Goal: Task Accomplishment & Management: Use online tool/utility

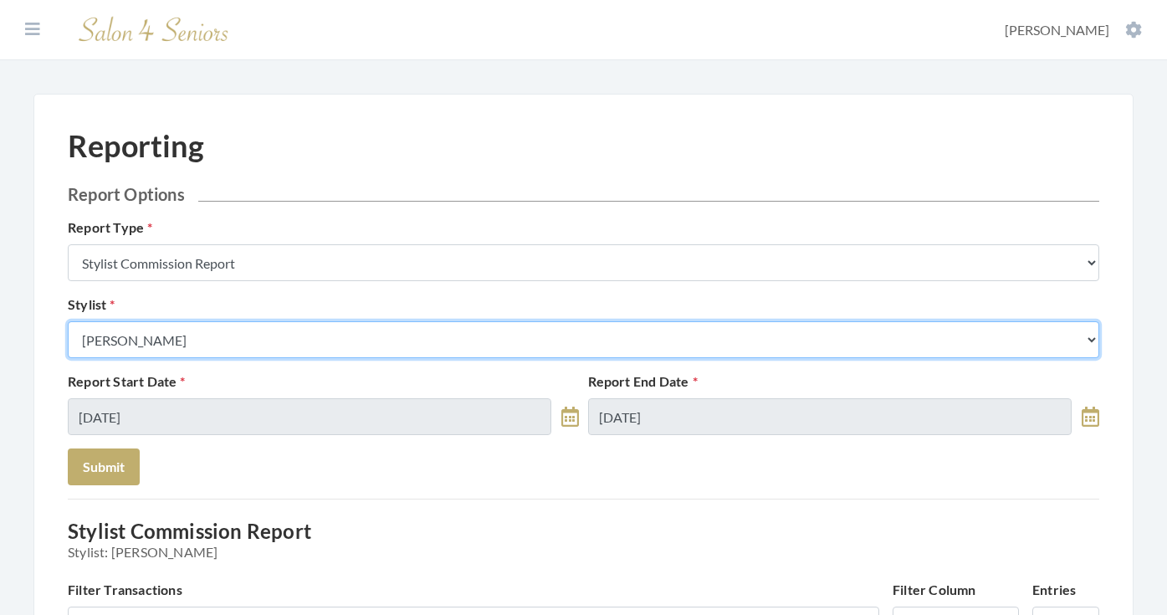
select select "26"
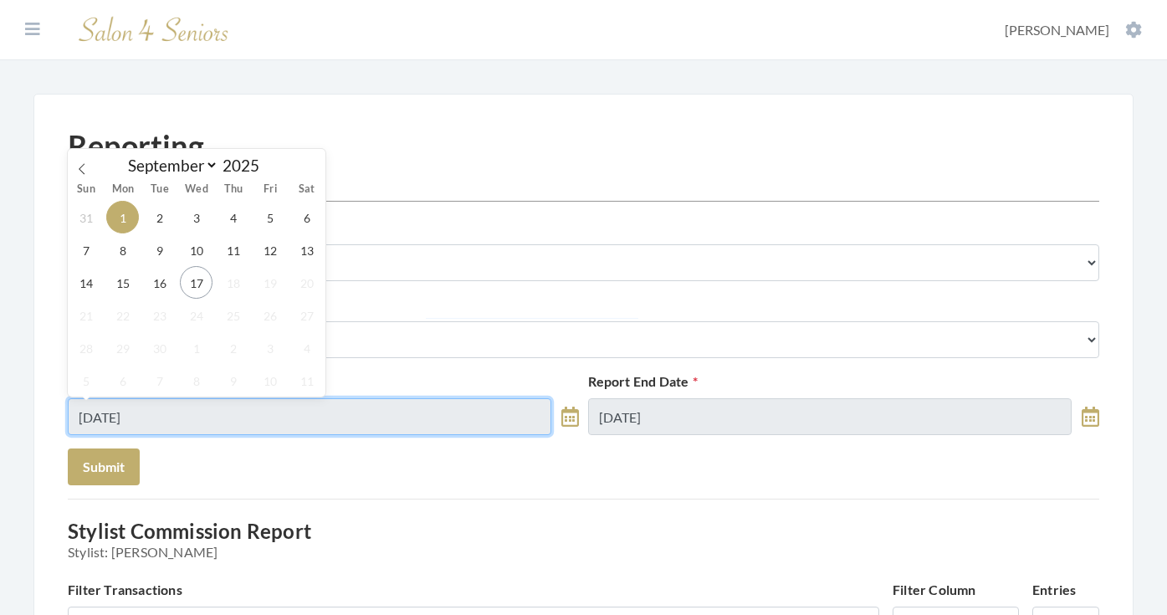
click at [184, 423] on input "09/01/2025" at bounding box center [310, 416] width 484 height 37
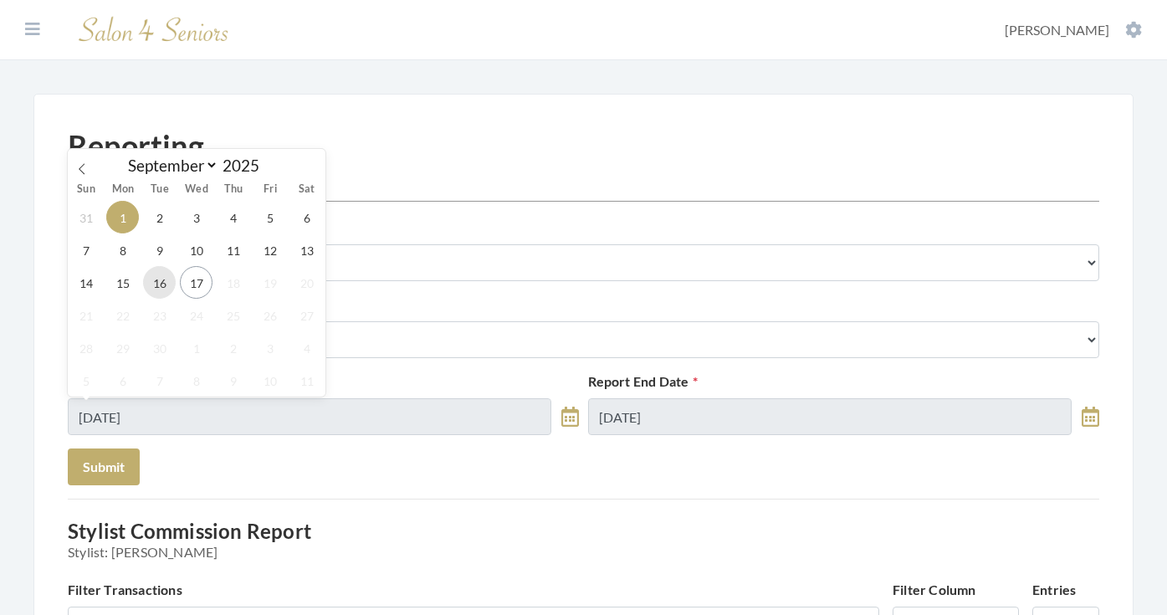
click at [167, 293] on span "16" at bounding box center [159, 282] width 33 height 33
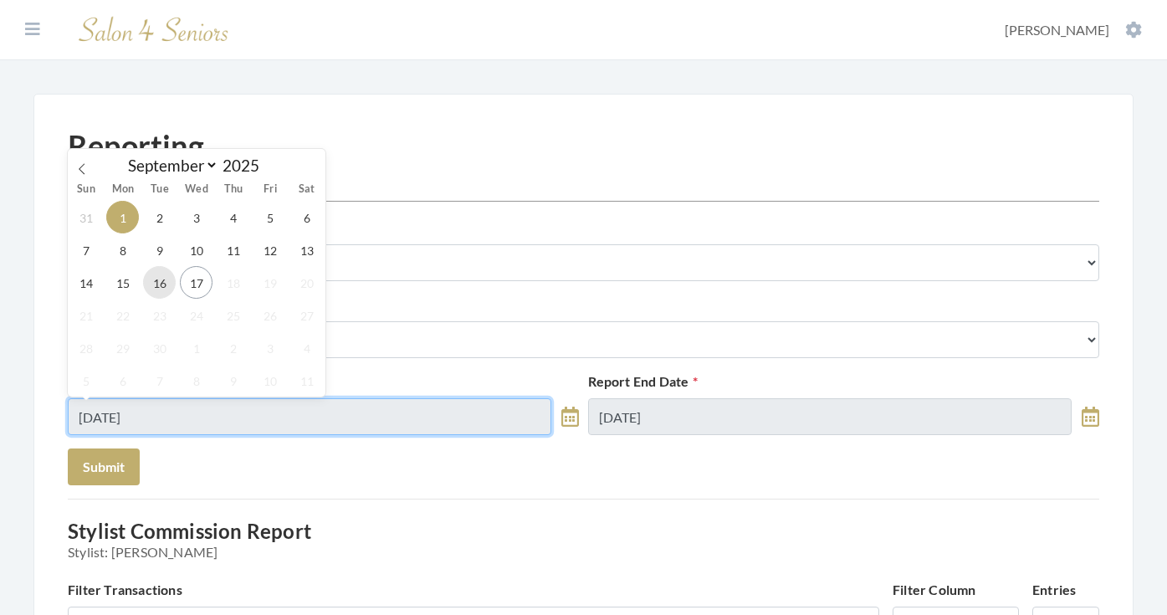
type input "09/16/2025"
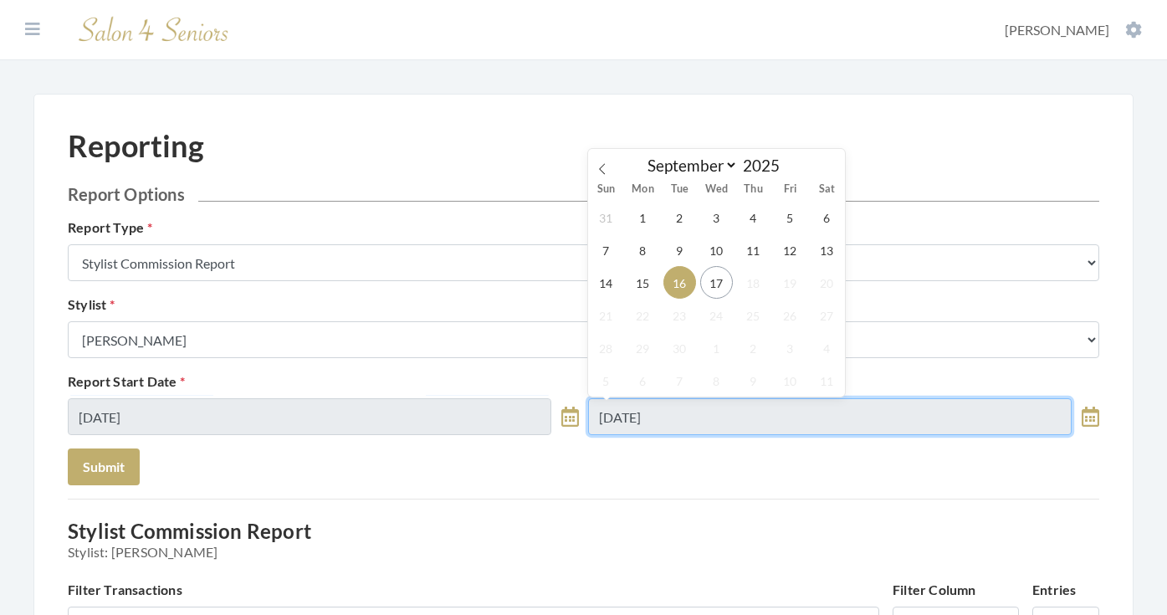
click at [653, 423] on input "[DATE]" at bounding box center [830, 416] width 484 height 37
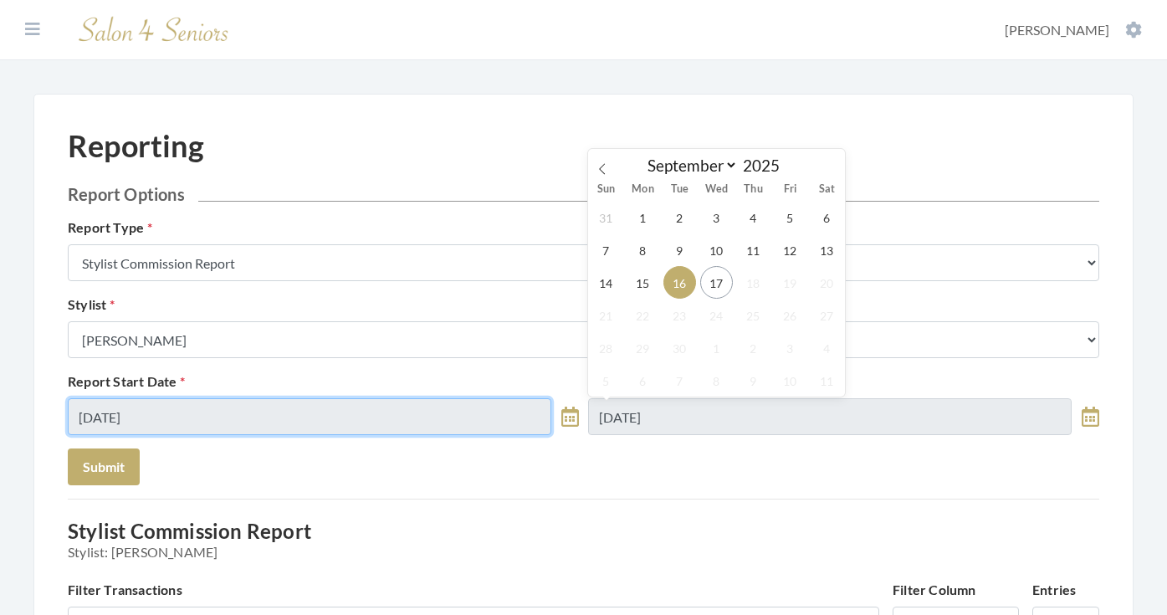
click at [428, 432] on input "09/16/2025" at bounding box center [310, 416] width 484 height 37
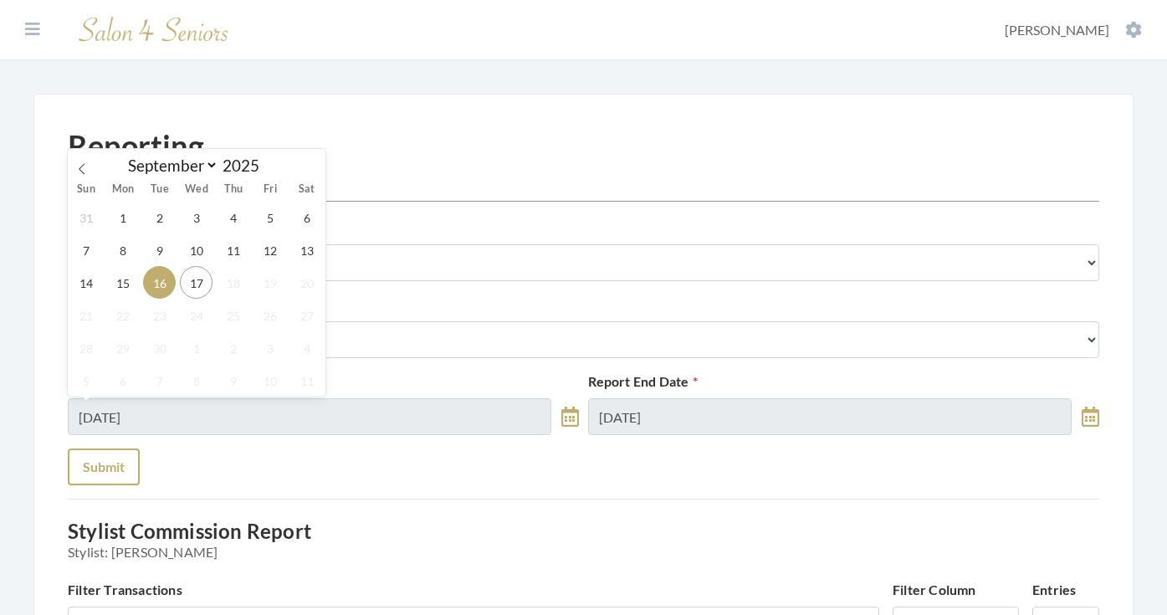
click at [114, 465] on button "Submit" at bounding box center [104, 466] width 72 height 37
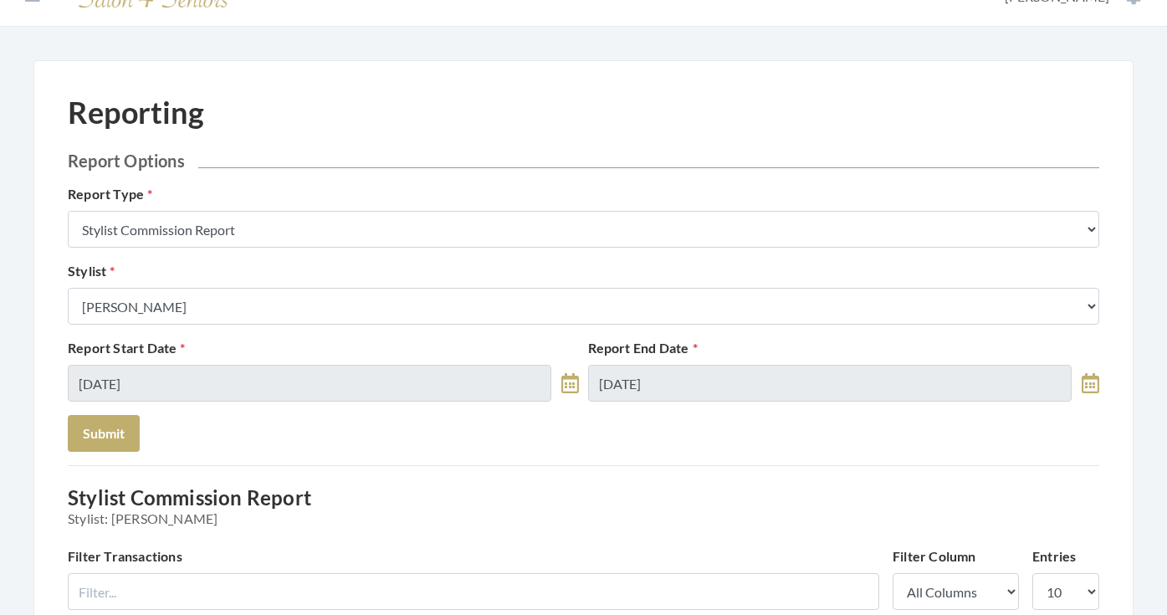
scroll to position [23, 0]
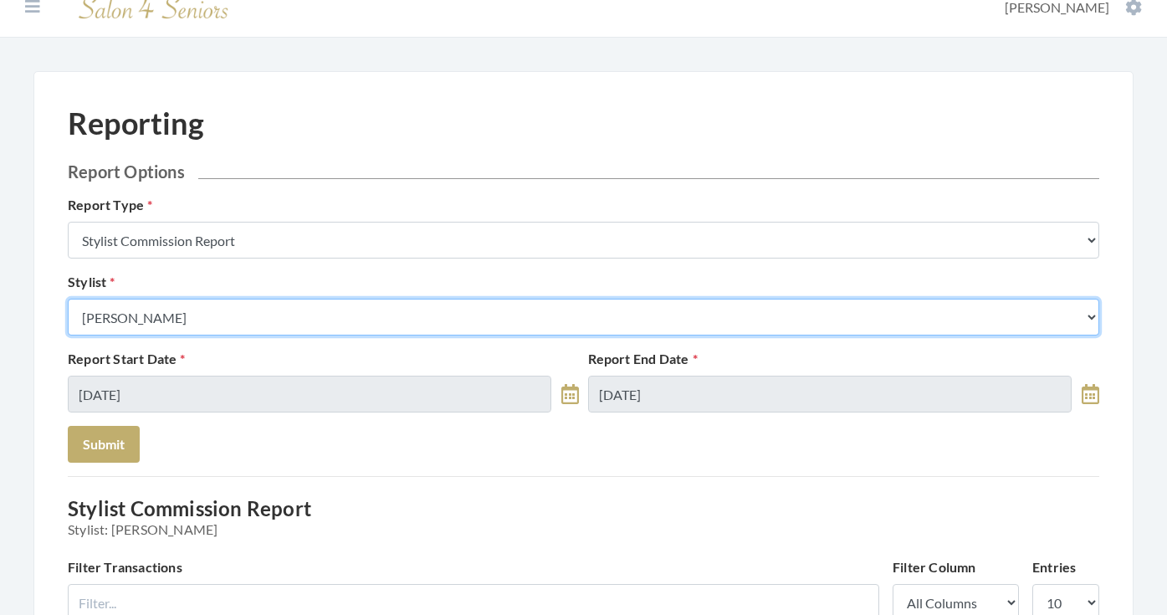
select select "165"
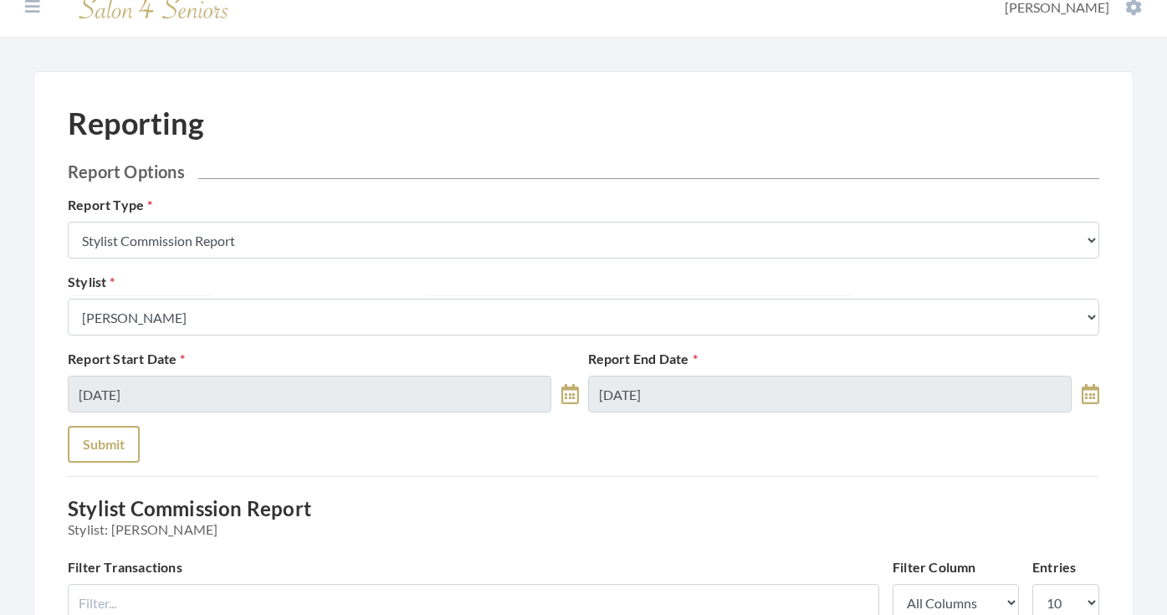
click at [105, 433] on button "Submit" at bounding box center [104, 444] width 72 height 37
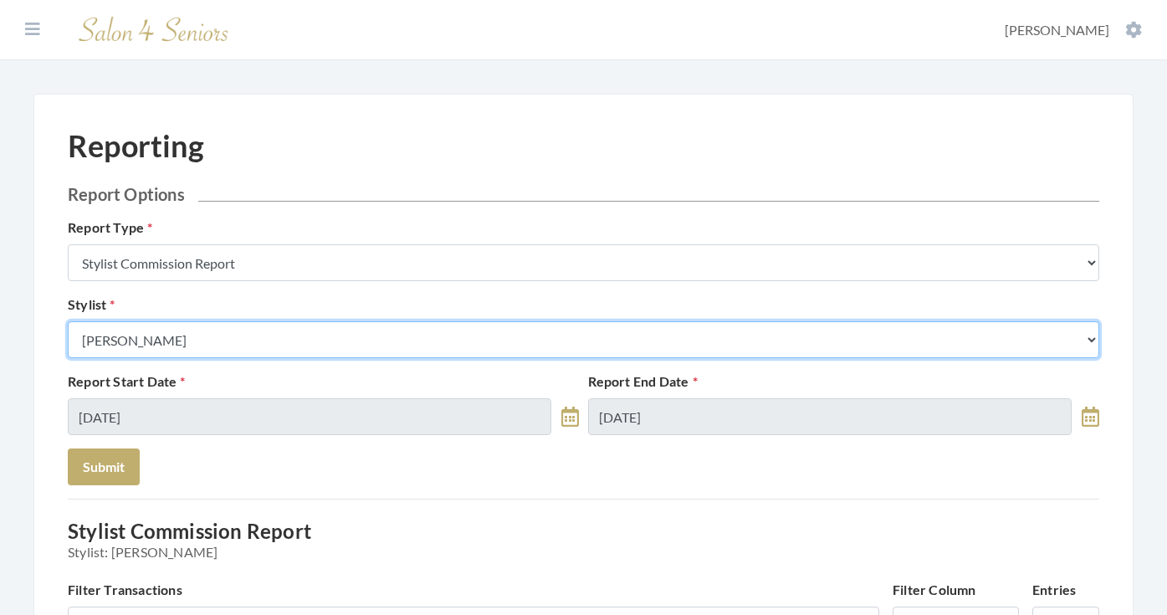
select select "147"
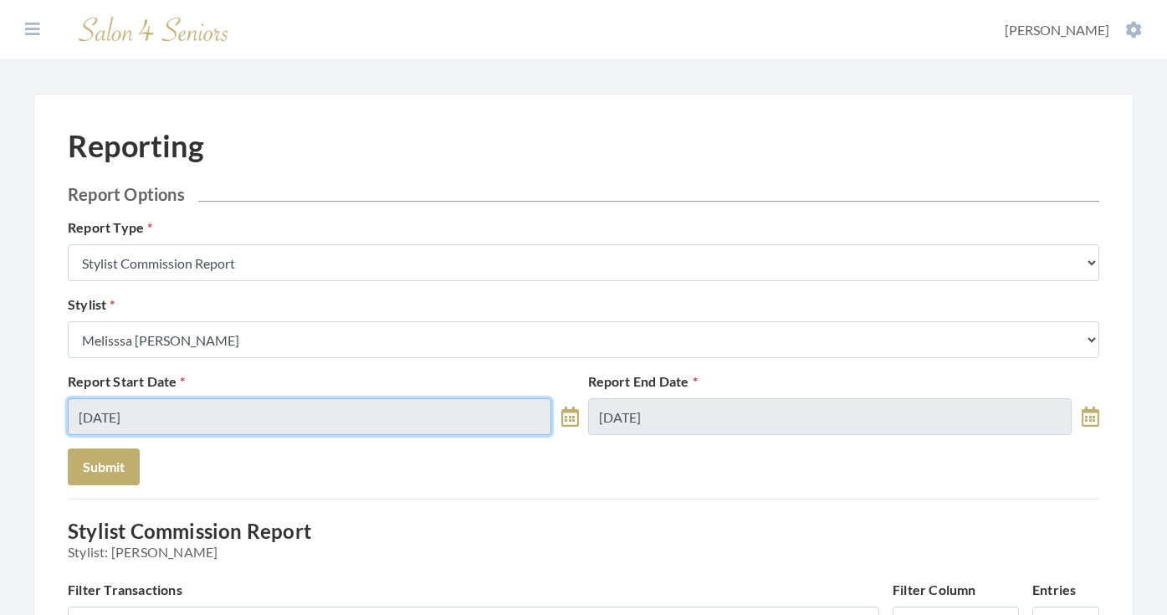
click at [306, 418] on input "09/16/2025" at bounding box center [310, 416] width 484 height 37
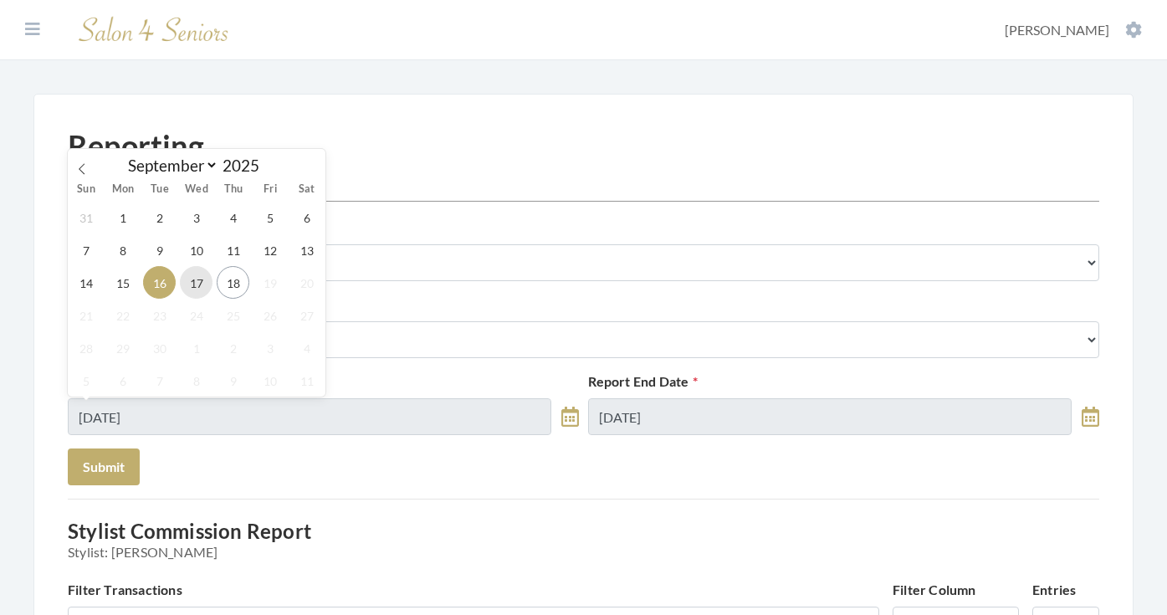
click at [197, 281] on span "17" at bounding box center [196, 282] width 33 height 33
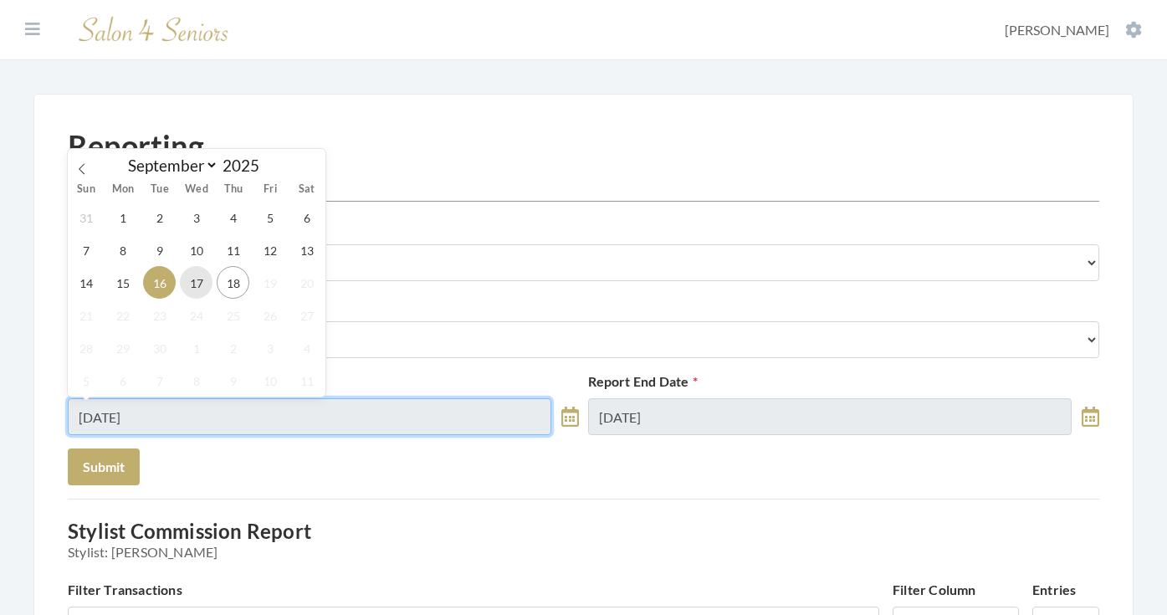
type input "09/17/2025"
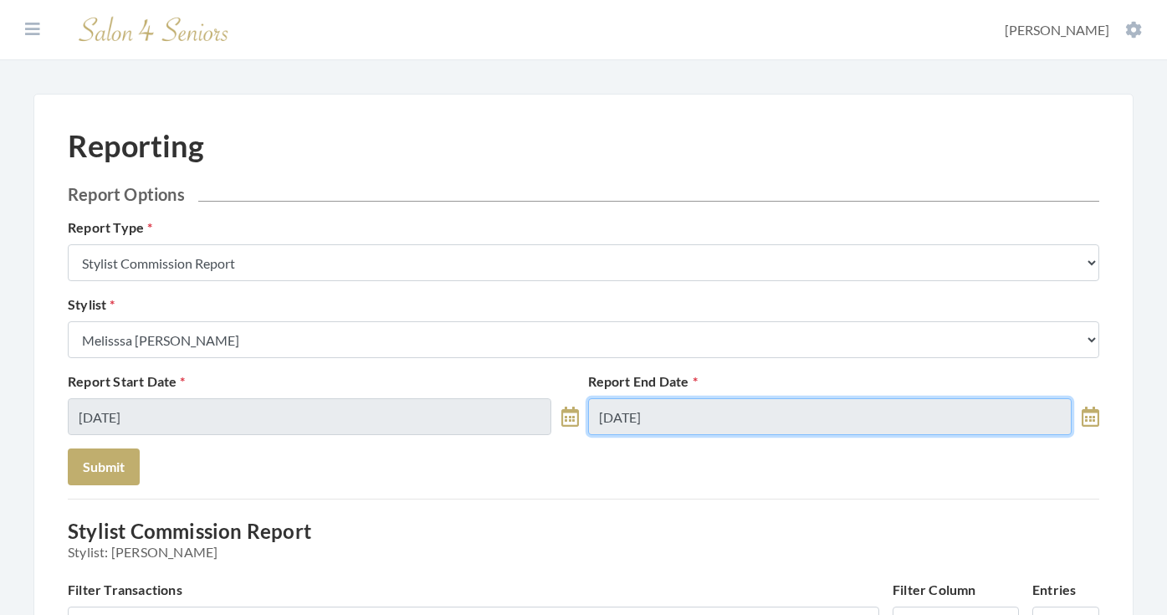
click at [655, 398] on input "09/16/2025" at bounding box center [830, 416] width 484 height 37
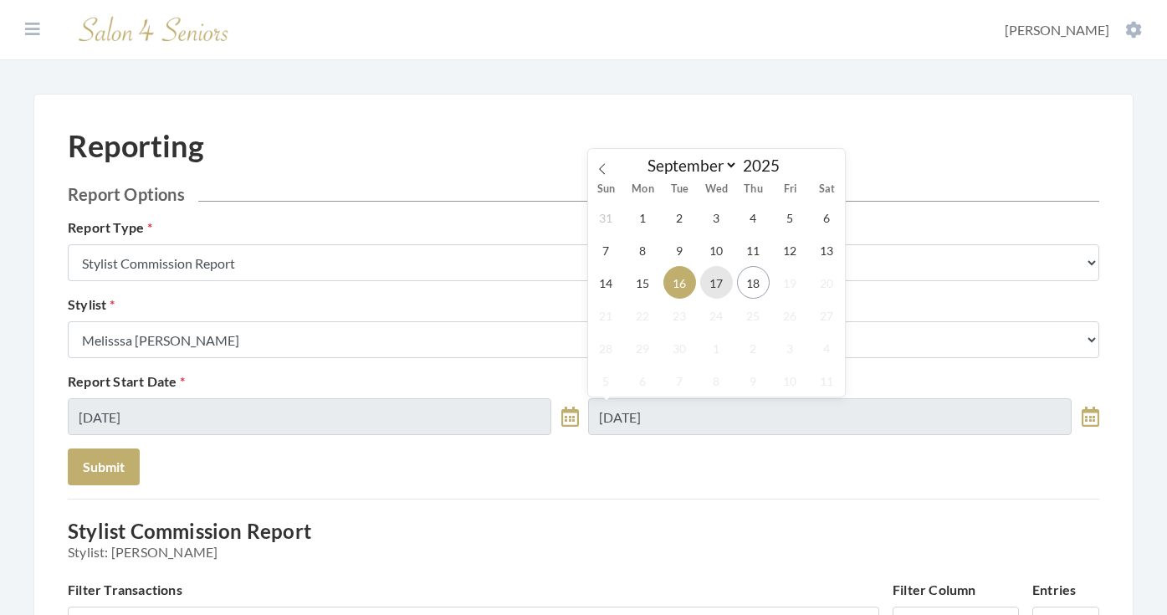
click at [718, 280] on span "17" at bounding box center [716, 282] width 33 height 33
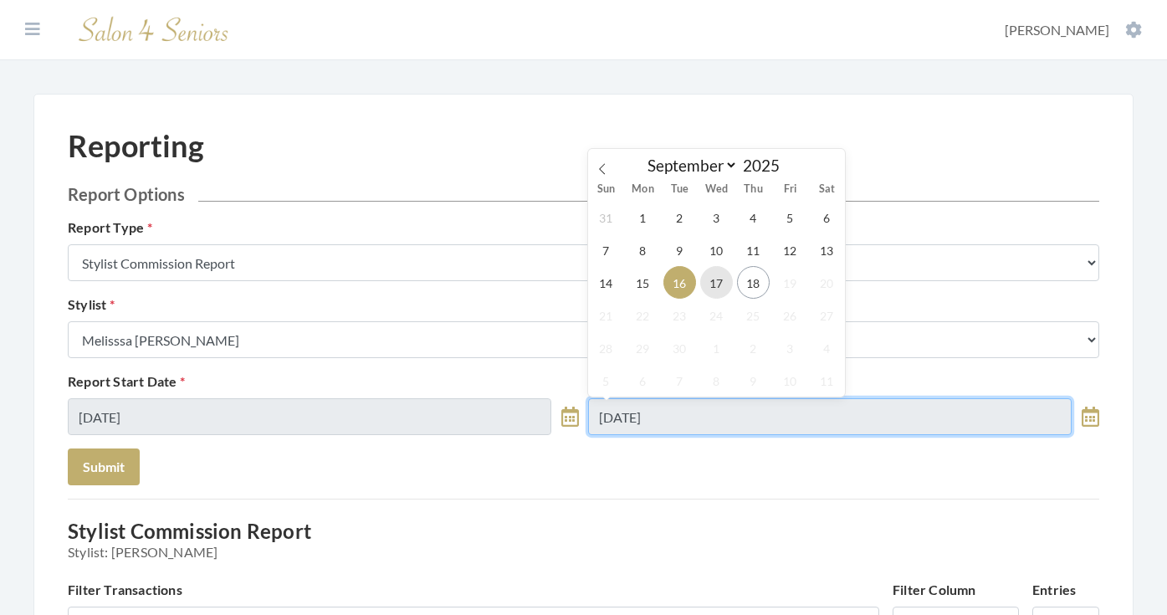
type input "09/17/2025"
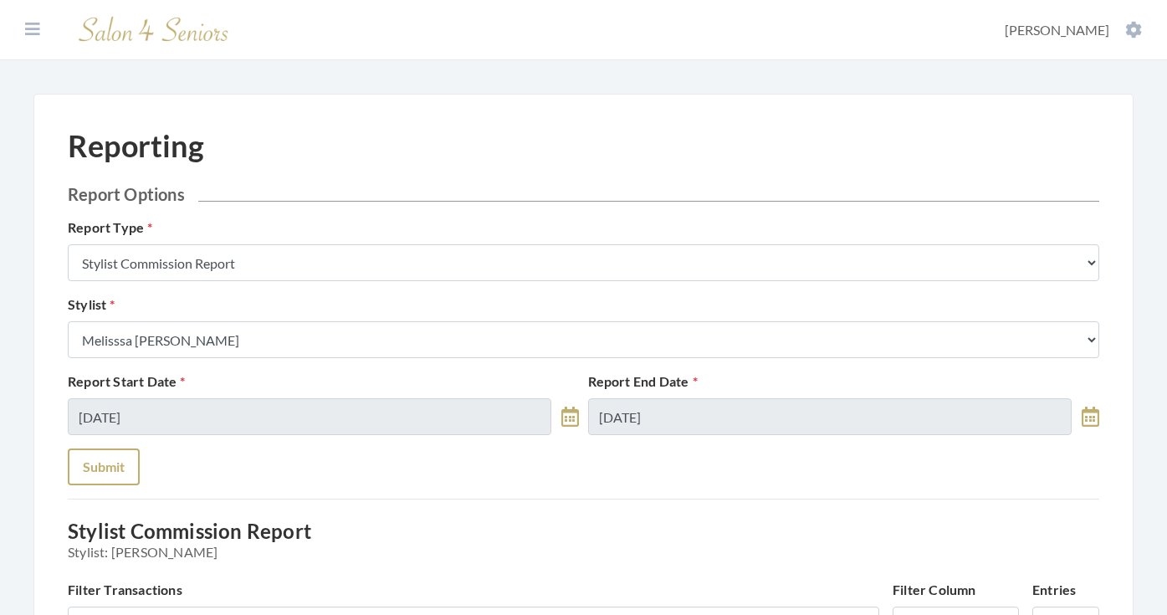
click at [111, 458] on button "Submit" at bounding box center [104, 466] width 72 height 37
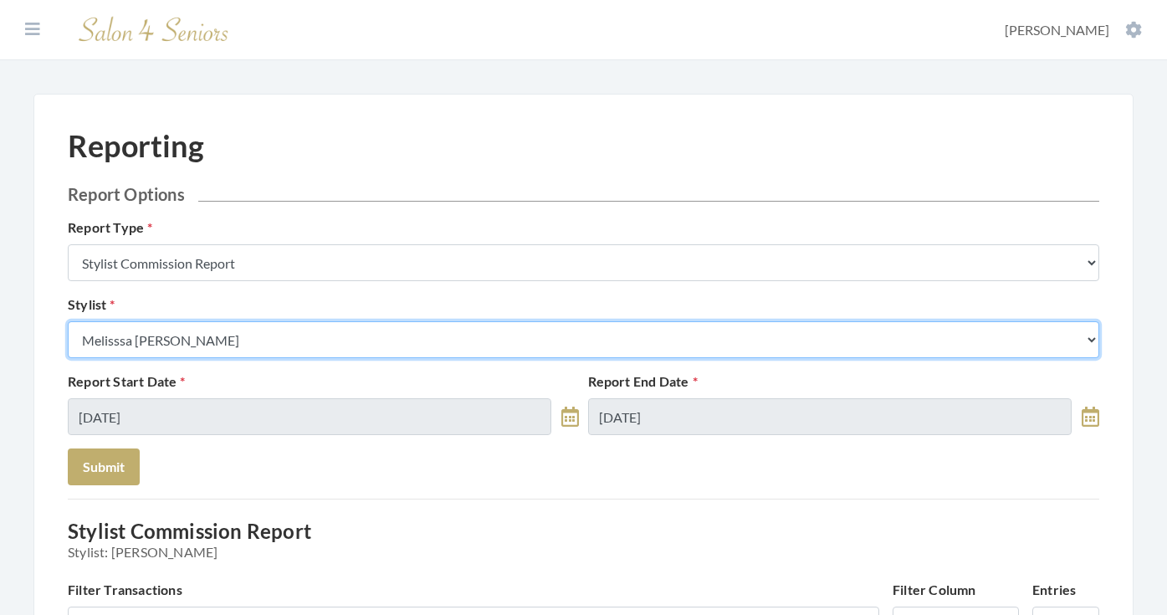
select select "49"
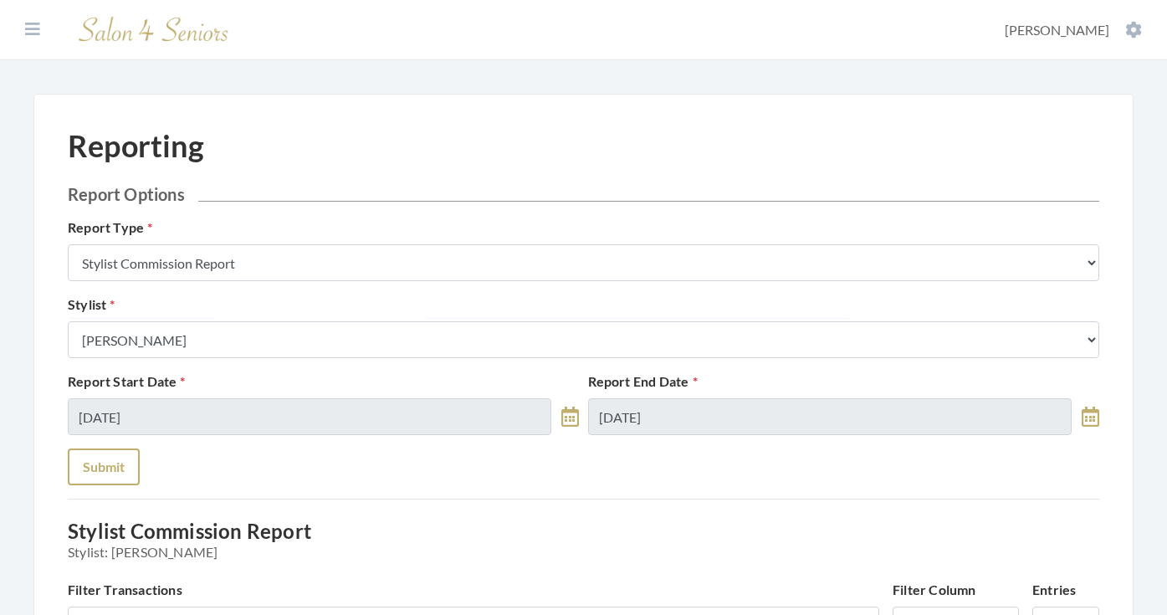
click at [125, 458] on button "Submit" at bounding box center [104, 466] width 72 height 37
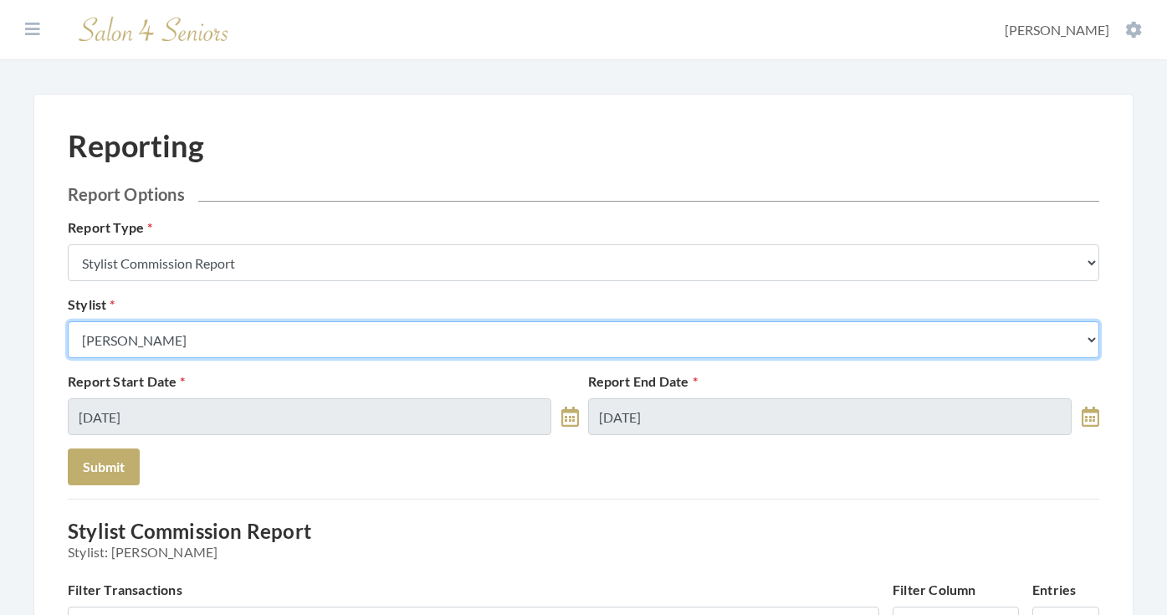
select select "13"
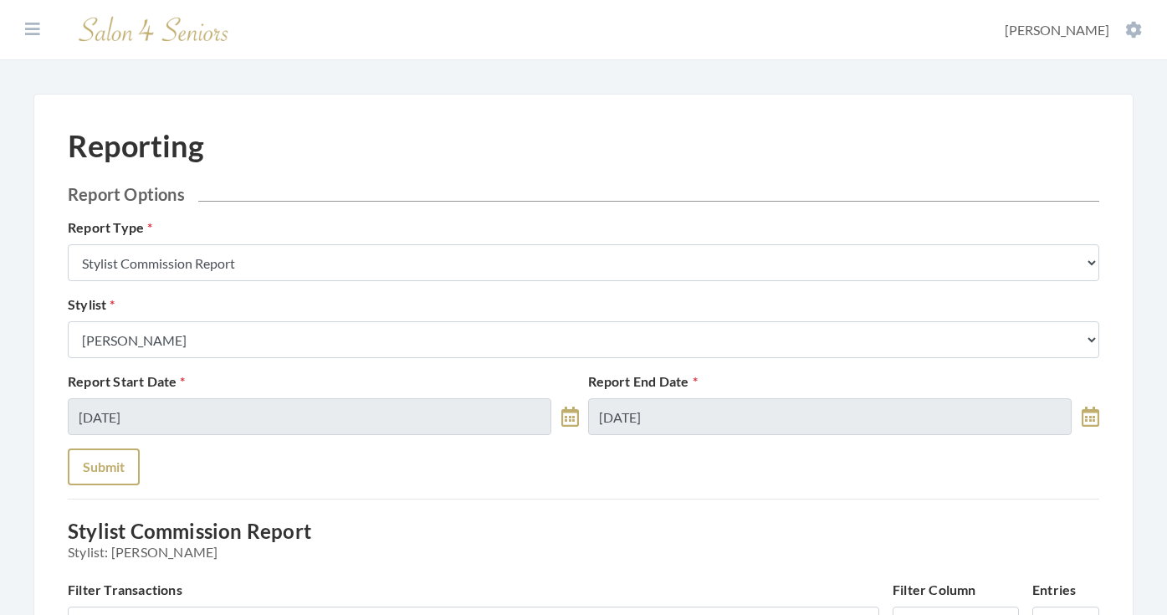
click at [128, 467] on button "Submit" at bounding box center [104, 466] width 72 height 37
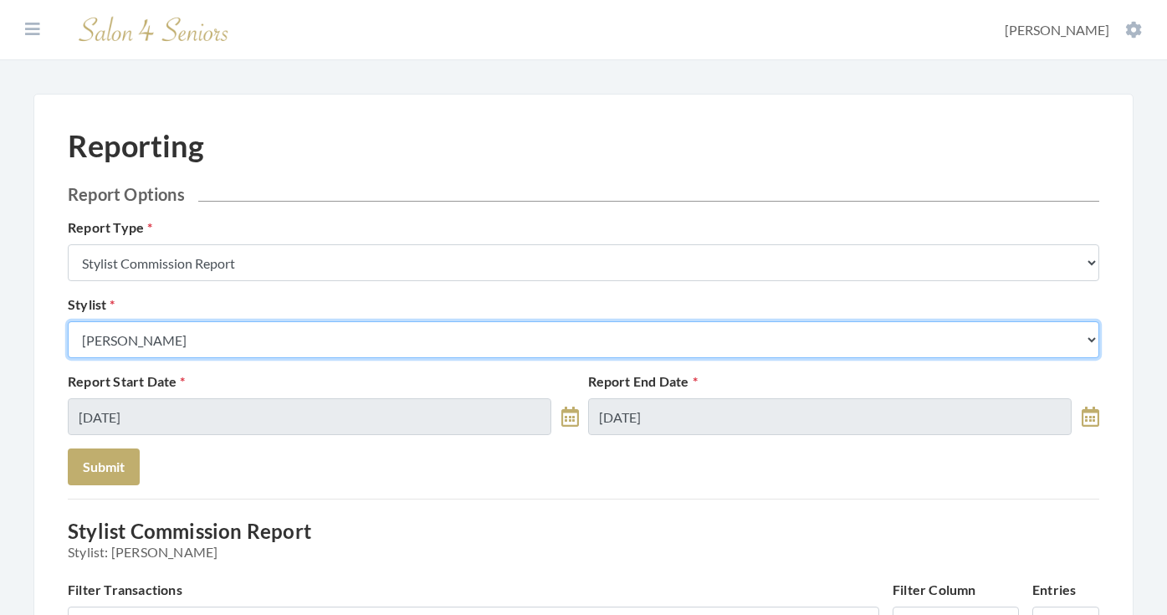
select select "44"
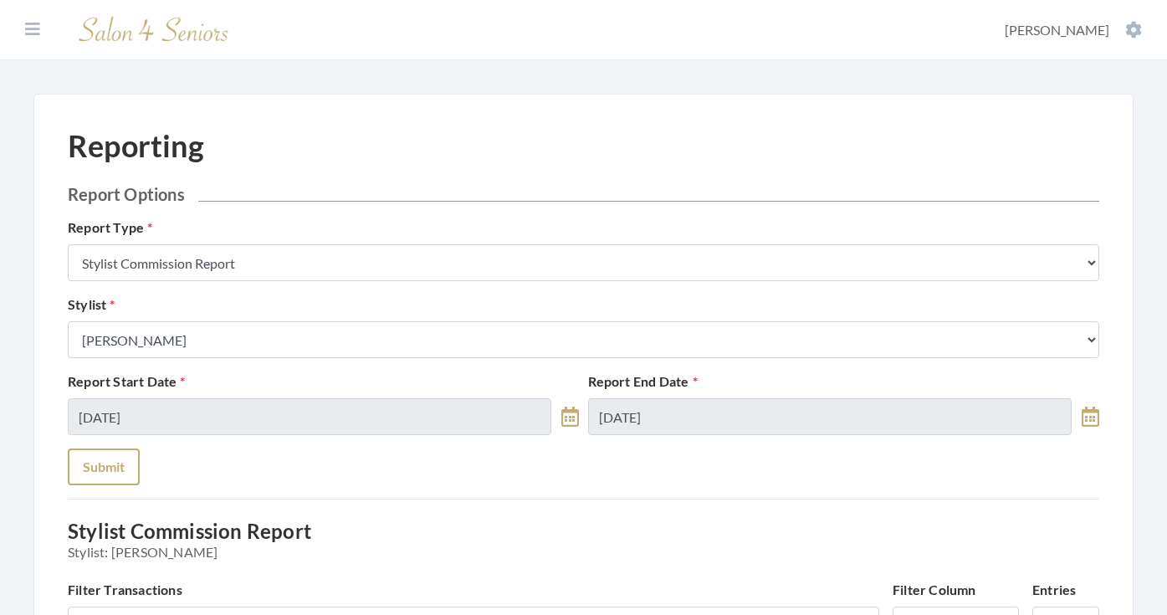
click at [124, 462] on button "Submit" at bounding box center [104, 466] width 72 height 37
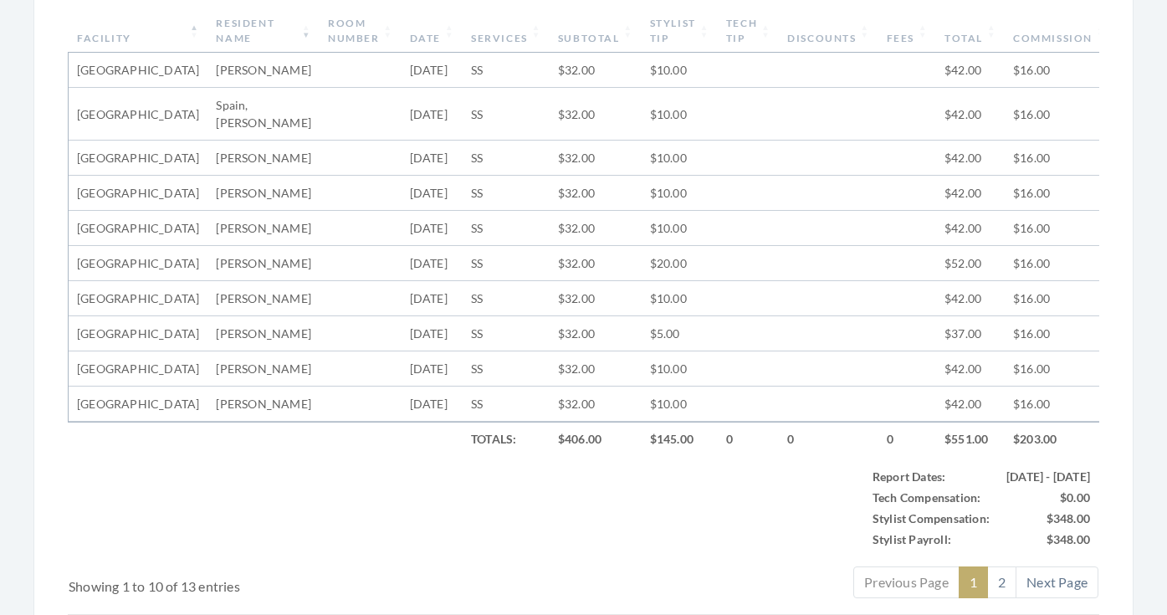
scroll to position [665, 0]
click at [550, 45] on th "Subtotal" at bounding box center [596, 33] width 92 height 44
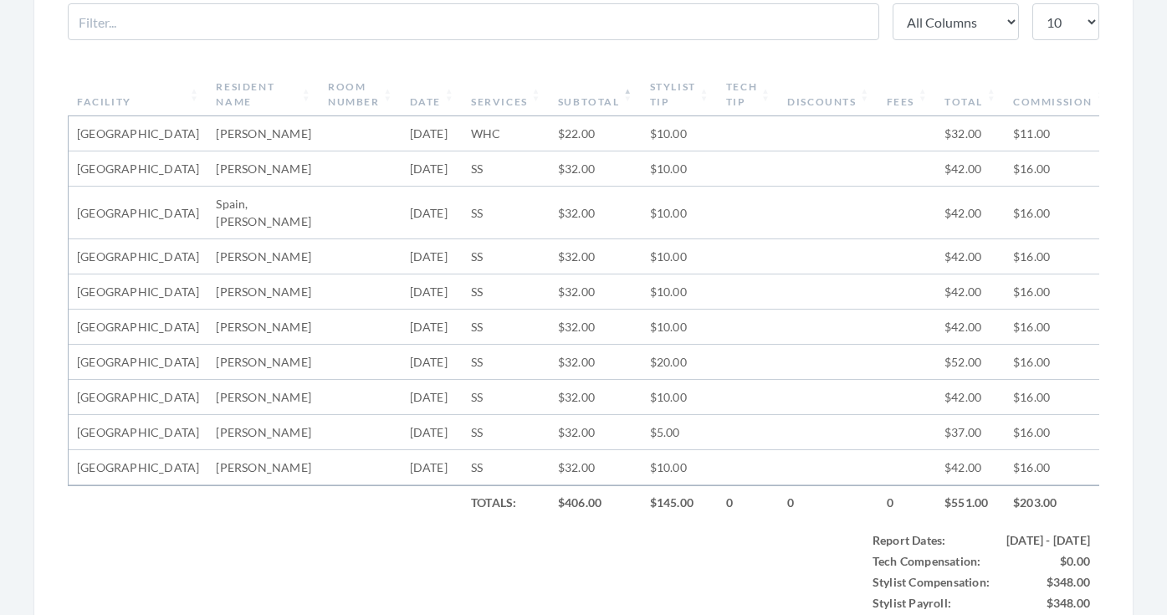
scroll to position [597, 0]
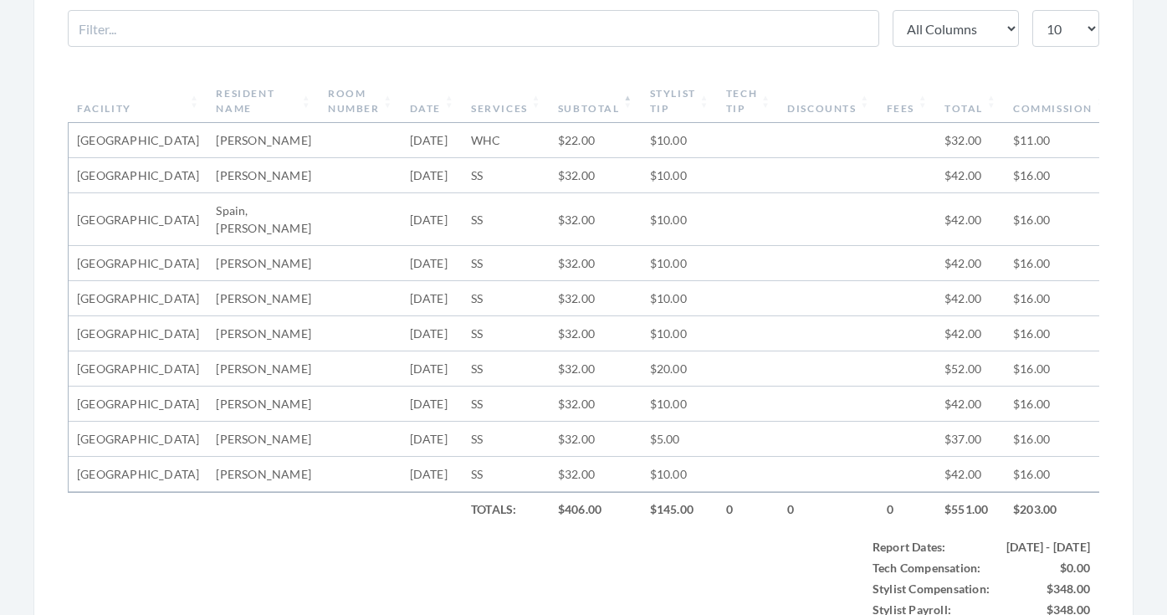
click at [681, 104] on th "Stylist Tip" at bounding box center [680, 101] width 76 height 44
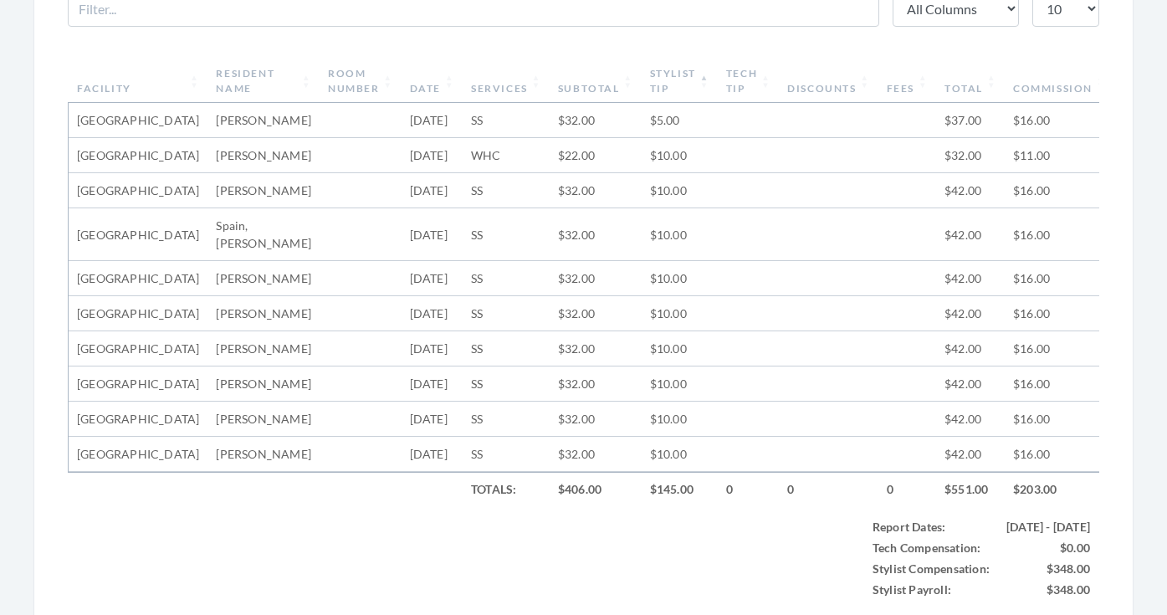
scroll to position [554, 0]
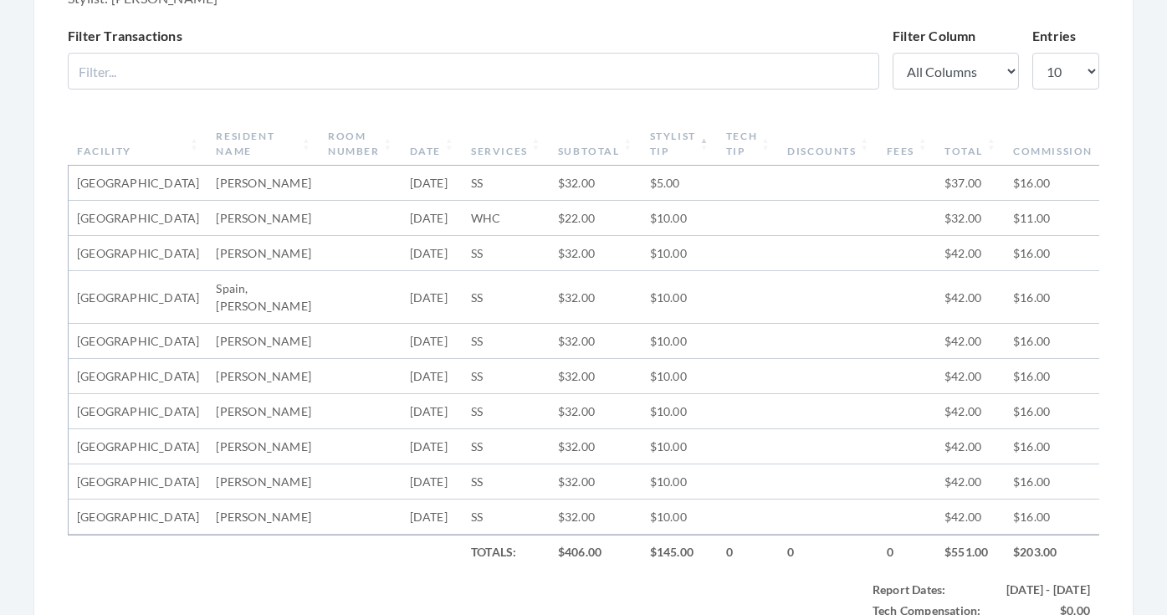
click at [688, 140] on th "Stylist Tip" at bounding box center [680, 144] width 76 height 44
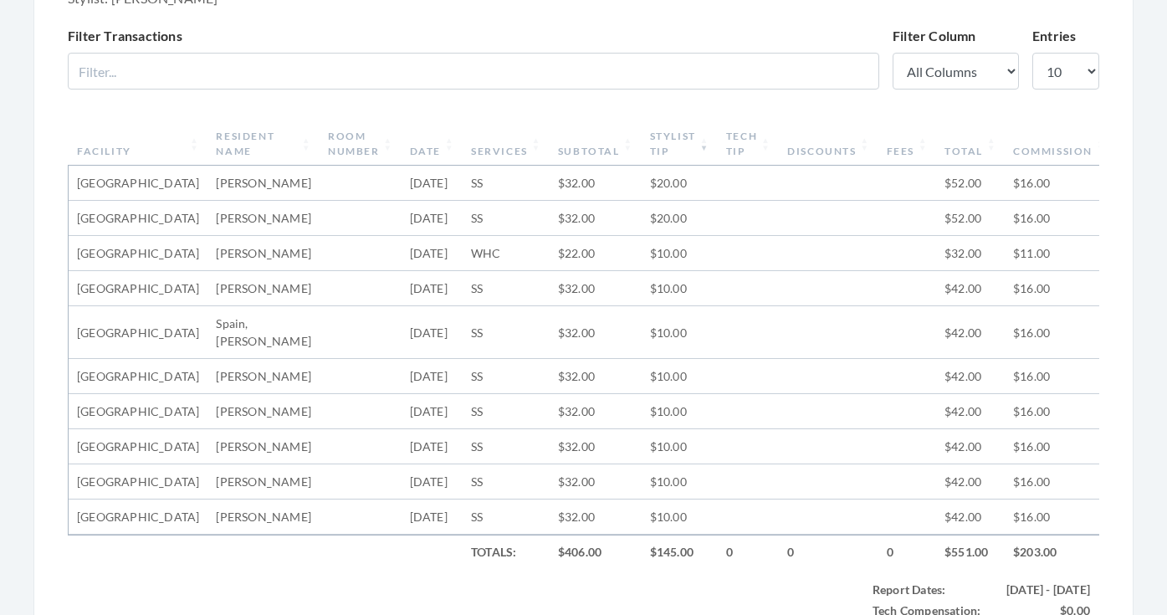
click at [663, 149] on th "Stylist Tip" at bounding box center [680, 144] width 76 height 44
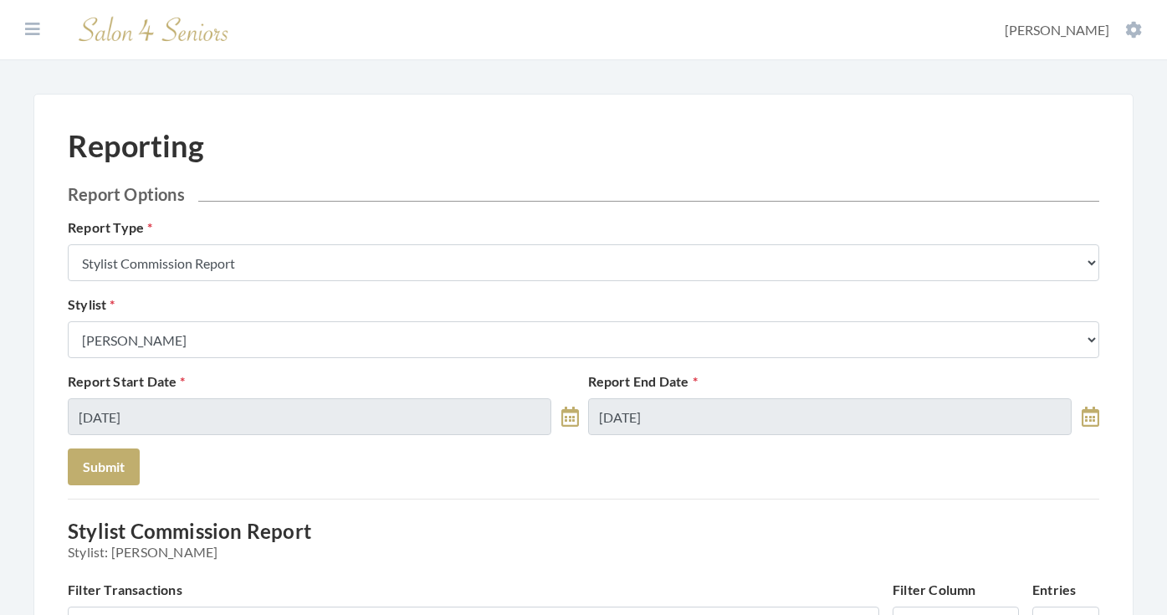
scroll to position [0, 0]
click at [33, 25] on icon at bounding box center [32, 29] width 15 height 17
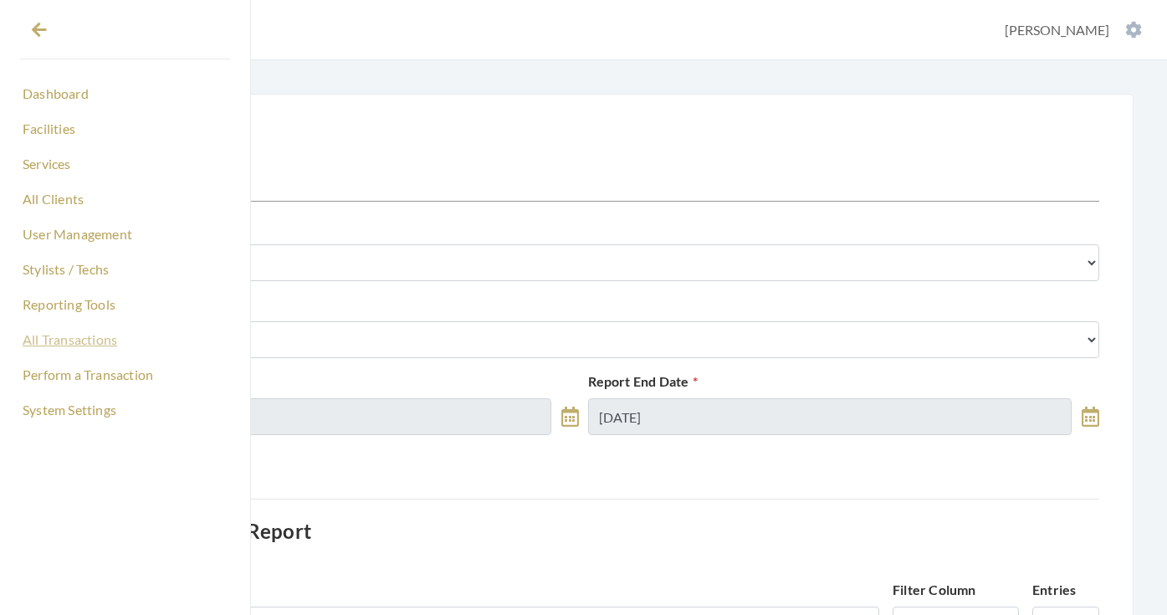
click at [80, 343] on link "All Transactions" at bounding box center [125, 339] width 210 height 28
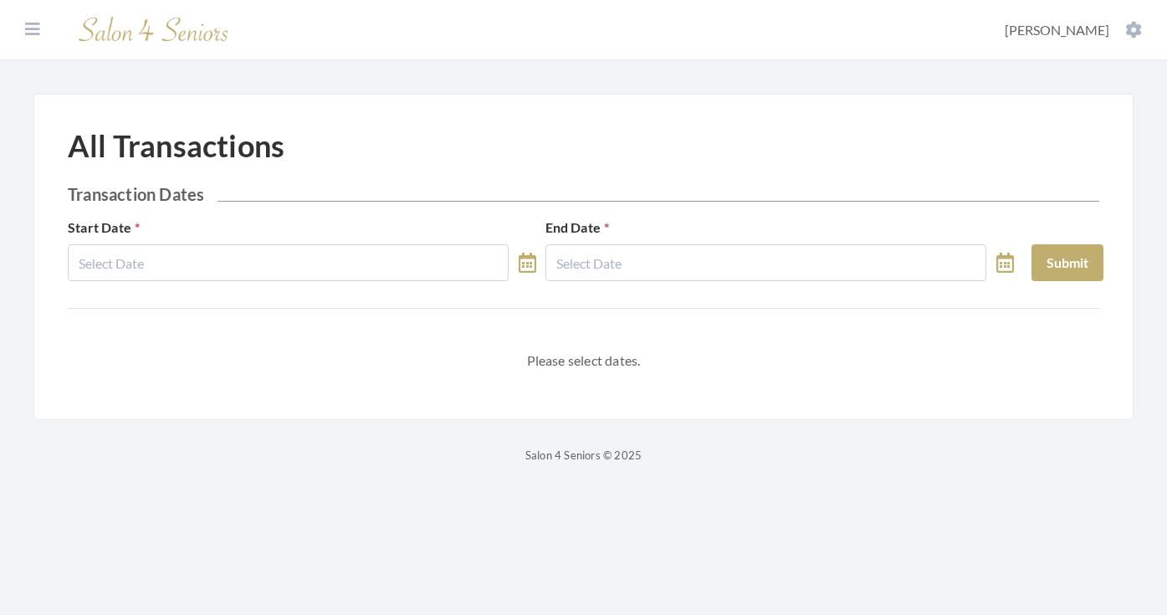
select select "8"
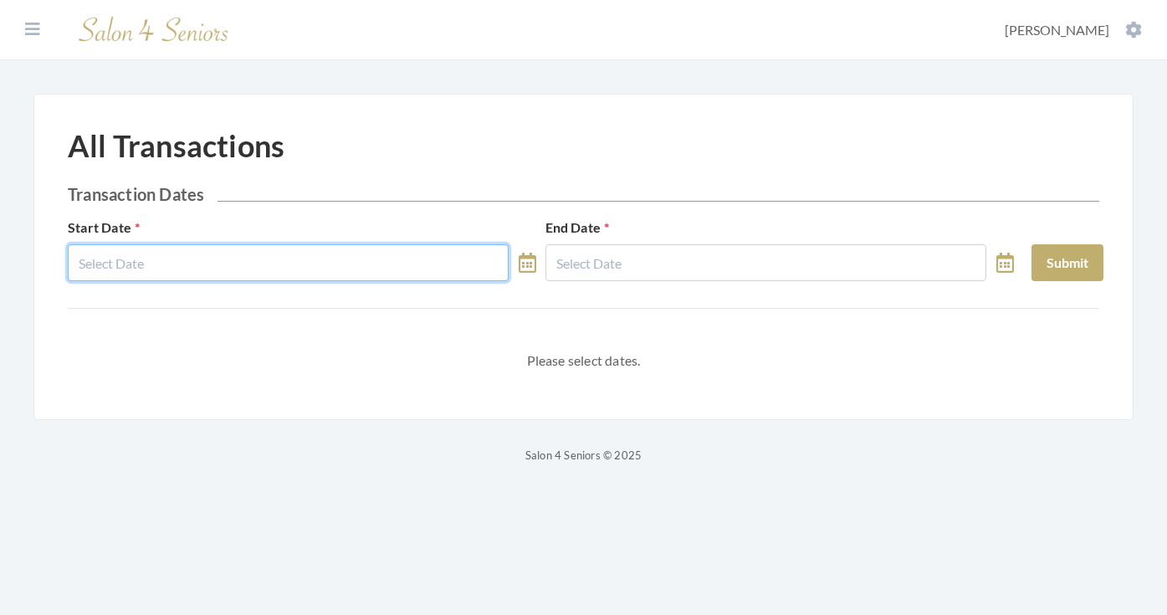
click at [286, 265] on input "text" at bounding box center [288, 262] width 441 height 37
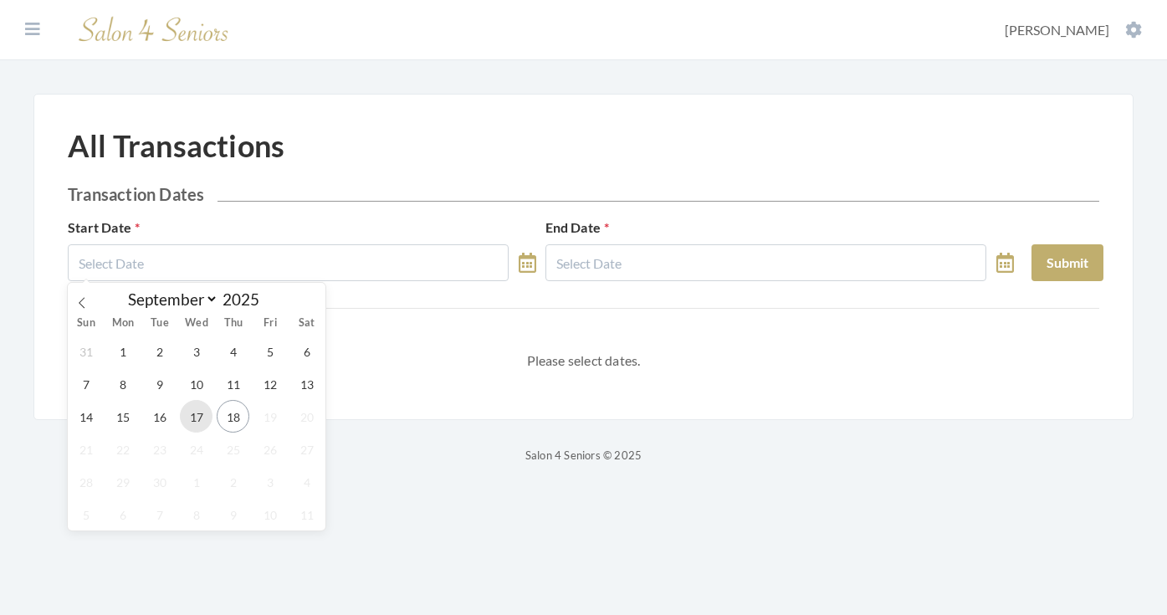
click at [206, 409] on span "17" at bounding box center [196, 416] width 33 height 33
type input "[DATE]"
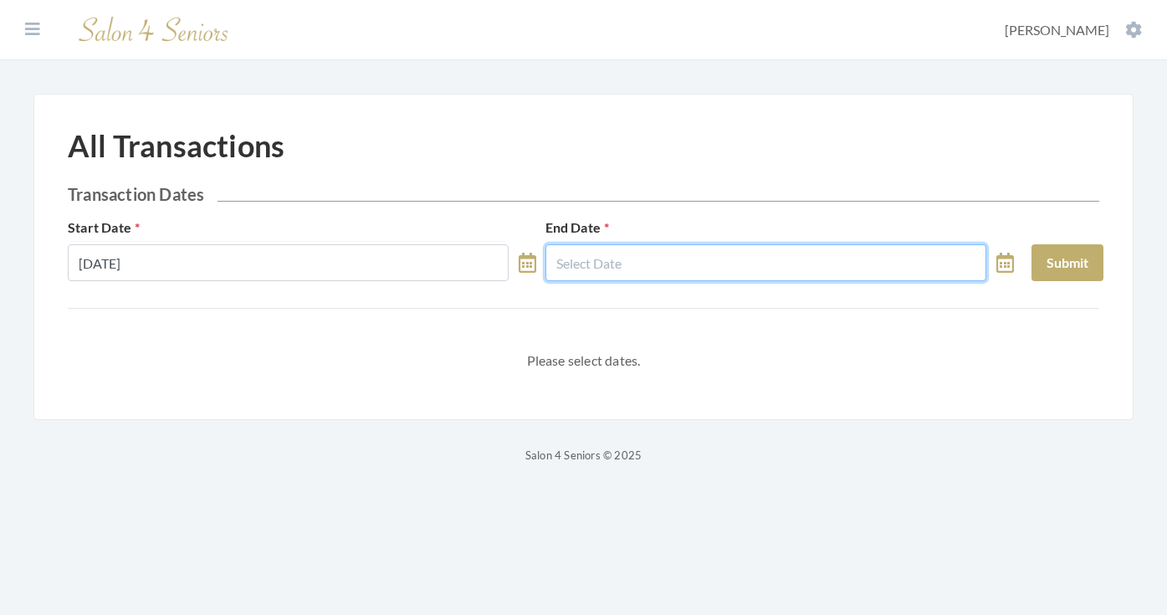
click at [679, 249] on input "text" at bounding box center [765, 262] width 441 height 37
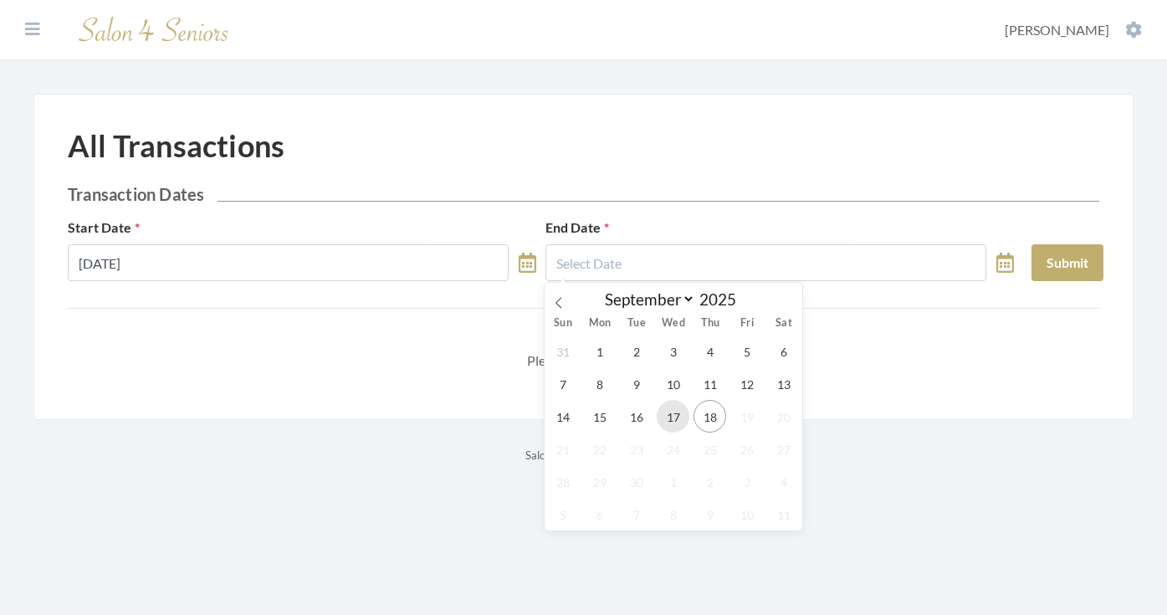
click at [673, 407] on span "17" at bounding box center [673, 416] width 33 height 33
type input "[DATE]"
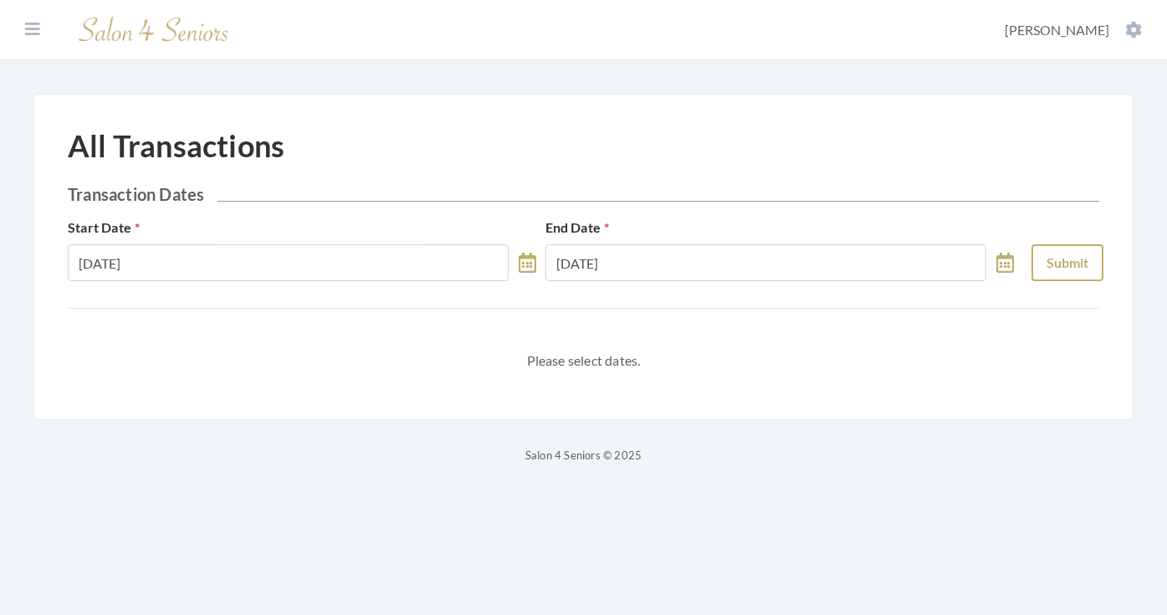
click at [1043, 264] on button "Submit" at bounding box center [1068, 262] width 72 height 37
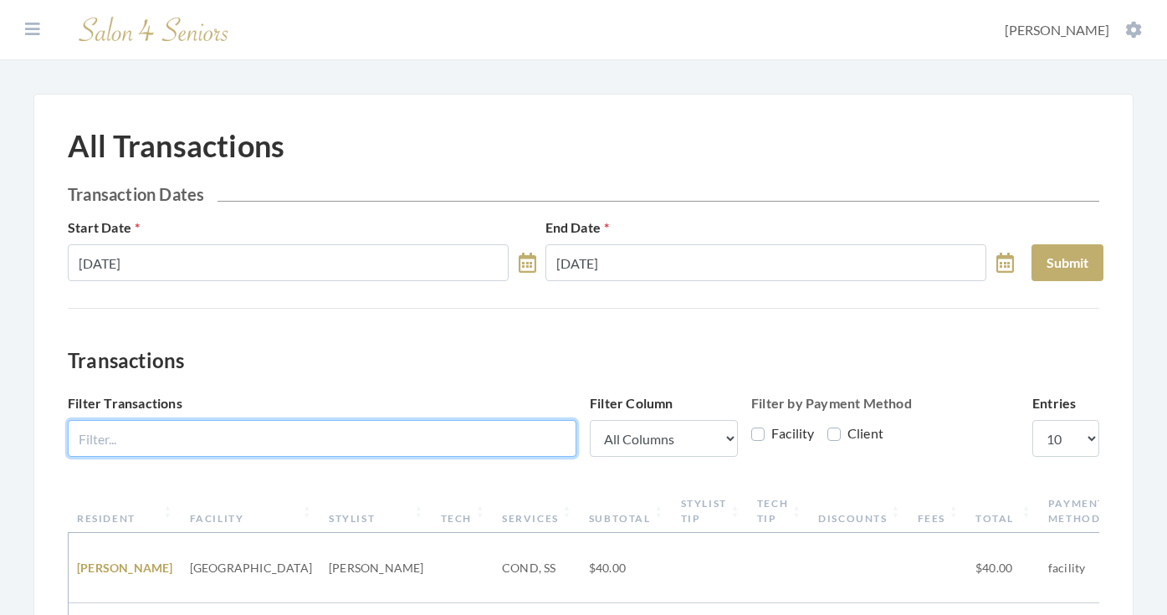
click at [418, 441] on input "Filter Transactions" at bounding box center [322, 438] width 509 height 37
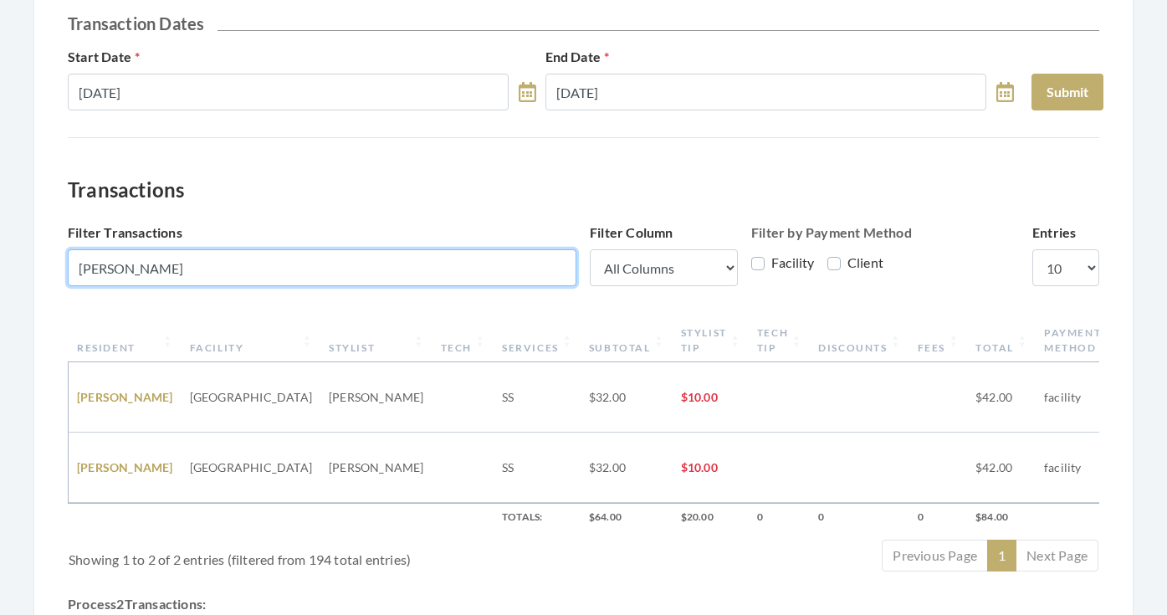
scroll to position [172, 0]
type input "reed"
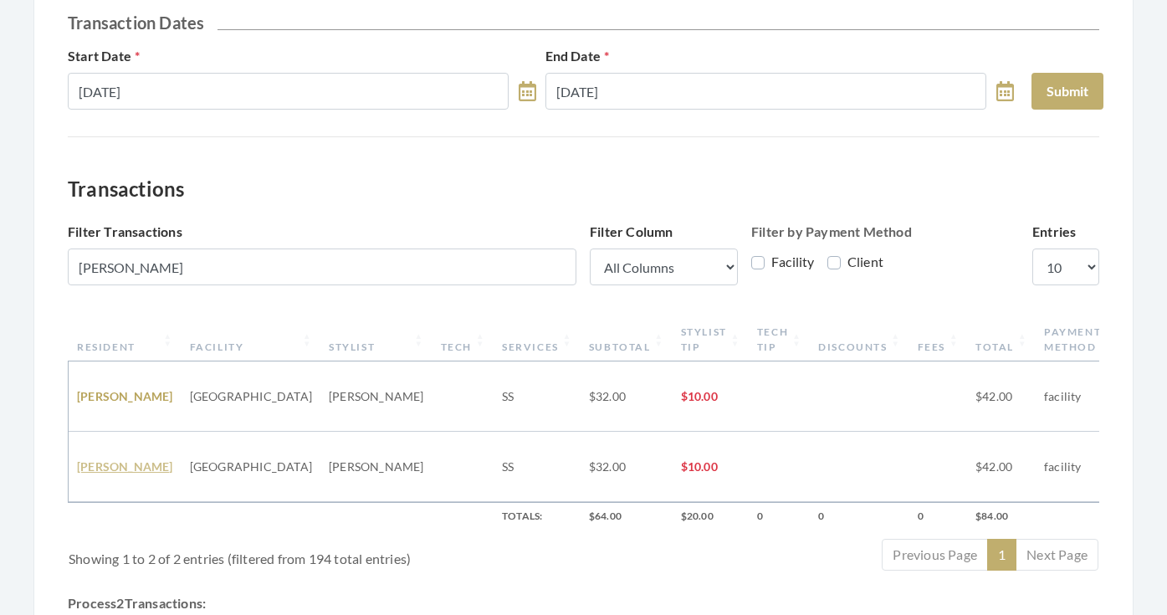
click at [116, 459] on link "Polly Reed" at bounding box center [125, 466] width 96 height 14
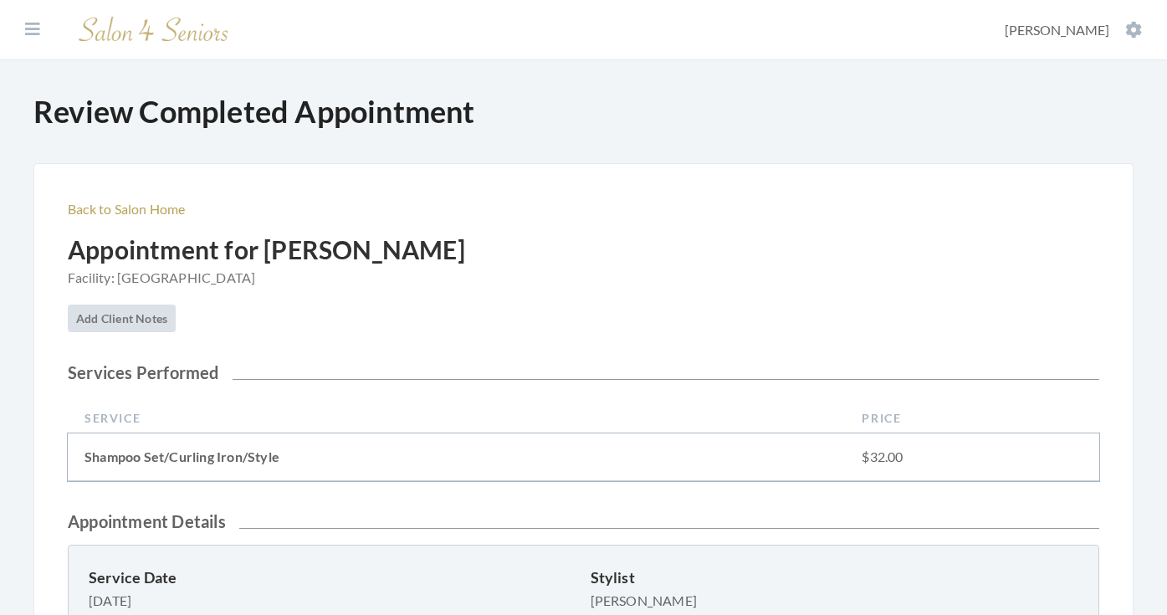
scroll to position [497, 0]
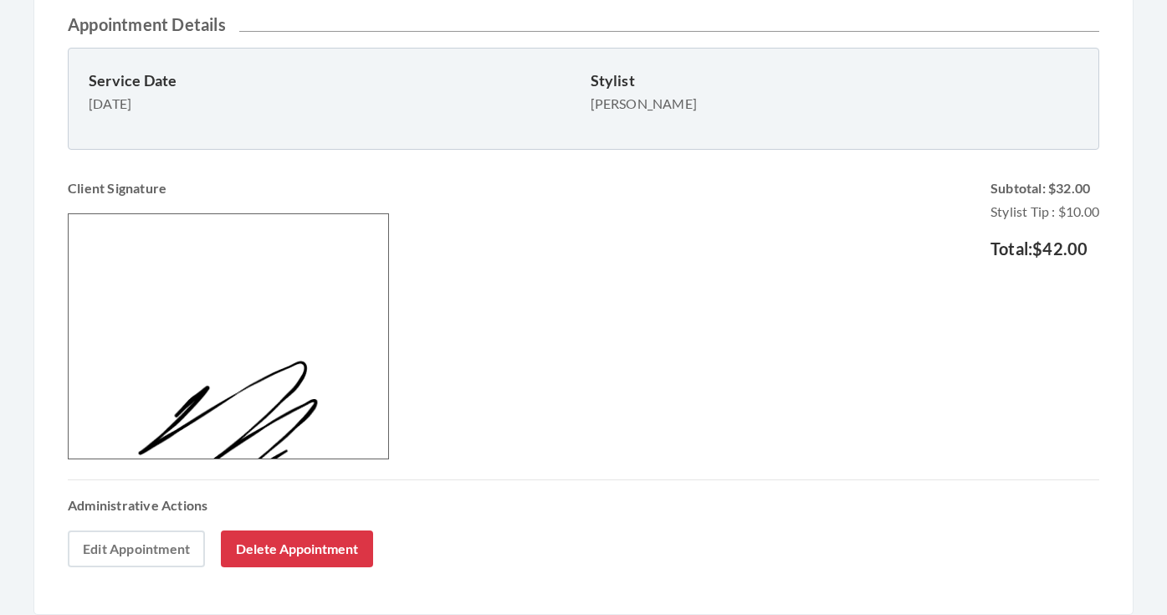
click at [151, 541] on link "Edit Appointment" at bounding box center [136, 548] width 137 height 37
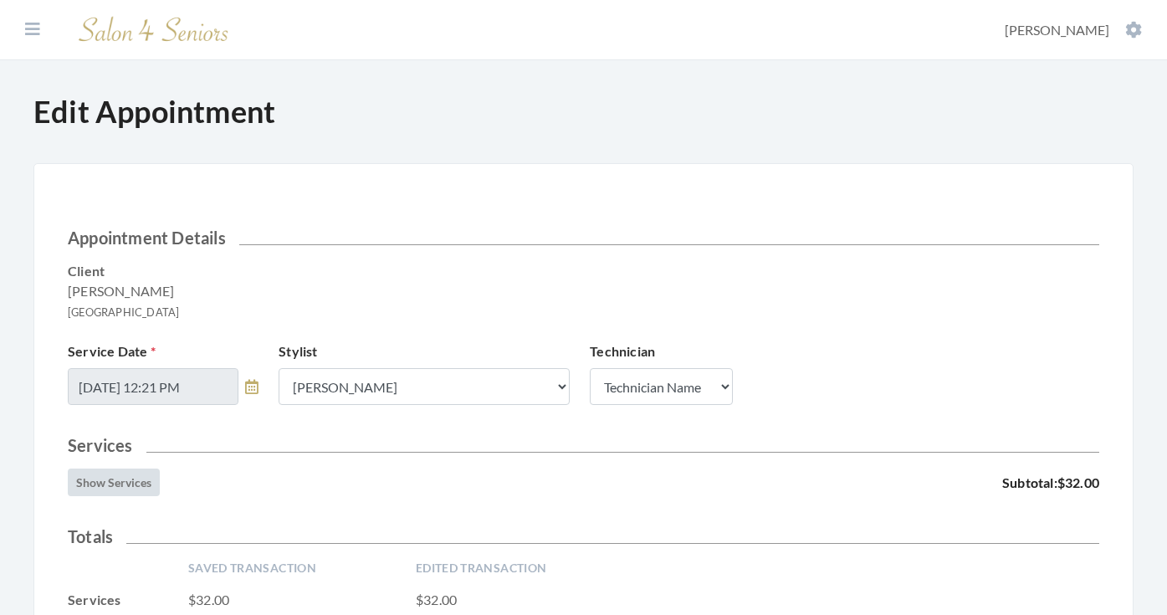
scroll to position [280, 0]
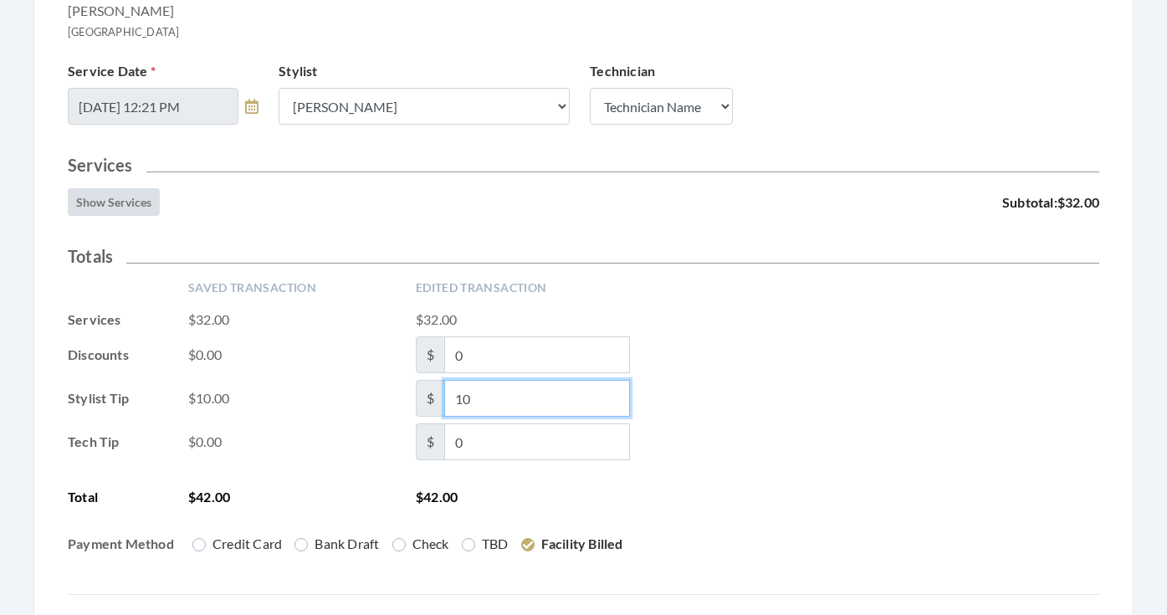
drag, startPoint x: 494, startPoint y: 401, endPoint x: 437, endPoint y: 400, distance: 56.9
click at [437, 400] on span "$ 10" at bounding box center [523, 398] width 214 height 37
type input "5"
click at [708, 436] on div "Tech Tip $0.00 $ 0" at bounding box center [584, 441] width 1032 height 37
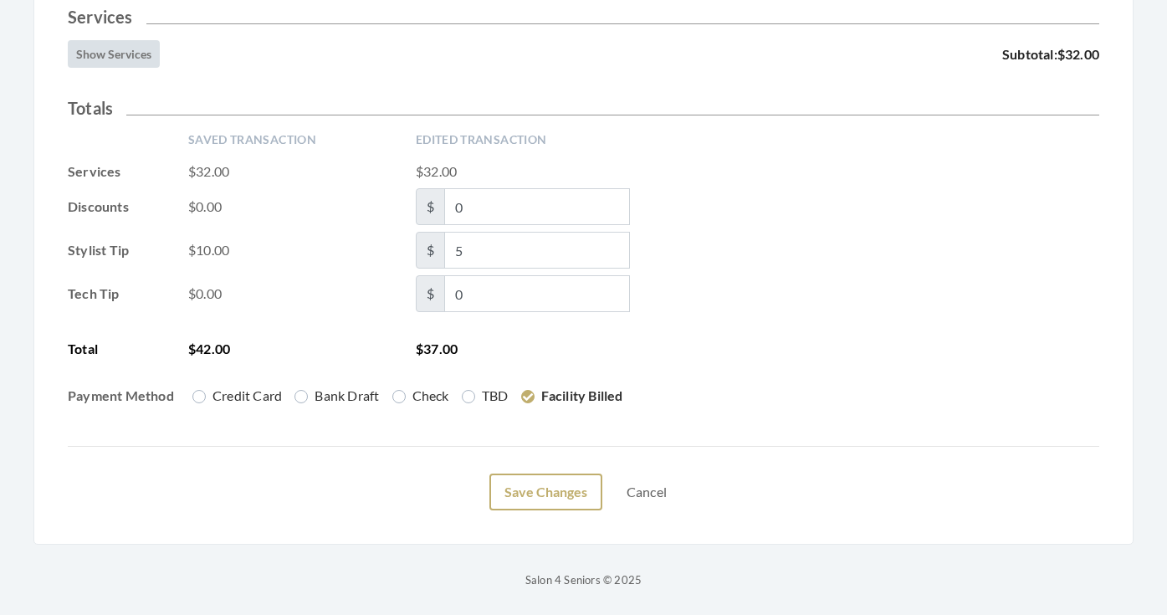
scroll to position [428, 0]
click at [550, 494] on button "Save Changes" at bounding box center [545, 492] width 113 height 37
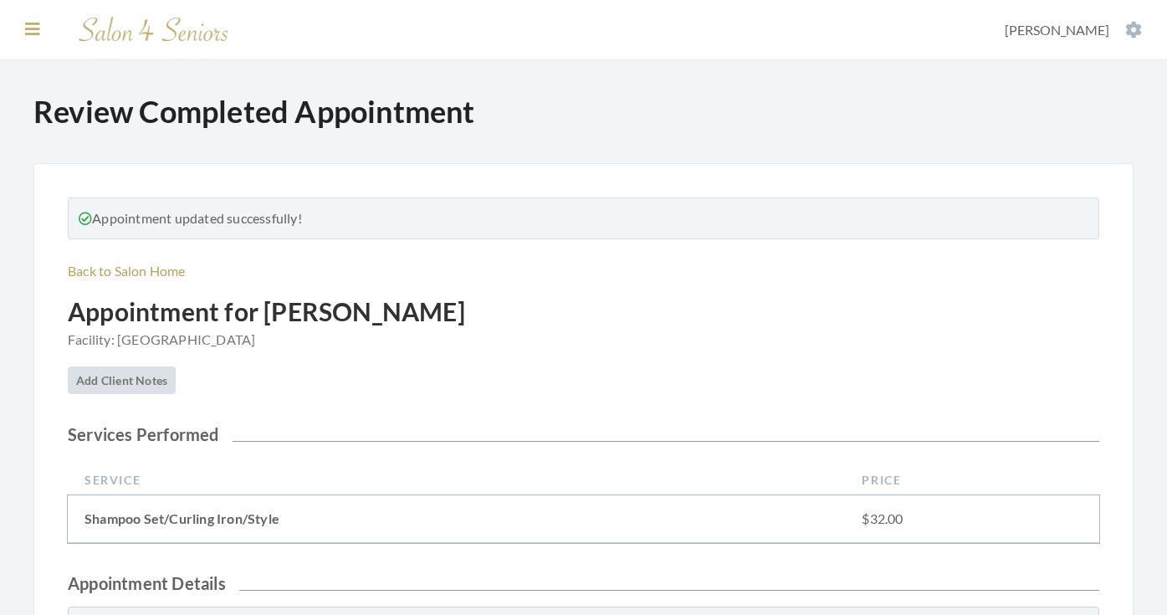
click at [38, 35] on icon at bounding box center [32, 29] width 15 height 17
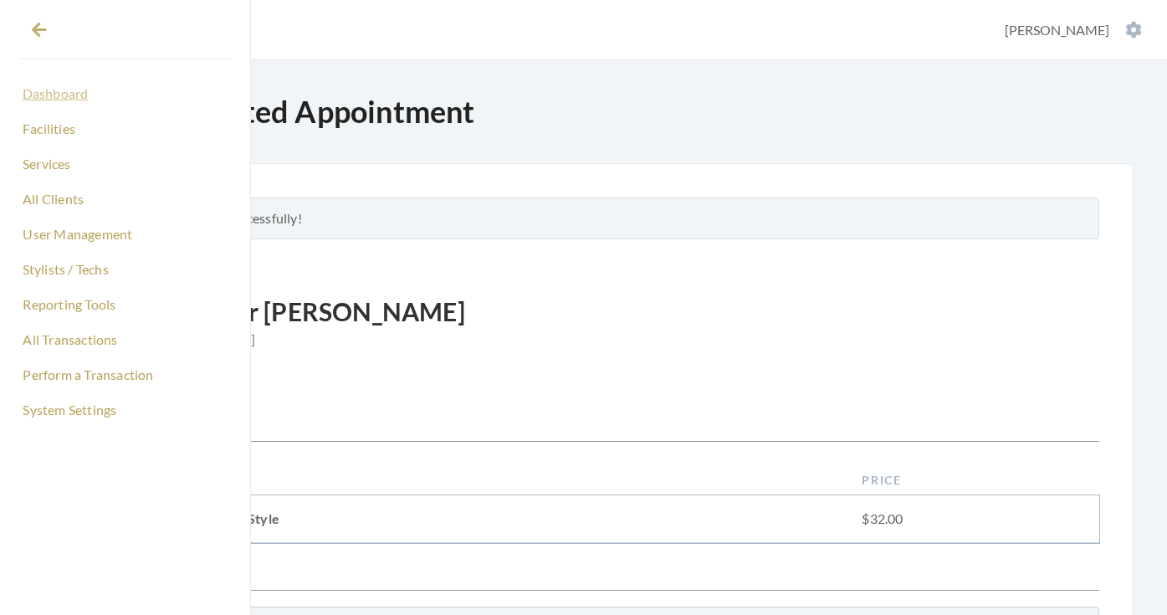
click at [49, 92] on link "Dashboard" at bounding box center [125, 93] width 210 height 28
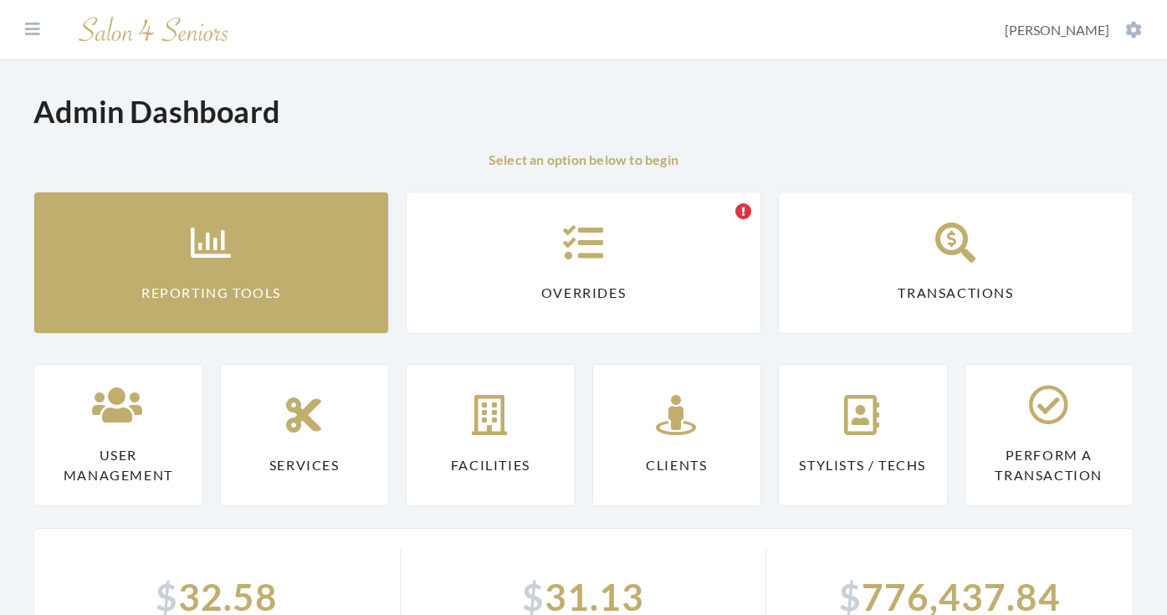
click at [253, 224] on link "Reporting Tools" at bounding box center [211, 263] width 356 height 142
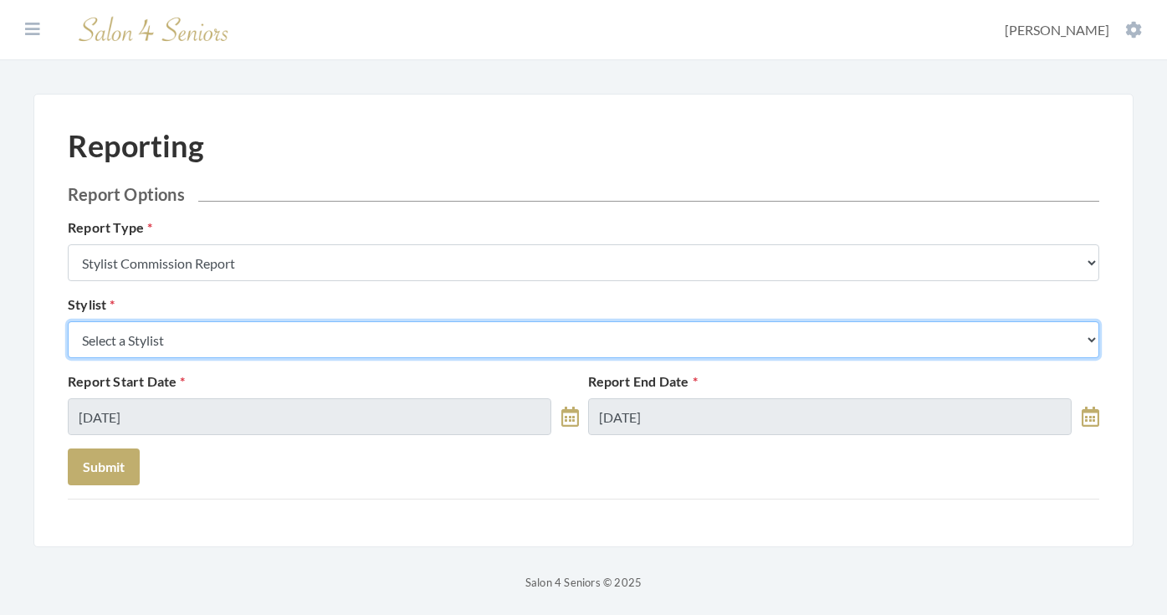
click at [254, 337] on select "Select a Stylist [PERSON_NAME] [PERSON_NAME] [PERSON_NAME] [PERSON_NAME] [PERSO…" at bounding box center [584, 339] width 1032 height 37
select select "44"
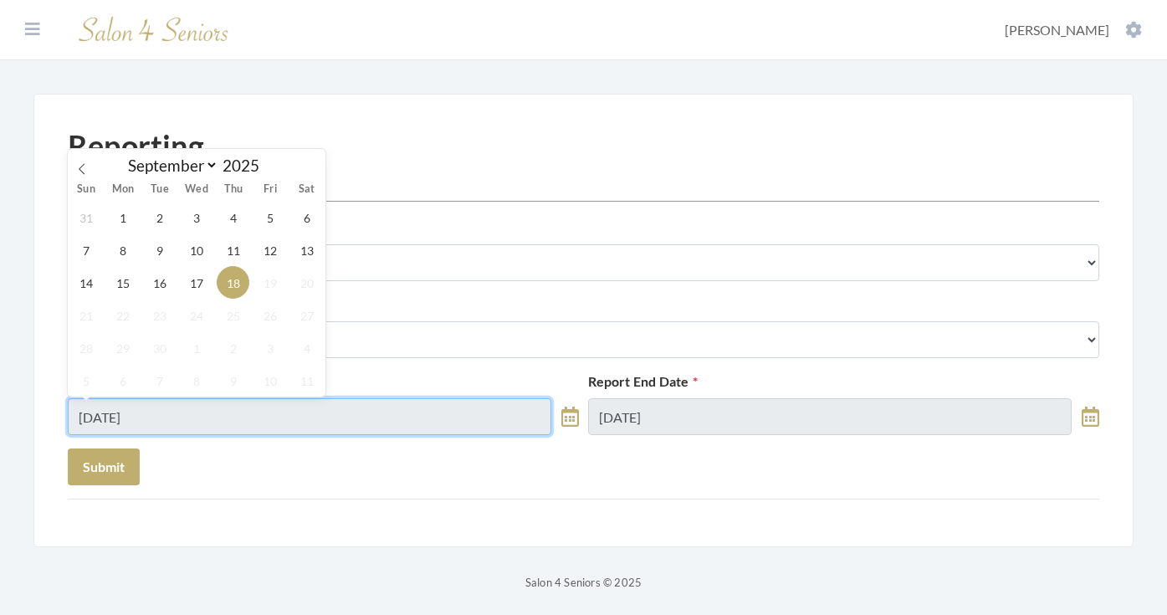
click at [291, 402] on input "09/18/2025" at bounding box center [310, 416] width 484 height 37
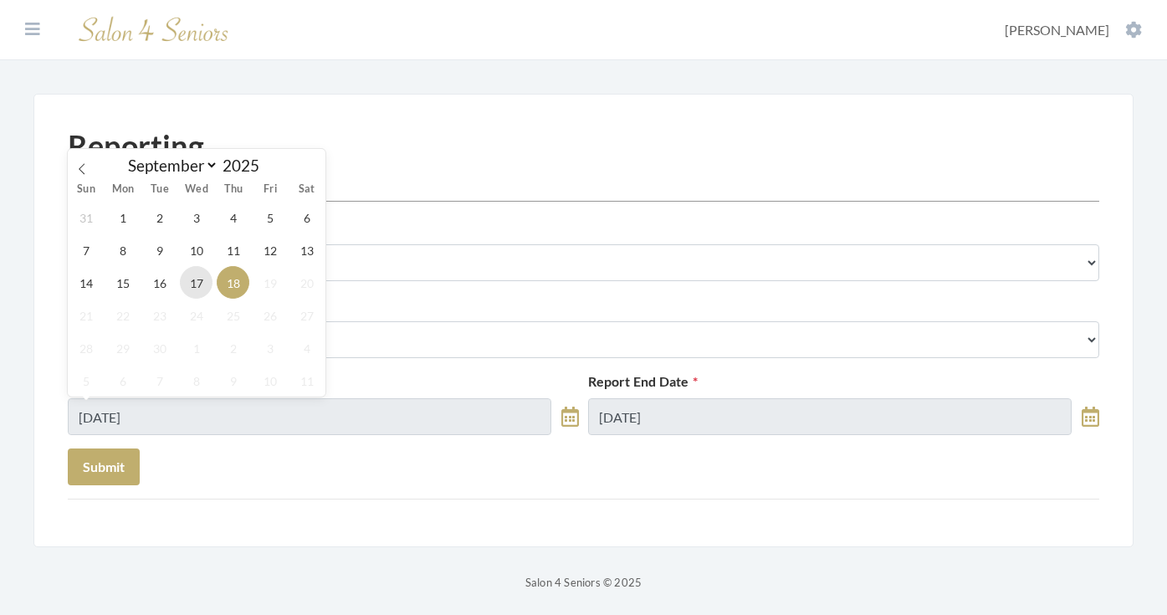
click at [208, 284] on span "17" at bounding box center [196, 282] width 33 height 33
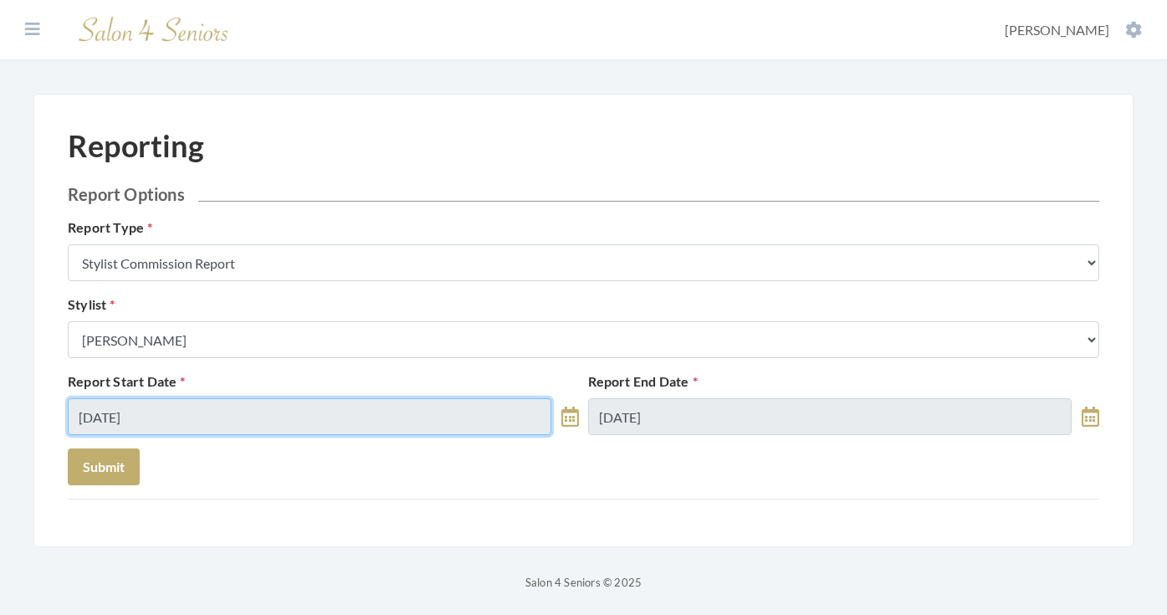
type input "[DATE]"
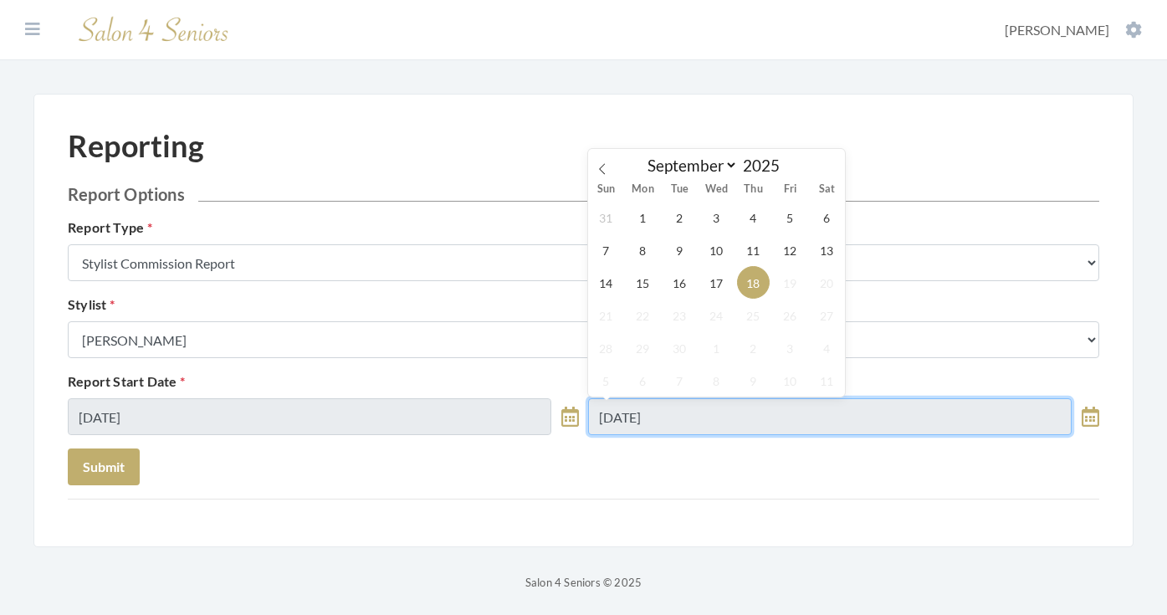
click at [709, 417] on input "09/18/2025" at bounding box center [830, 416] width 484 height 37
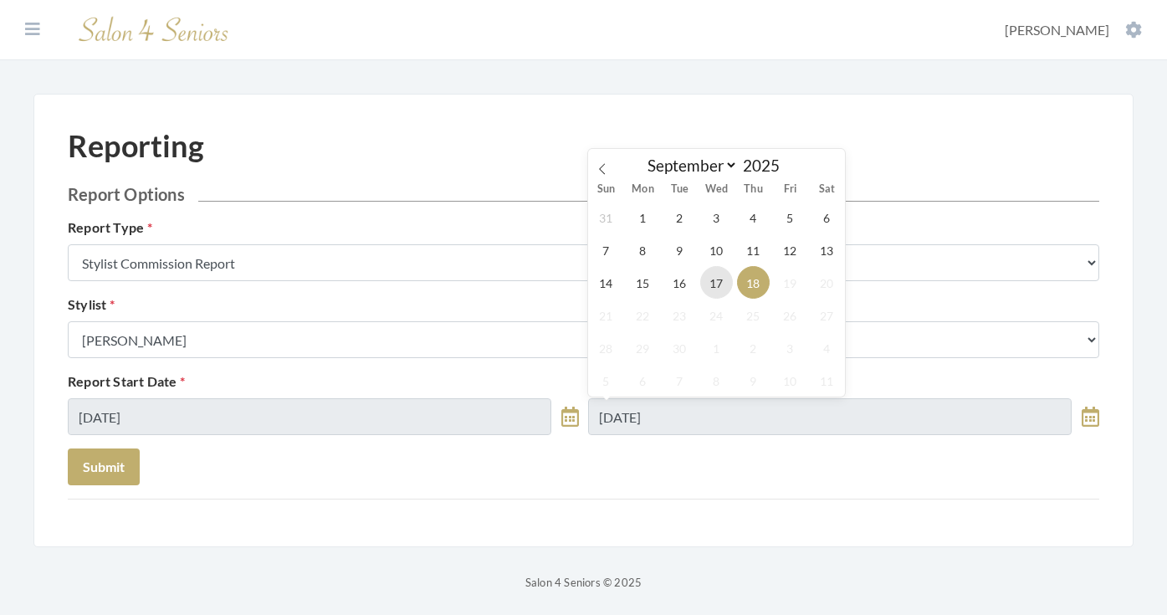
click at [711, 290] on span "17" at bounding box center [716, 282] width 33 height 33
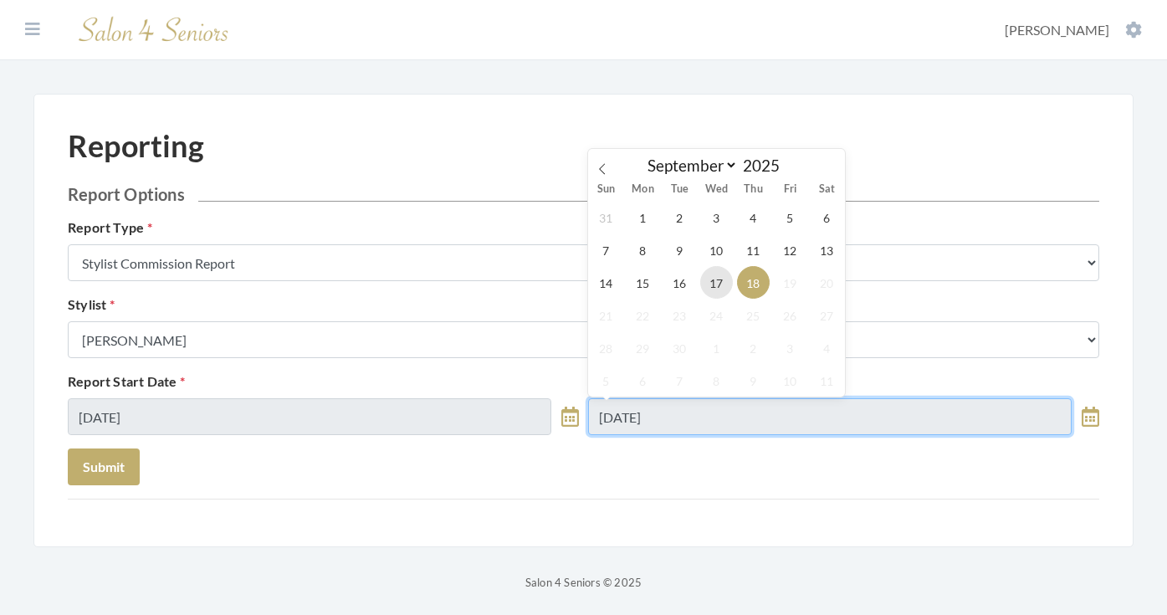
type input "[DATE]"
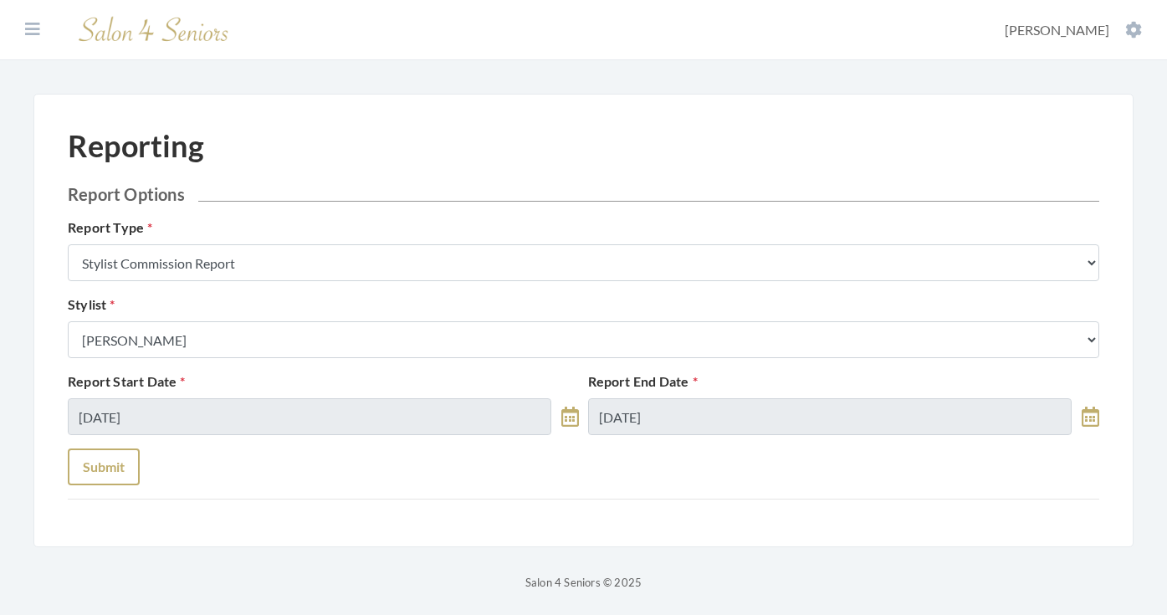
click at [115, 461] on button "Submit" at bounding box center [104, 466] width 72 height 37
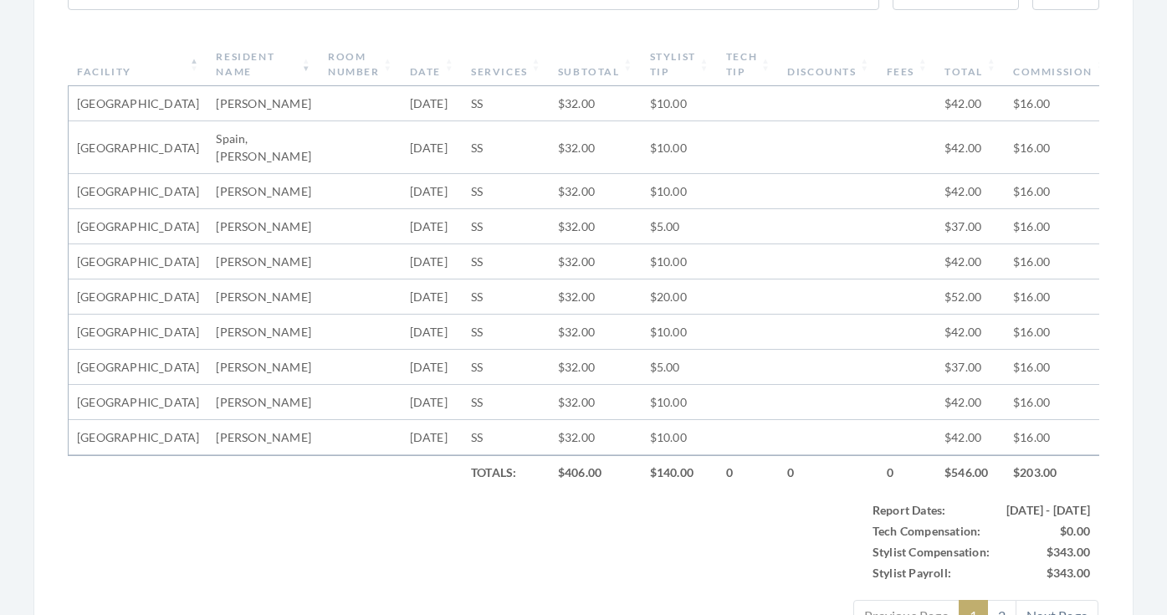
scroll to position [607, 0]
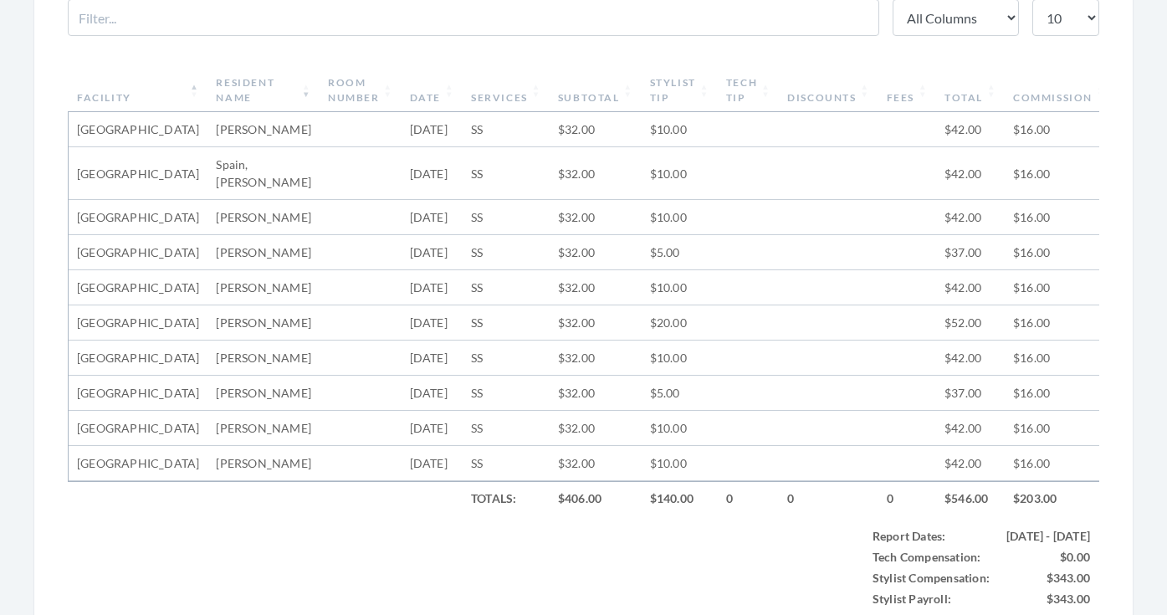
click at [585, 104] on th "Subtotal" at bounding box center [596, 91] width 92 height 44
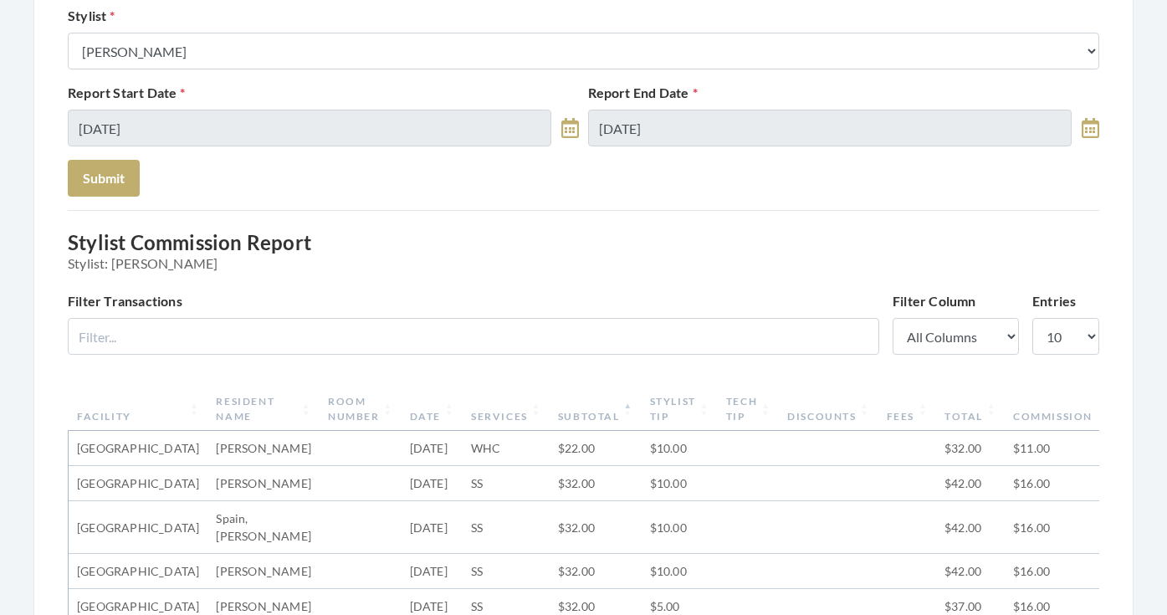
scroll to position [259, 0]
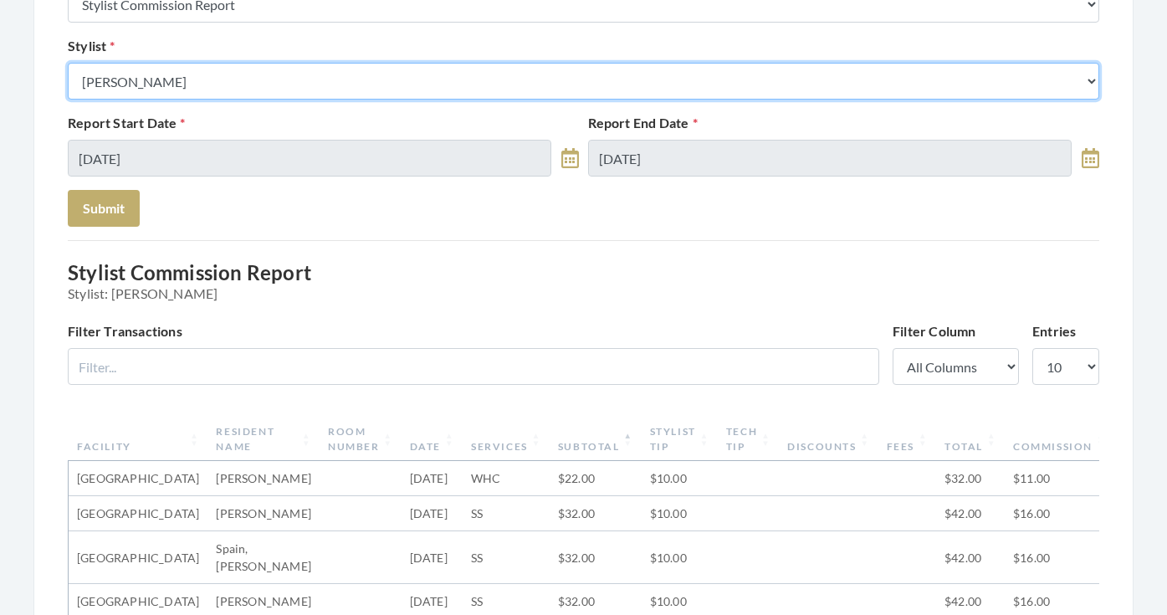
select select "127"
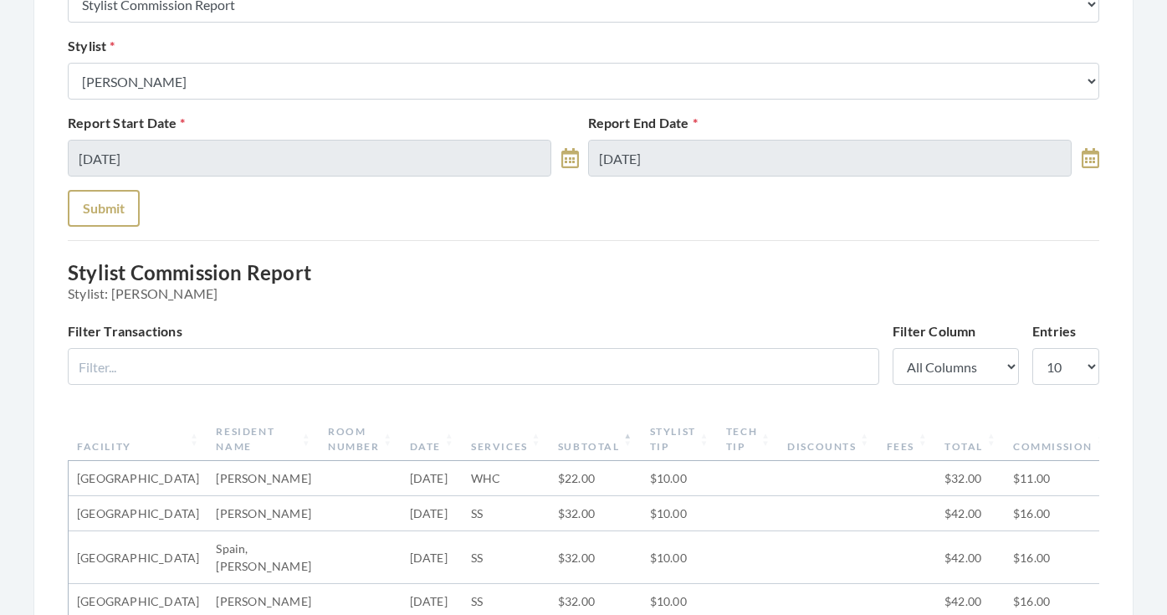
click at [125, 205] on button "Submit" at bounding box center [104, 208] width 72 height 37
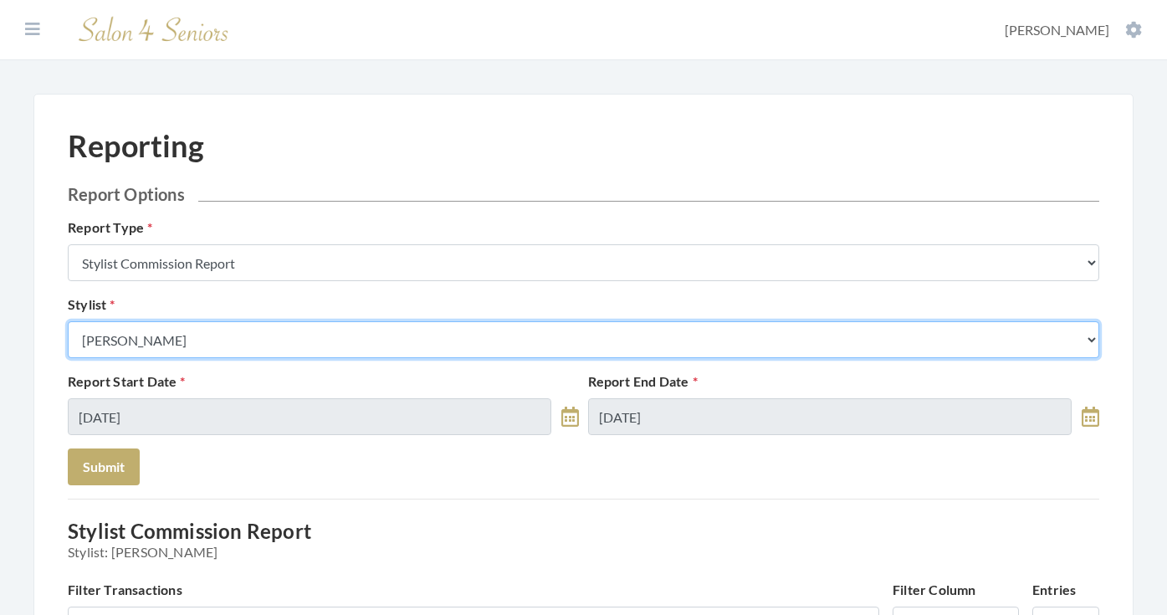
select select "115"
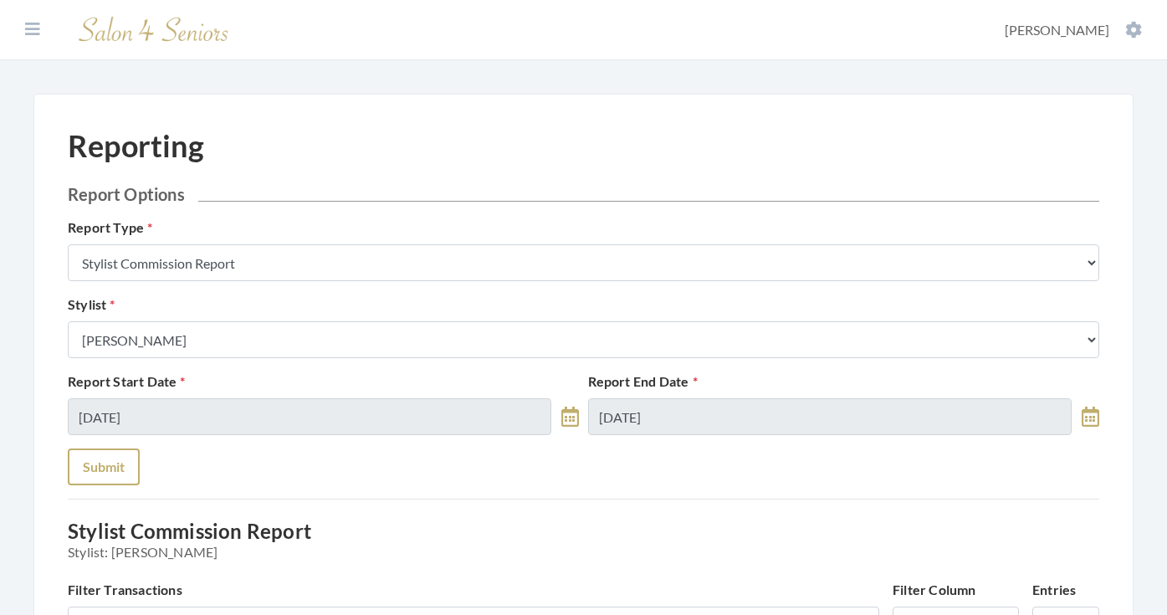
click at [125, 459] on button "Submit" at bounding box center [104, 466] width 72 height 37
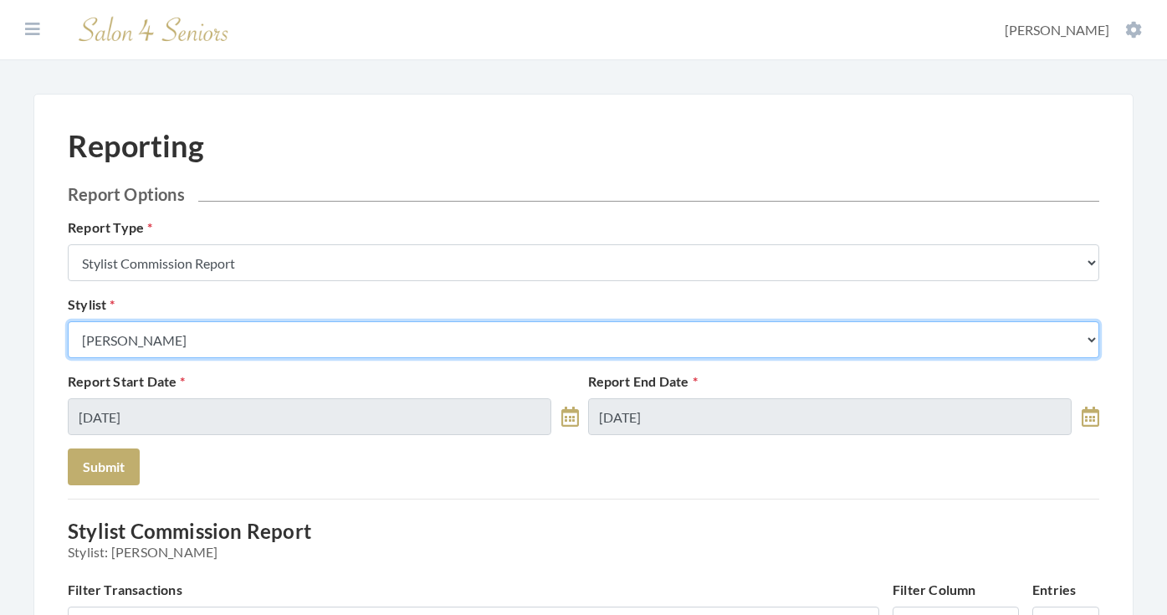
select select "127"
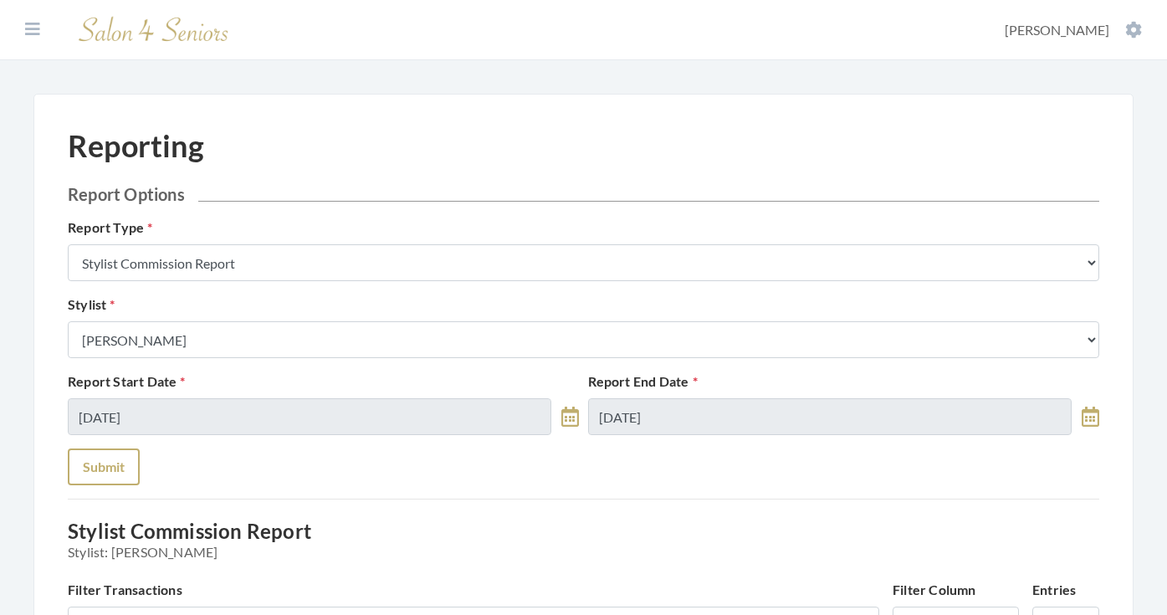
click at [114, 479] on button "Submit" at bounding box center [104, 466] width 72 height 37
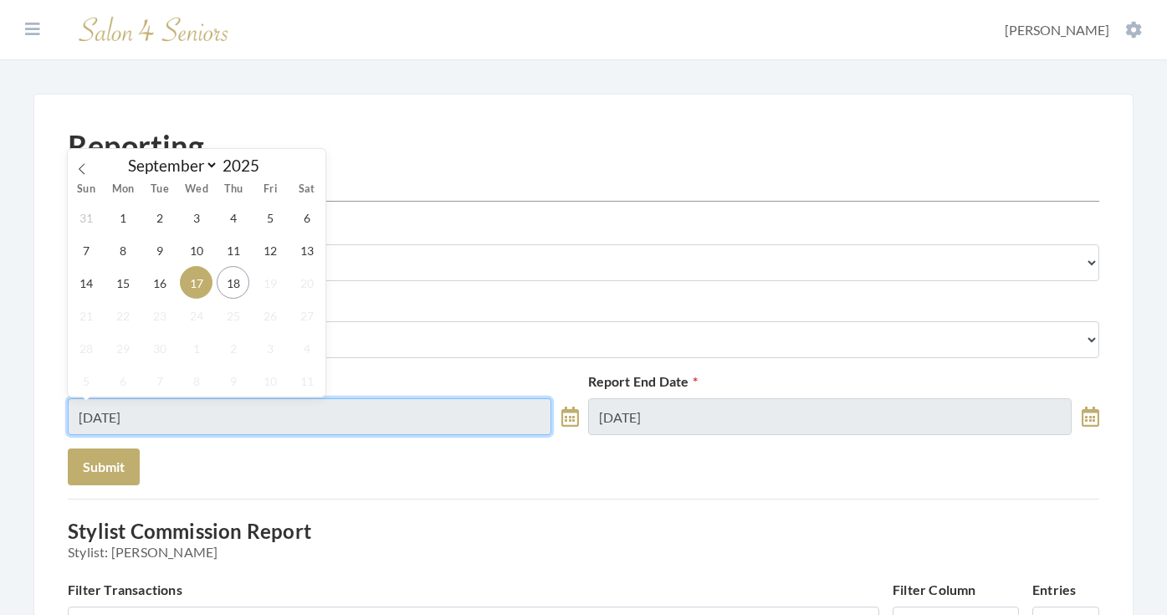
click at [155, 416] on input "[DATE]" at bounding box center [310, 416] width 484 height 37
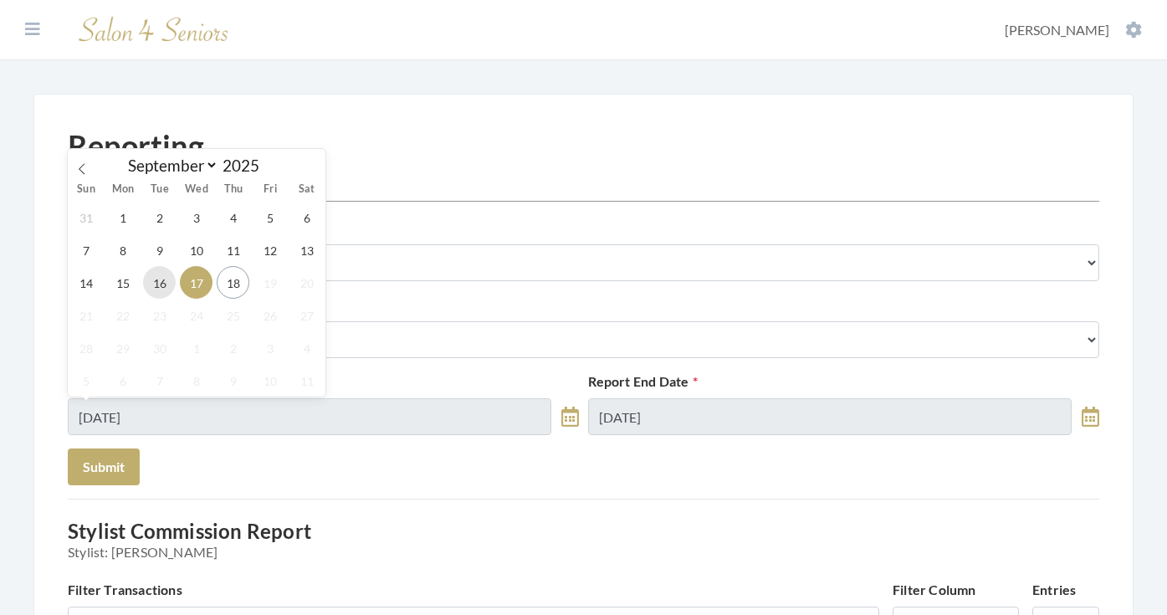
click at [156, 295] on span "16" at bounding box center [159, 282] width 33 height 33
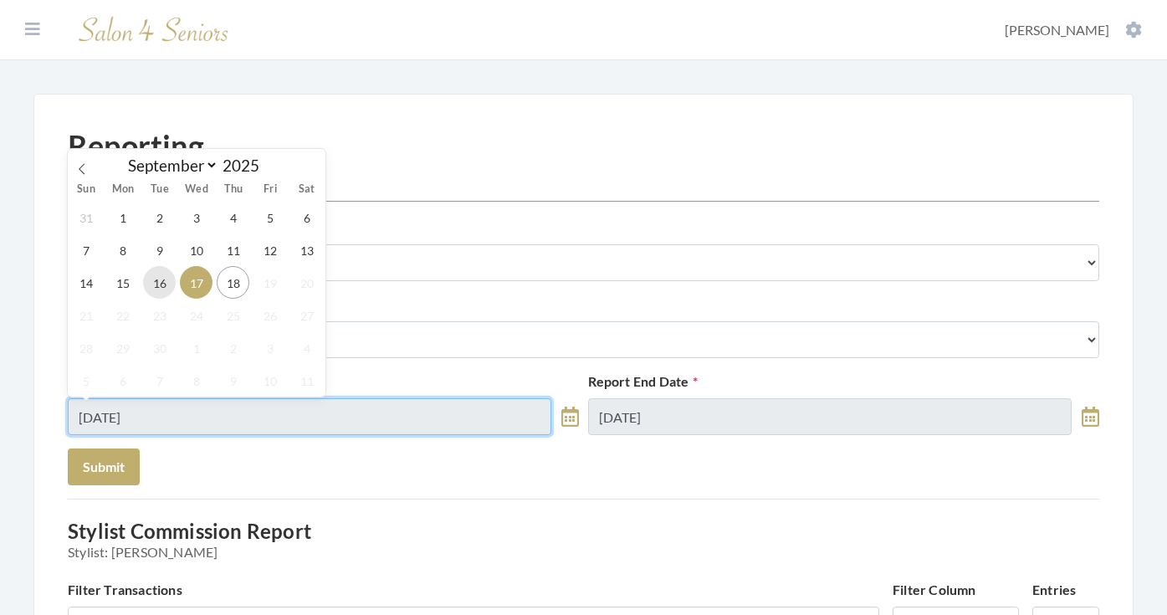
type input "09/16/2025"
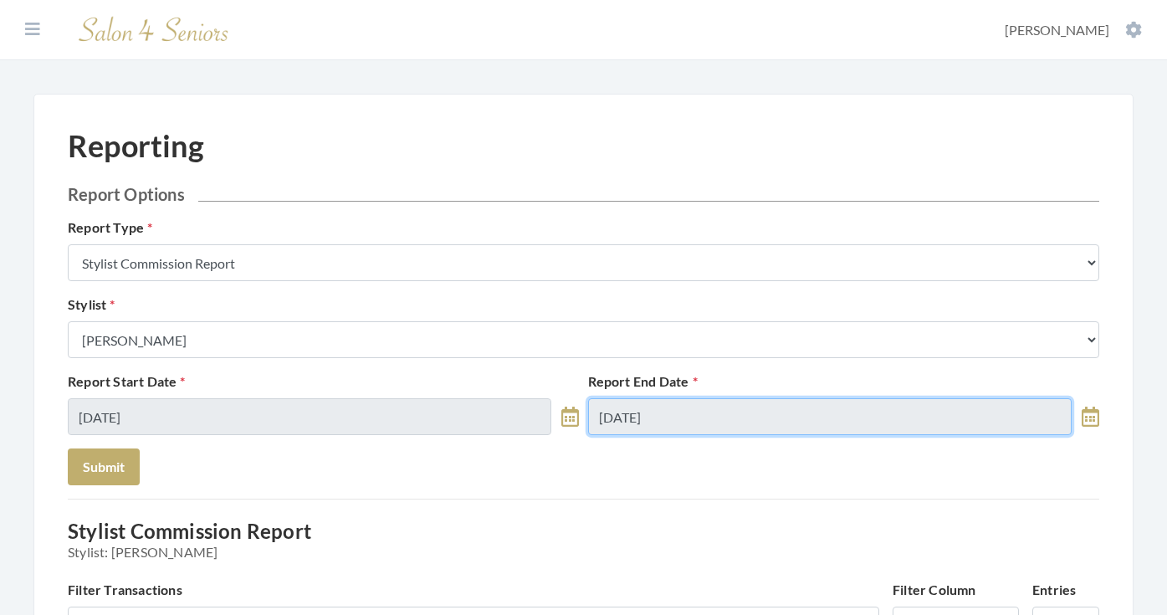
click at [669, 411] on input "[DATE]" at bounding box center [830, 416] width 484 height 37
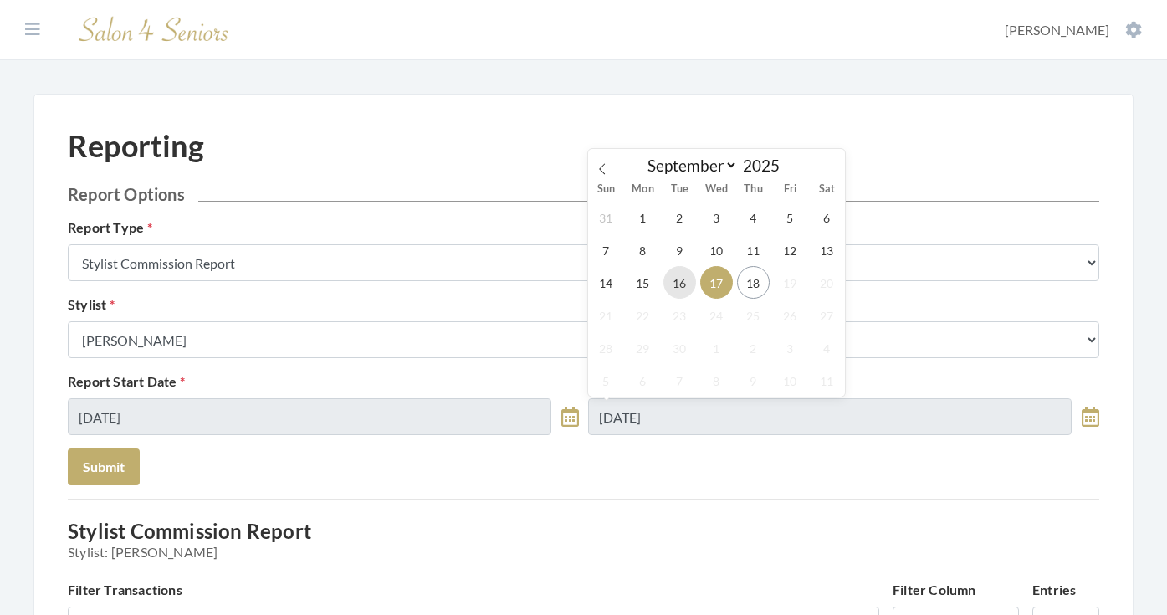
click at [675, 282] on span "16" at bounding box center [679, 282] width 33 height 33
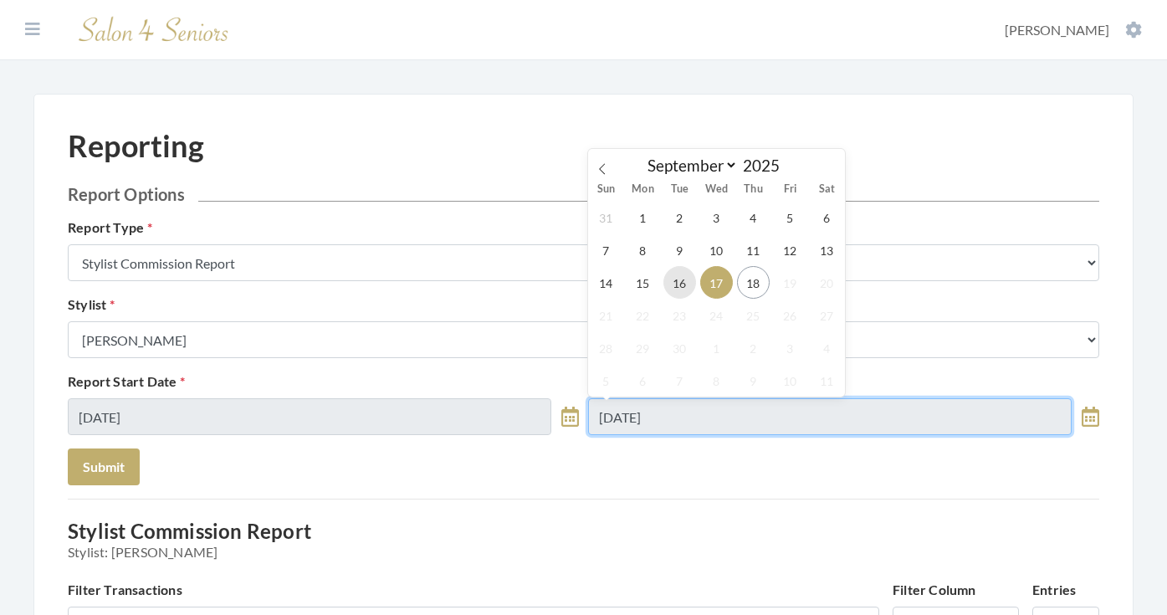
type input "09/16/2025"
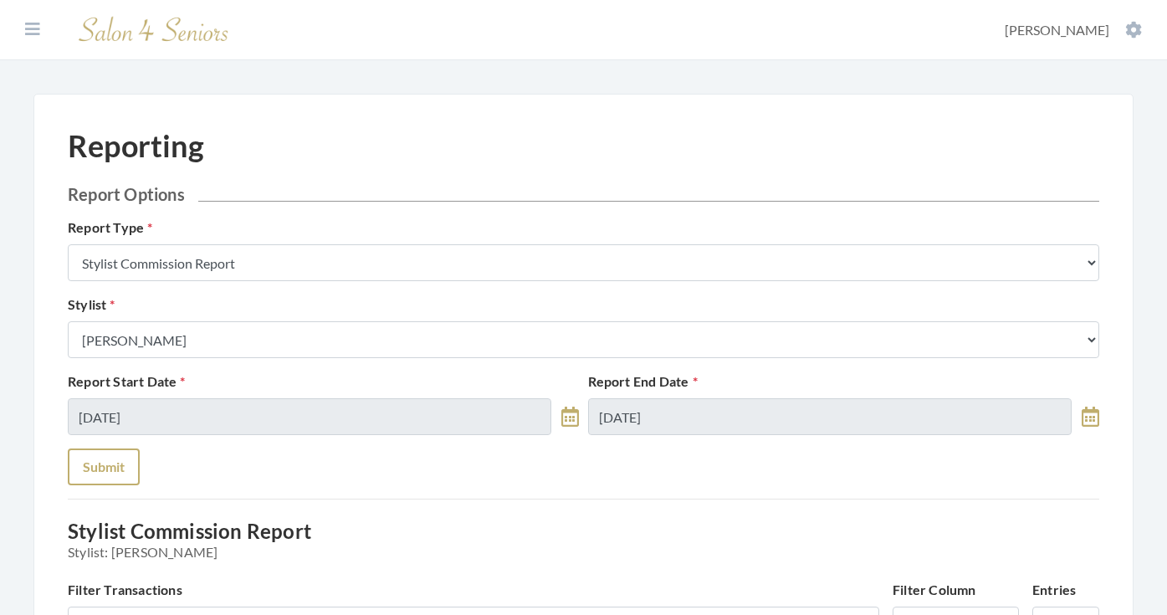
click at [100, 472] on button "Submit" at bounding box center [104, 466] width 72 height 37
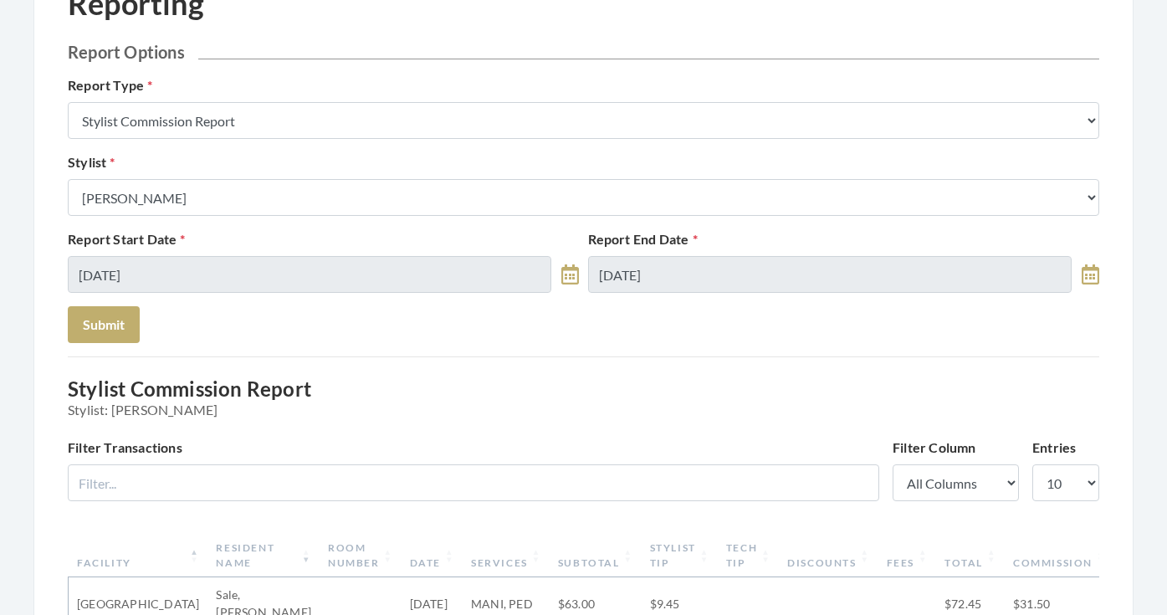
scroll to position [18, 0]
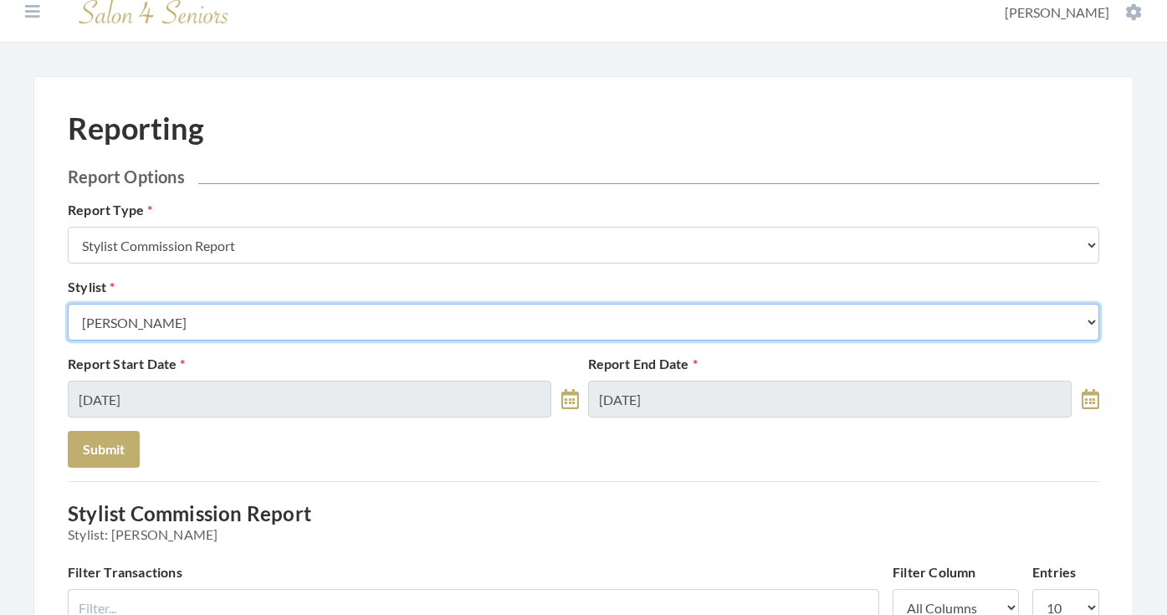
select select "146"
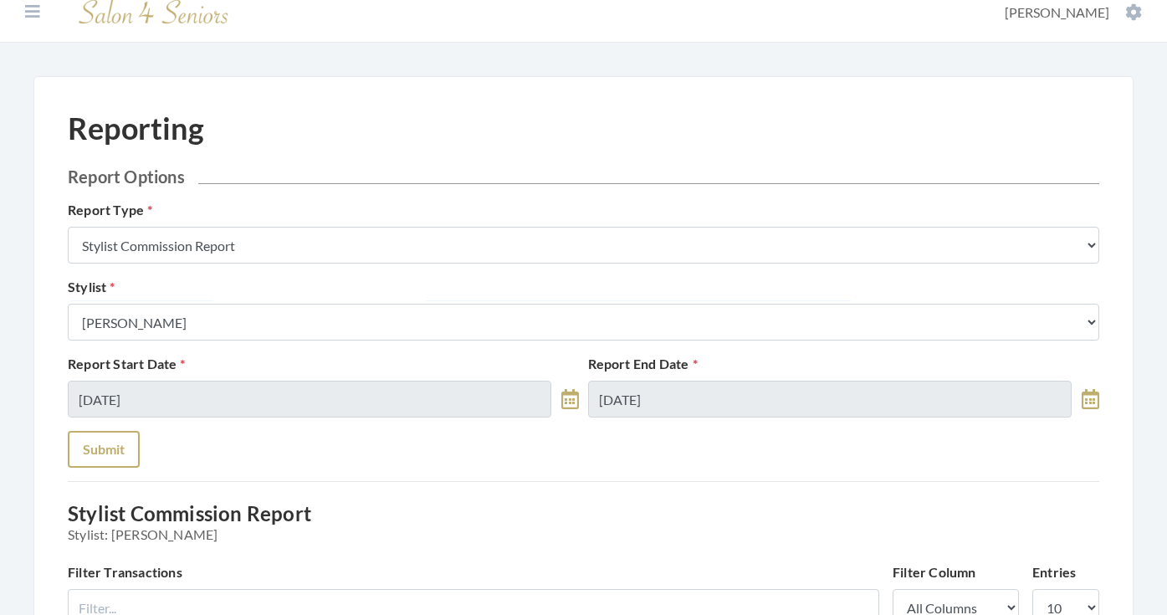
click at [114, 452] on button "Submit" at bounding box center [104, 449] width 72 height 37
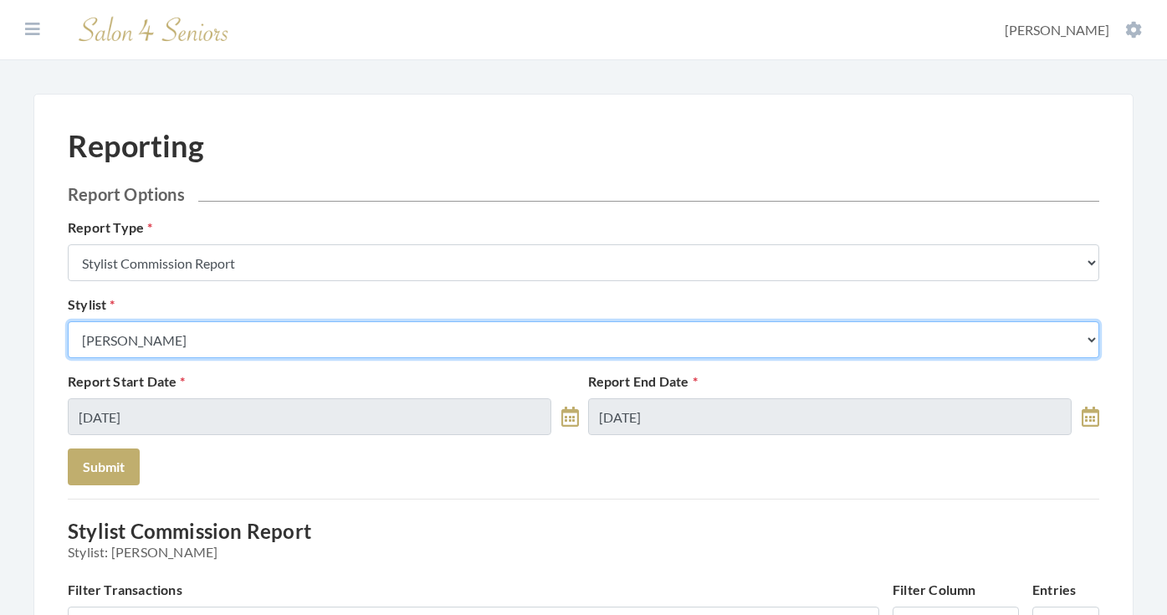
select select "126"
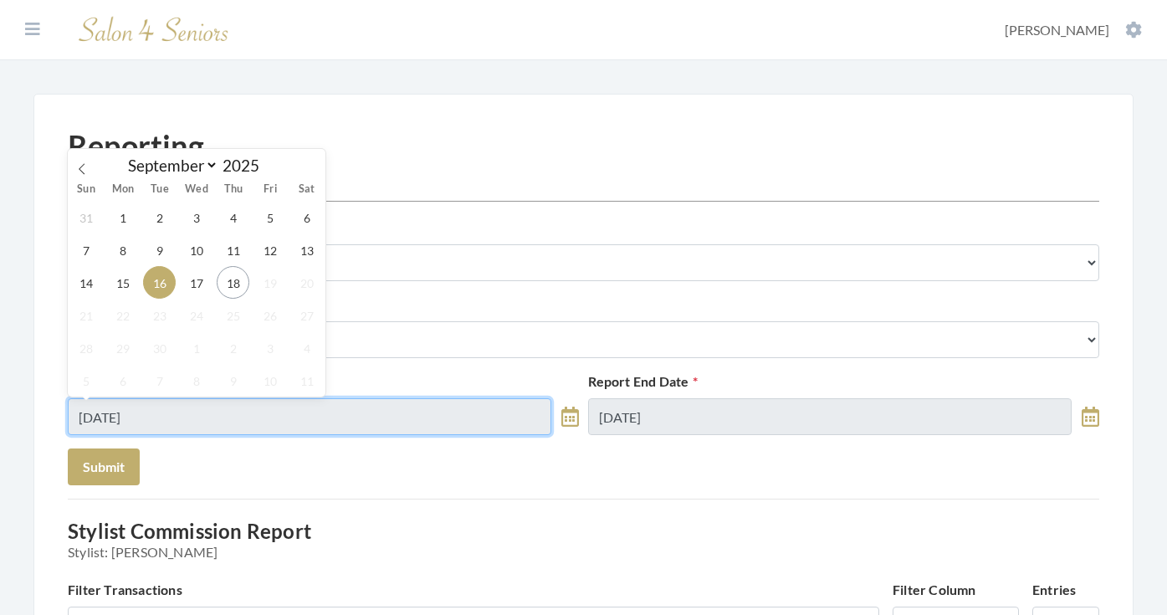
click at [235, 404] on input "09/16/2025" at bounding box center [310, 416] width 484 height 37
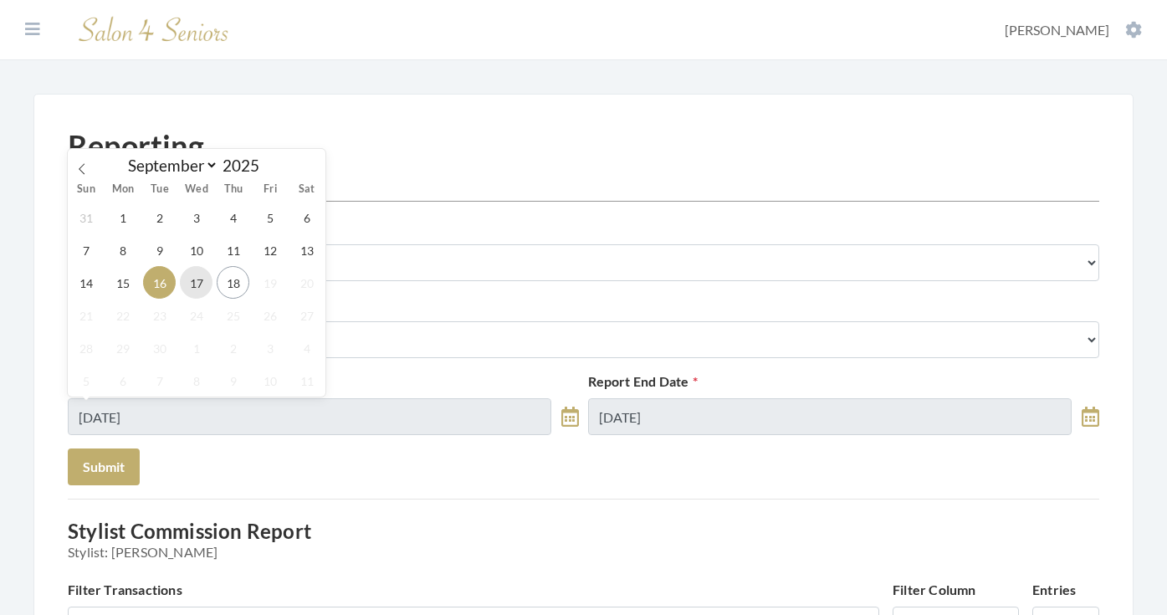
click at [204, 295] on span "17" at bounding box center [196, 282] width 33 height 33
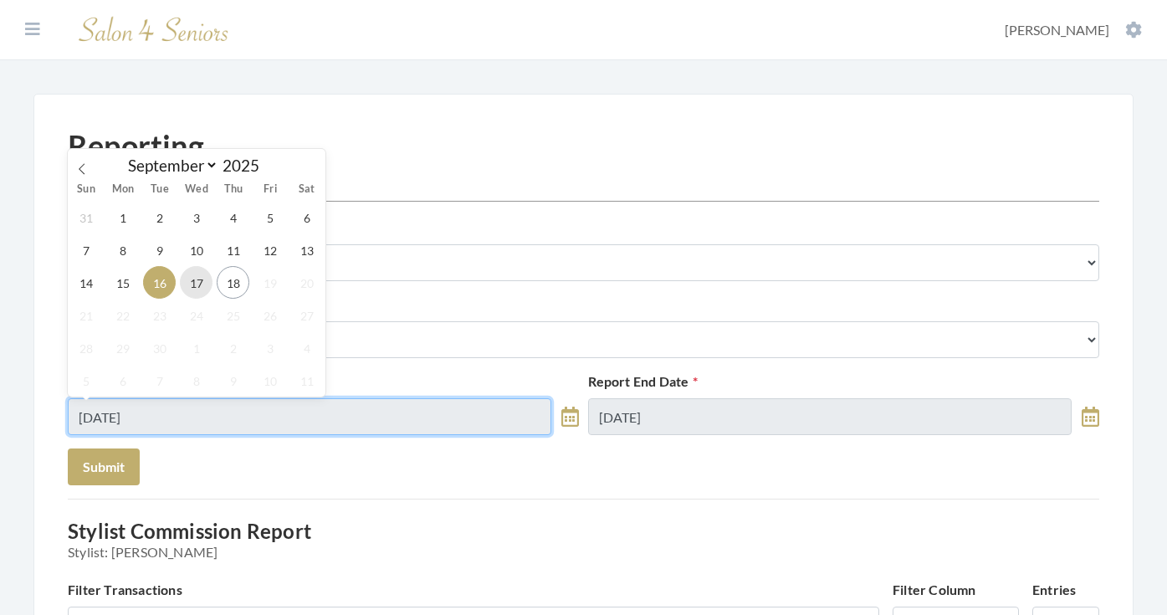
type input "[DATE]"
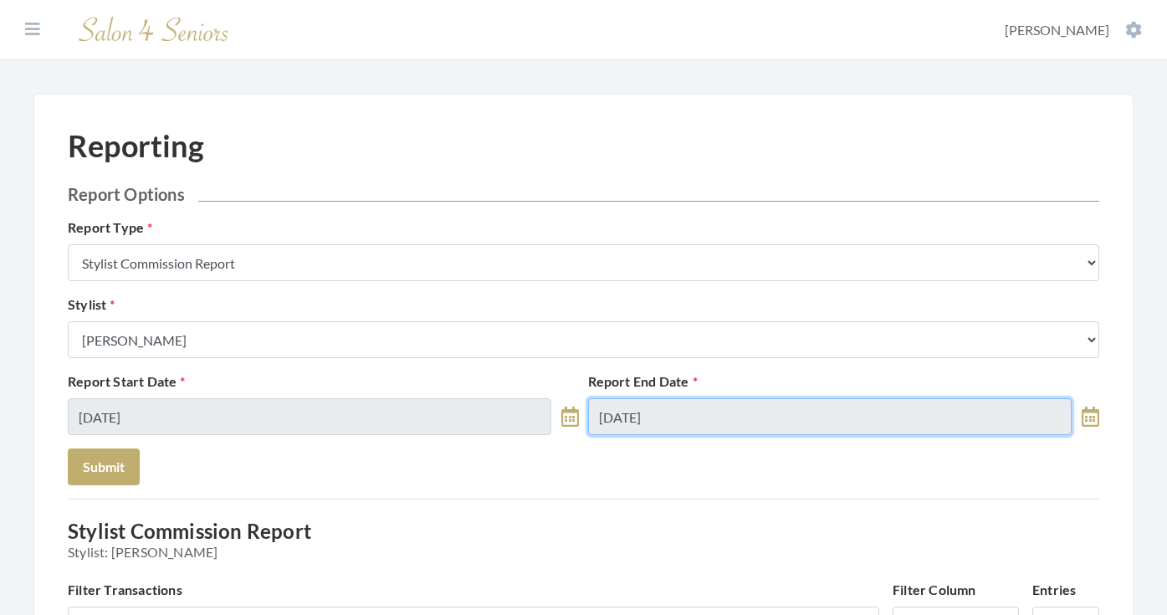
click at [615, 415] on input "09/16/2025" at bounding box center [830, 416] width 484 height 37
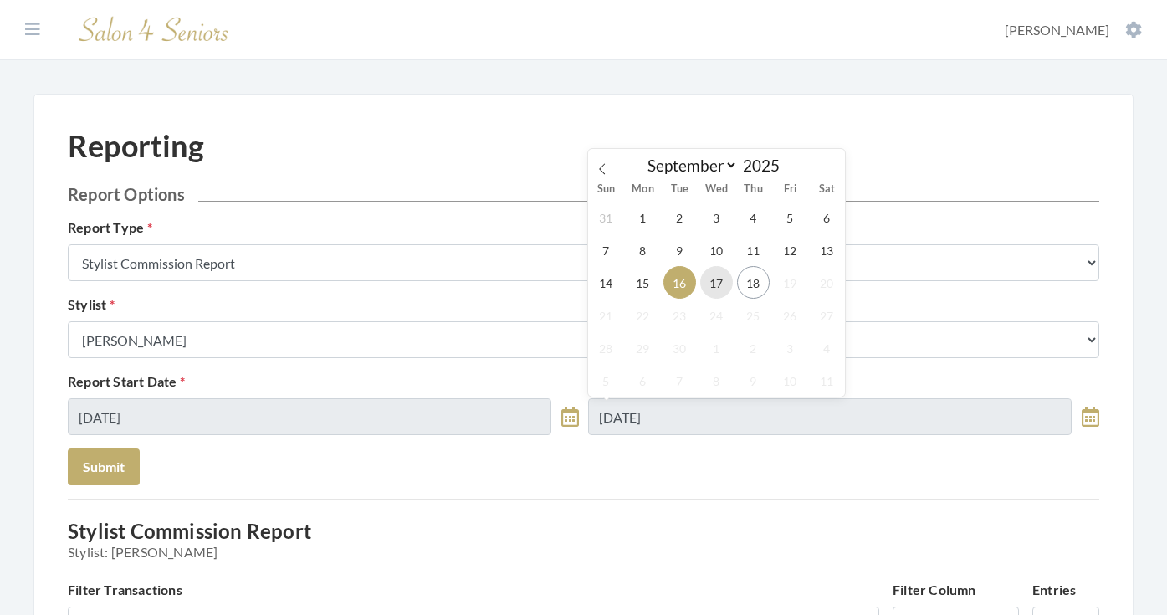
click at [706, 279] on span "17" at bounding box center [716, 282] width 33 height 33
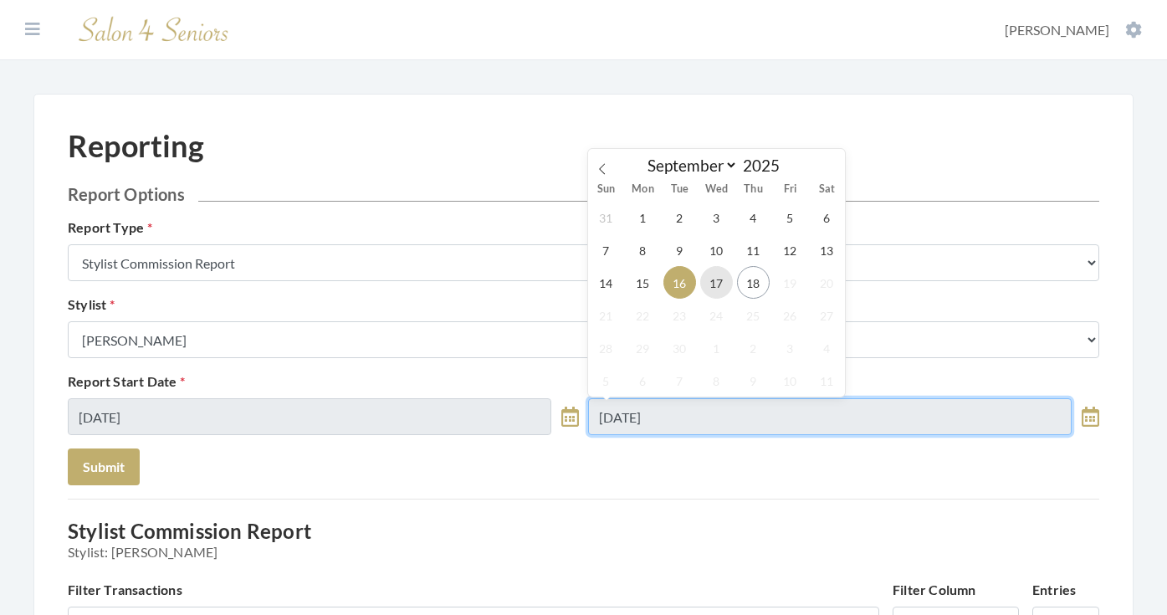
type input "[DATE]"
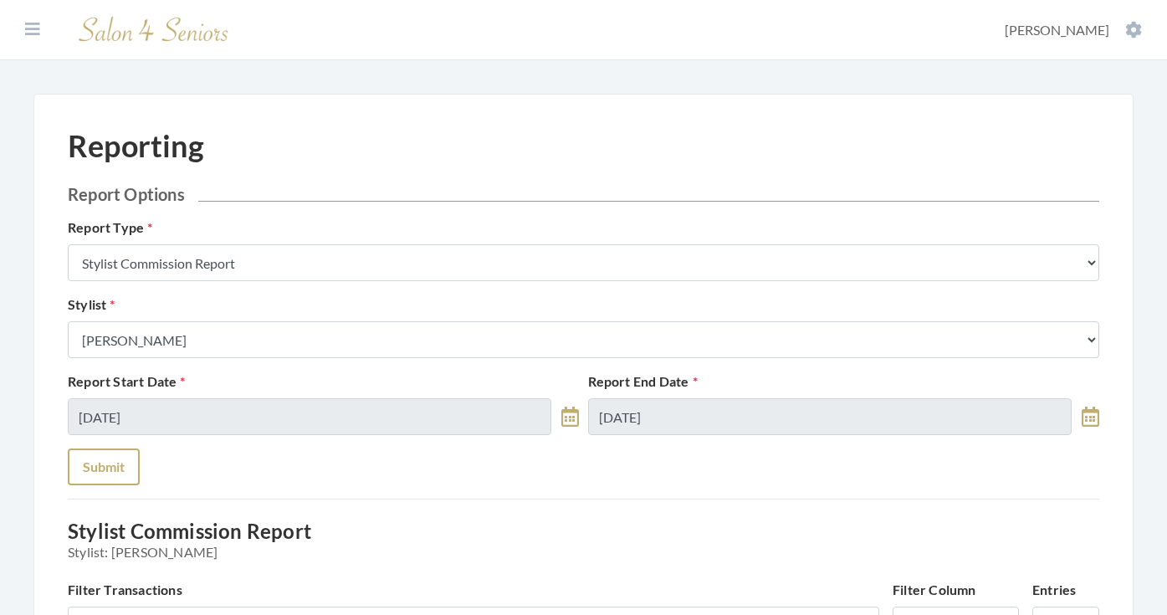
click at [130, 479] on button "Submit" at bounding box center [104, 466] width 72 height 37
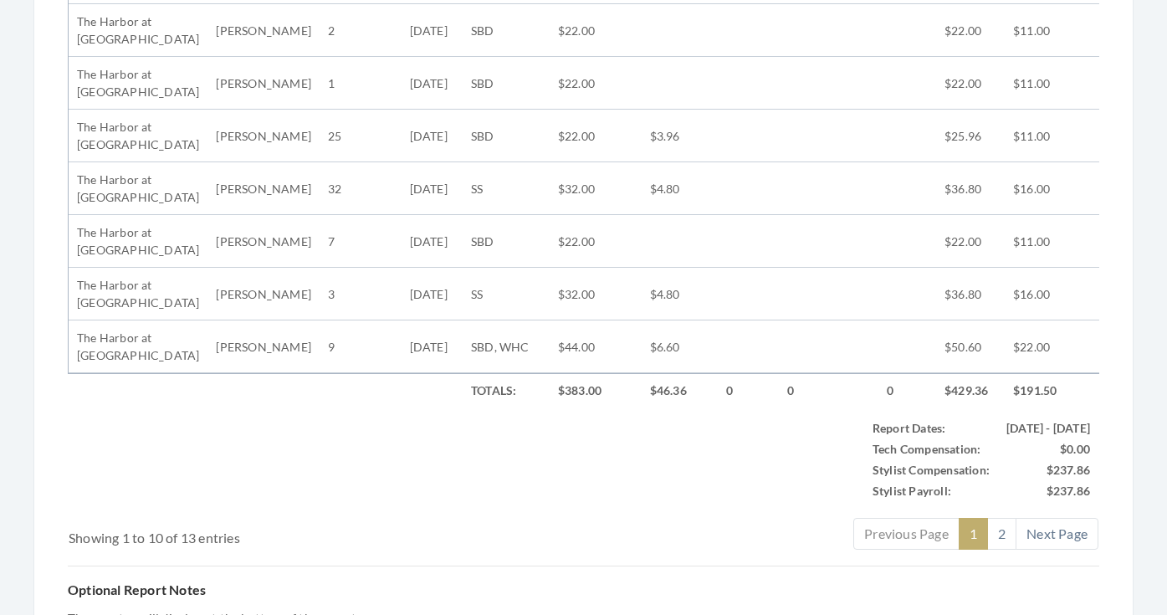
scroll to position [306, 0]
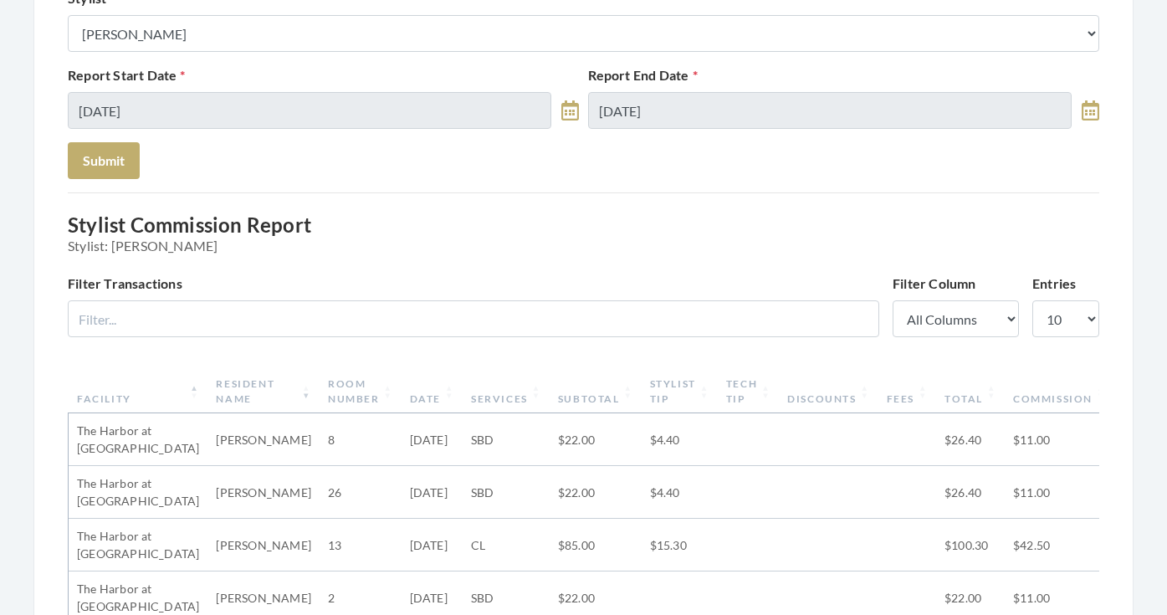
click at [571, 389] on th "Subtotal" at bounding box center [596, 392] width 92 height 44
click at [571, 397] on th "Subtotal" at bounding box center [596, 392] width 92 height 44
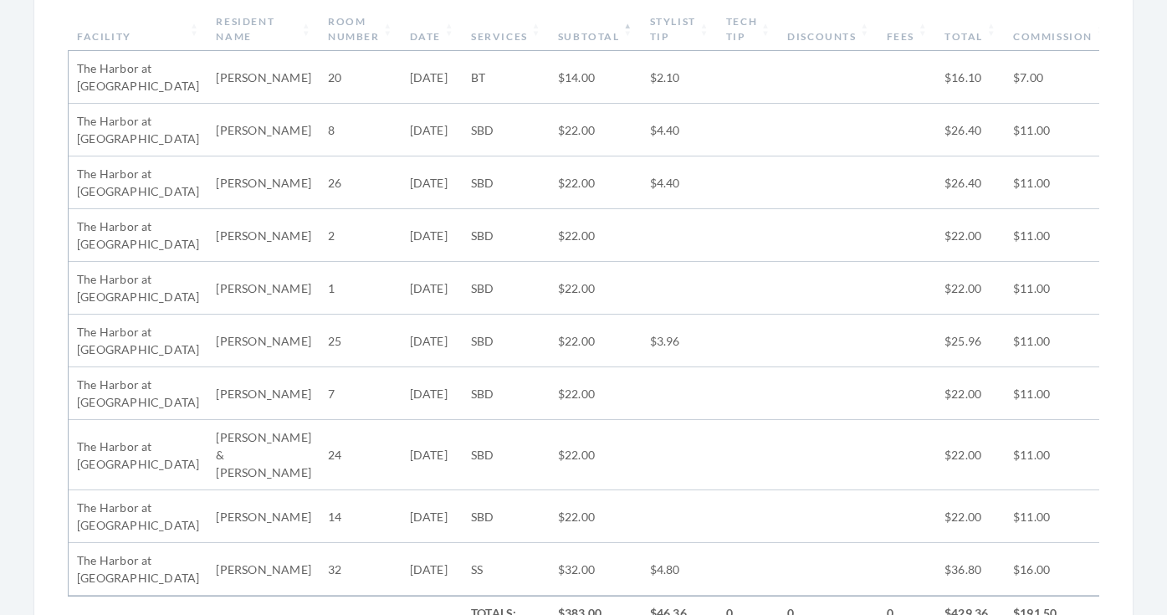
scroll to position [670, 0]
click at [567, 31] on th "Subtotal" at bounding box center [596, 28] width 92 height 44
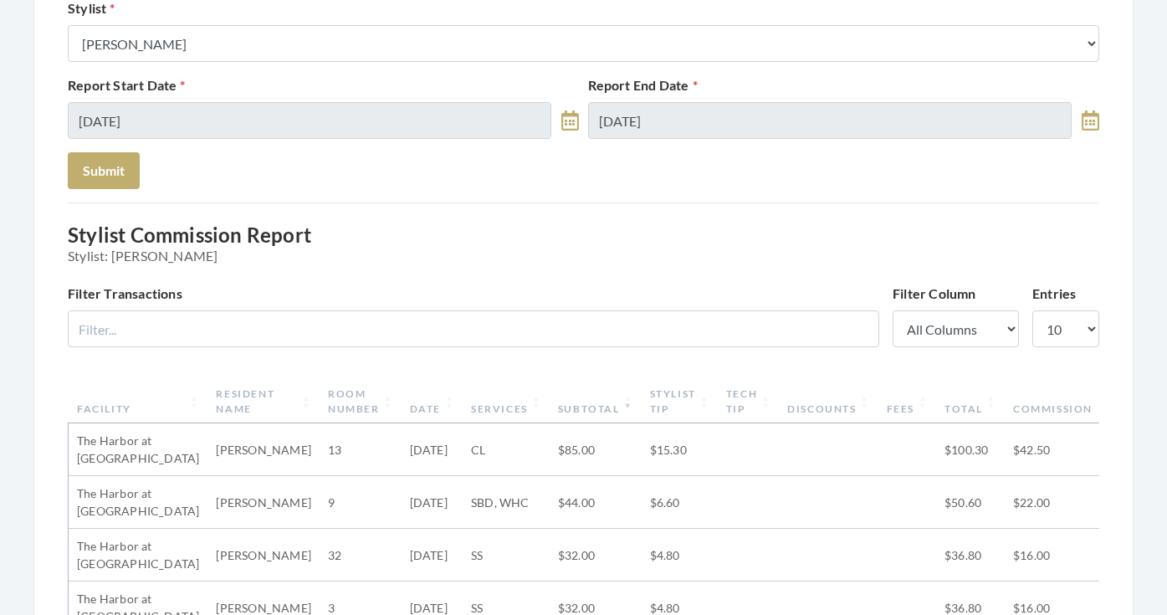
scroll to position [0, 0]
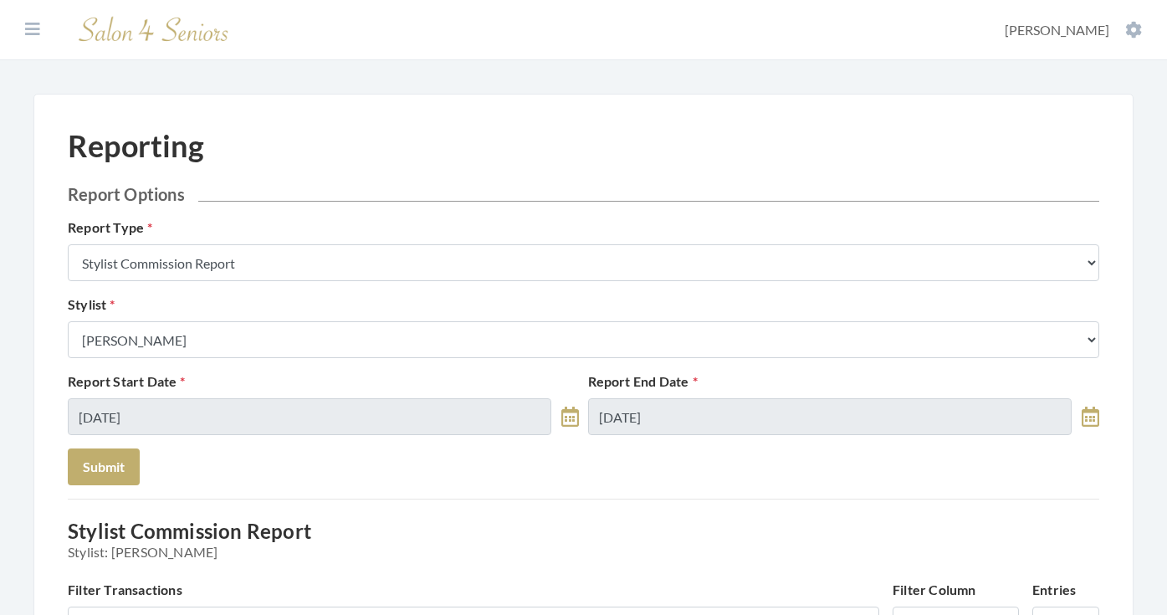
click at [347, 302] on div "Stylist Select a Stylist Alaina Krumm Alisha Teasley Anna White Ashley Venable …" at bounding box center [584, 327] width 1040 height 64
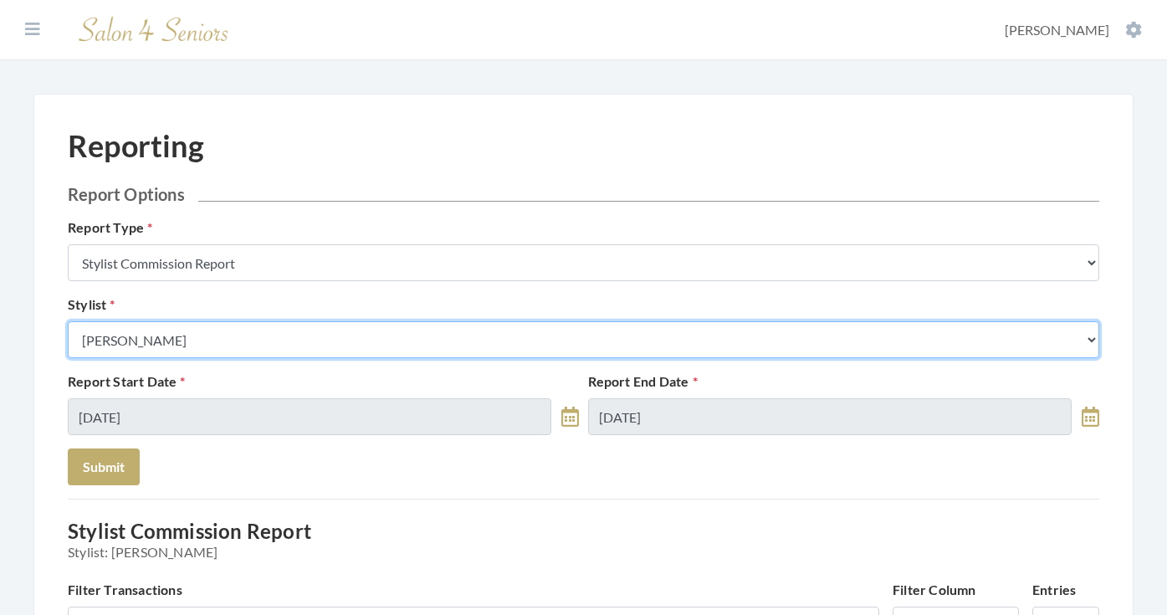
select select "169"
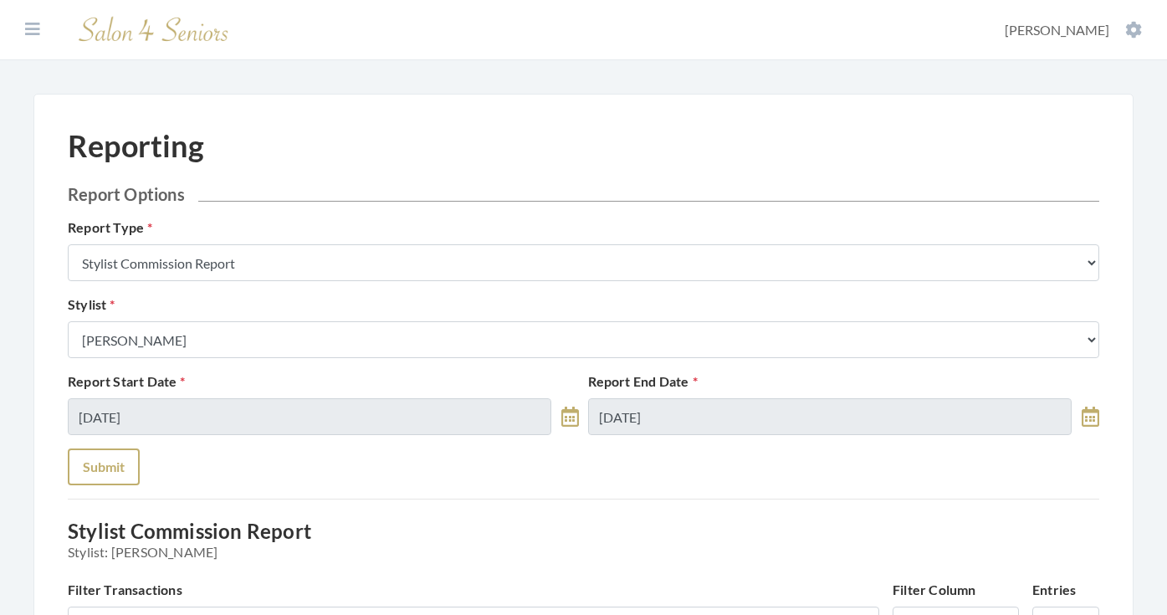
click at [115, 457] on button "Submit" at bounding box center [104, 466] width 72 height 37
click at [28, 44] on section "Dashboard Facilities Services All Clients User Management Stylists / Techs Repo…" at bounding box center [583, 30] width 1167 height 60
click at [29, 33] on icon at bounding box center [32, 29] width 15 height 17
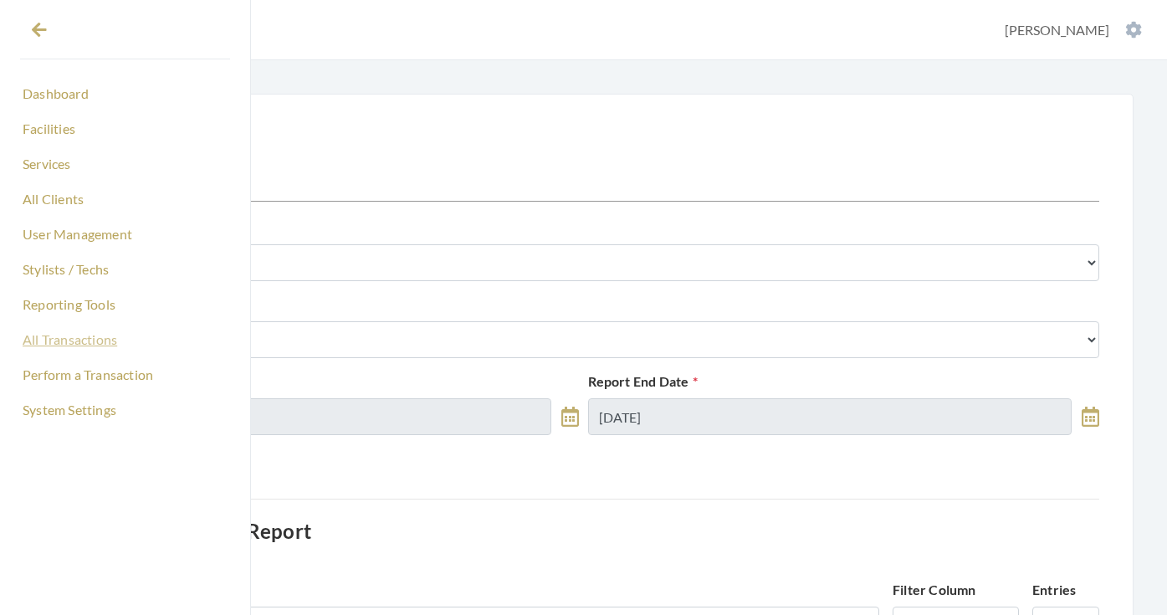
click at [67, 336] on link "All Transactions" at bounding box center [125, 339] width 210 height 28
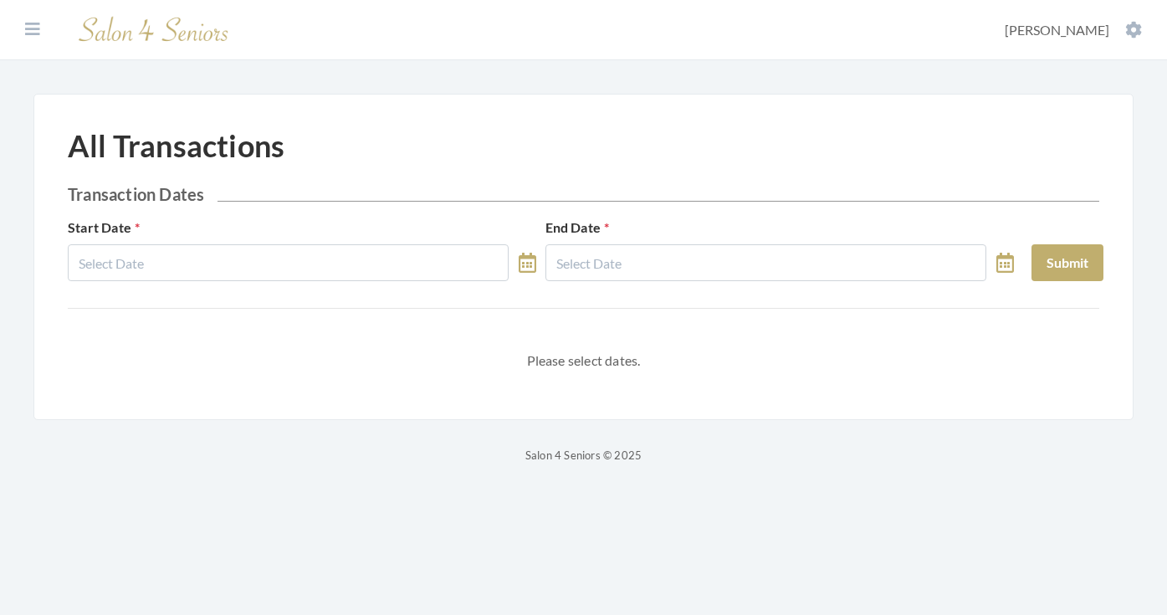
select select "8"
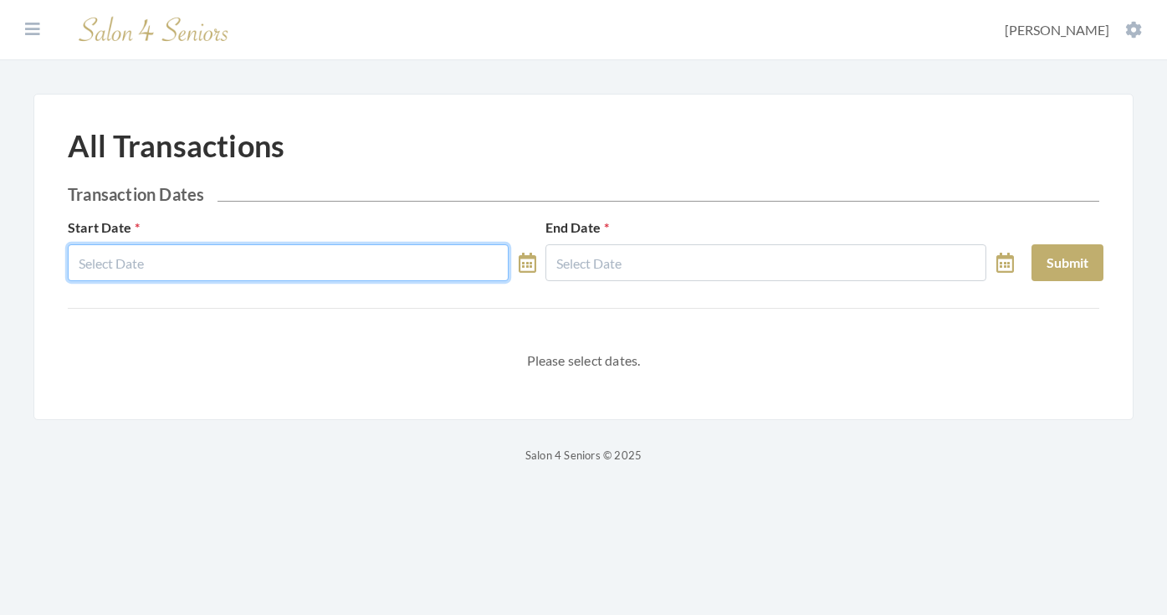
click at [277, 277] on body "Dashboard Facilities Services All Clients User Management Stylists / Techs Repo…" at bounding box center [583, 232] width 1167 height 465
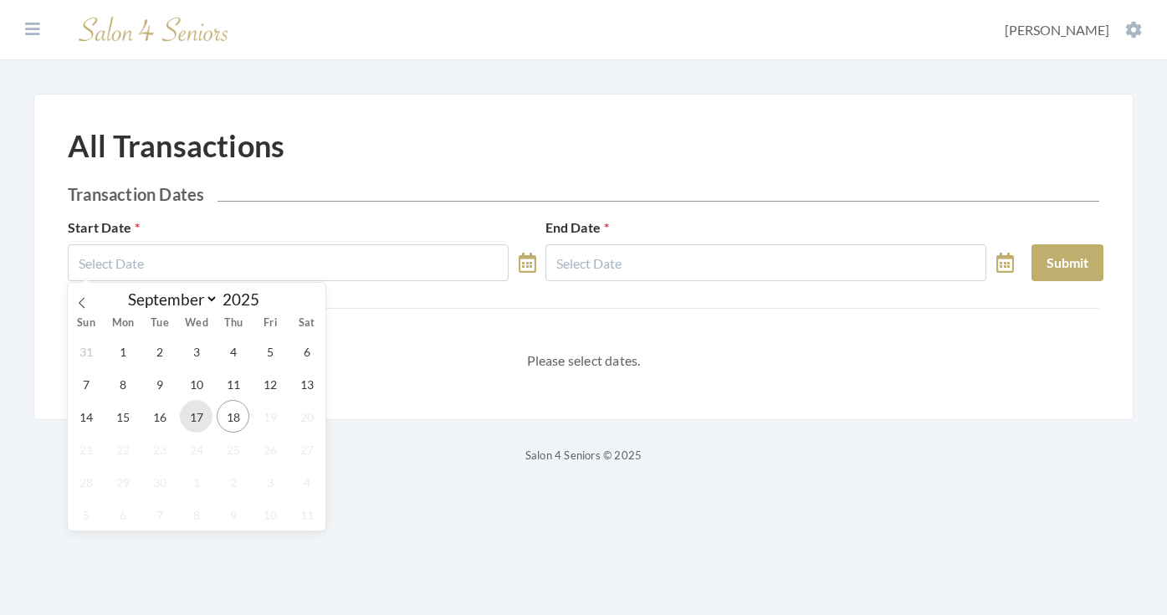
click at [192, 403] on span "17" at bounding box center [196, 416] width 33 height 33
type input "[DATE]"
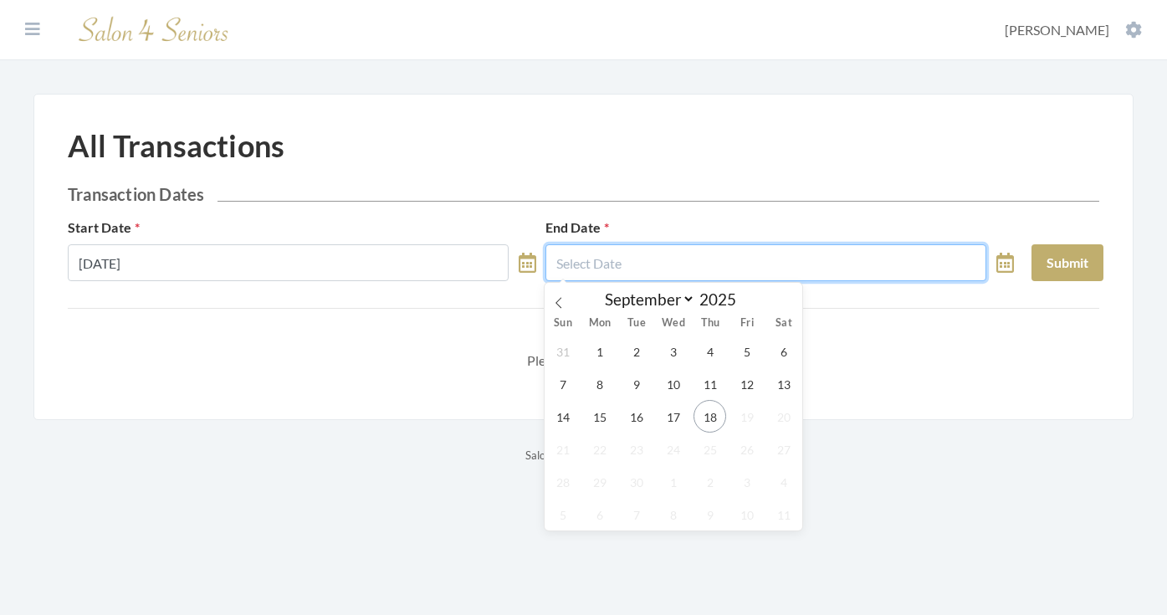
click at [605, 257] on input "text" at bounding box center [765, 262] width 441 height 37
click at [663, 399] on div "31 1 2 3 4 5 6 7 8 9 10 11 12 13 14 15 16 17 18 19 20 21 22 23 24 25 26 27 28 2…" at bounding box center [674, 433] width 258 height 196
click at [679, 420] on span "17" at bounding box center [673, 416] width 33 height 33
type input "[DATE]"
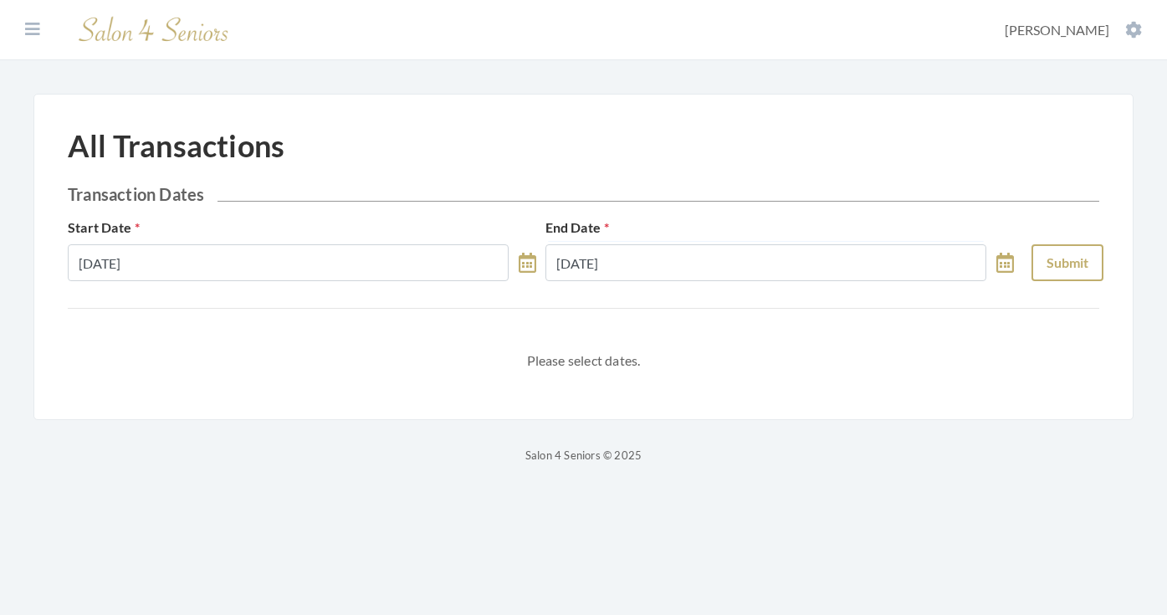
click at [1070, 275] on button "Submit" at bounding box center [1068, 262] width 72 height 37
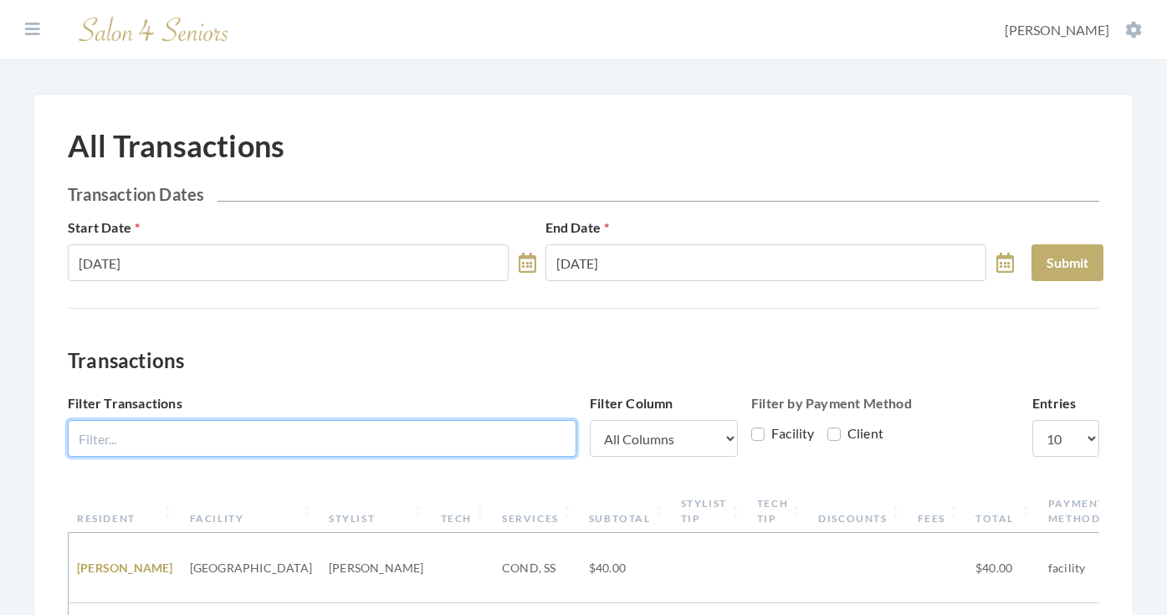
click at [447, 451] on input "Filter Transactions" at bounding box center [322, 438] width 509 height 37
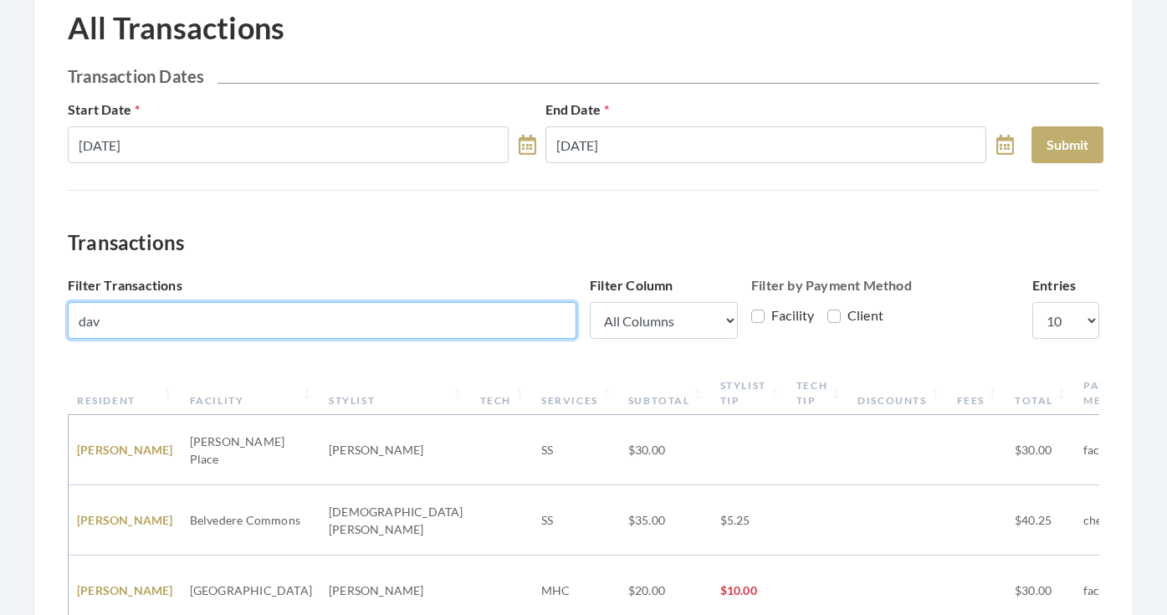
scroll to position [159, 0]
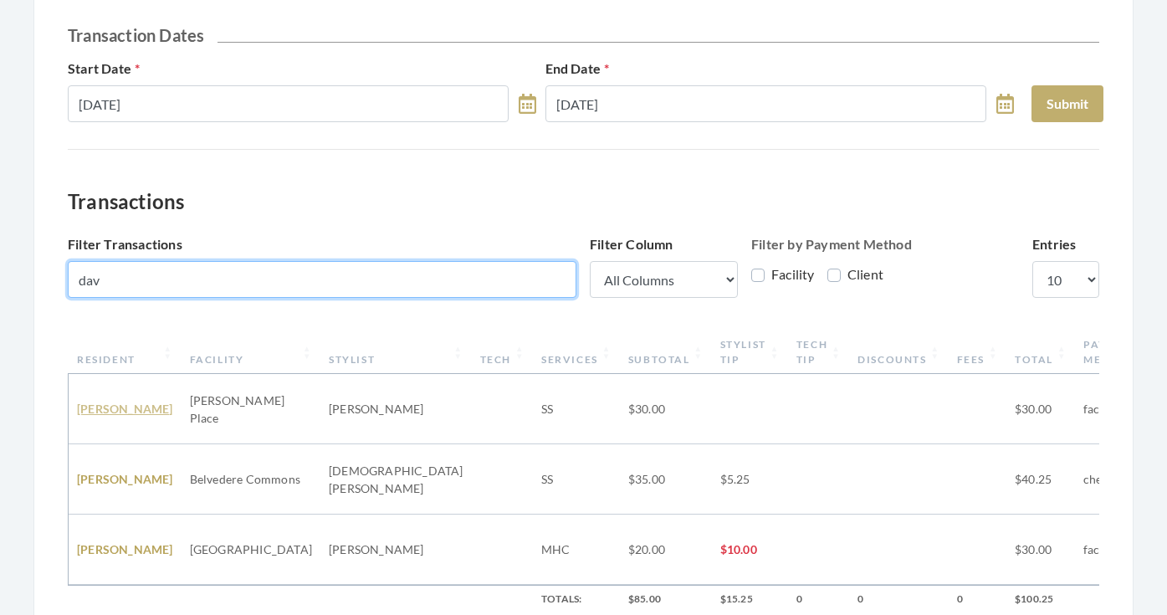
type input "dav"
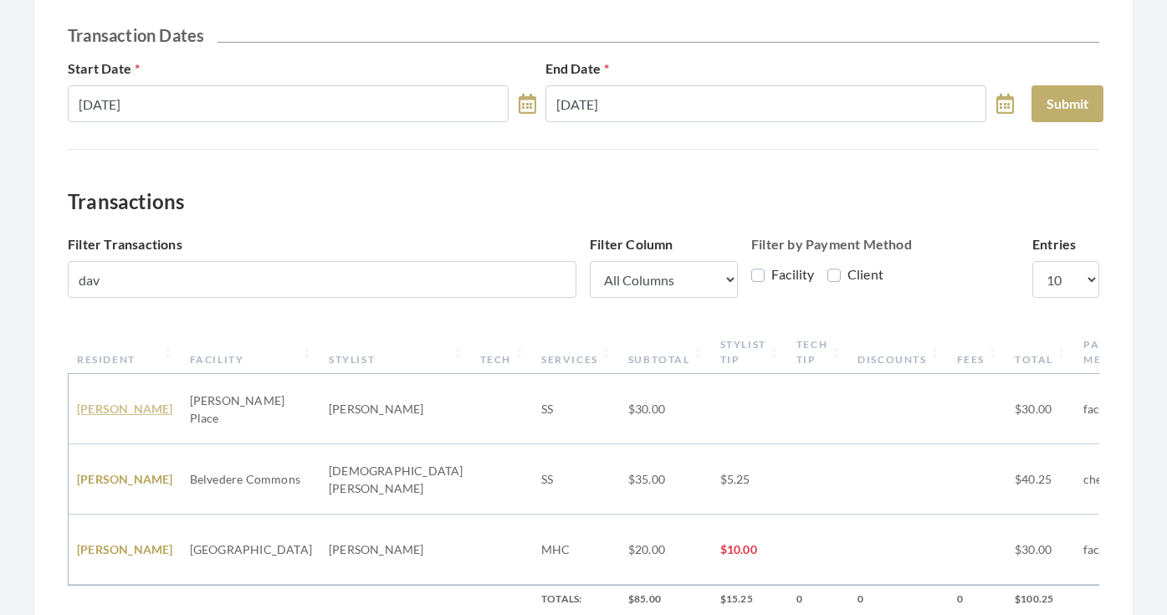
click at [112, 402] on link "[PERSON_NAME]" at bounding box center [125, 409] width 96 height 14
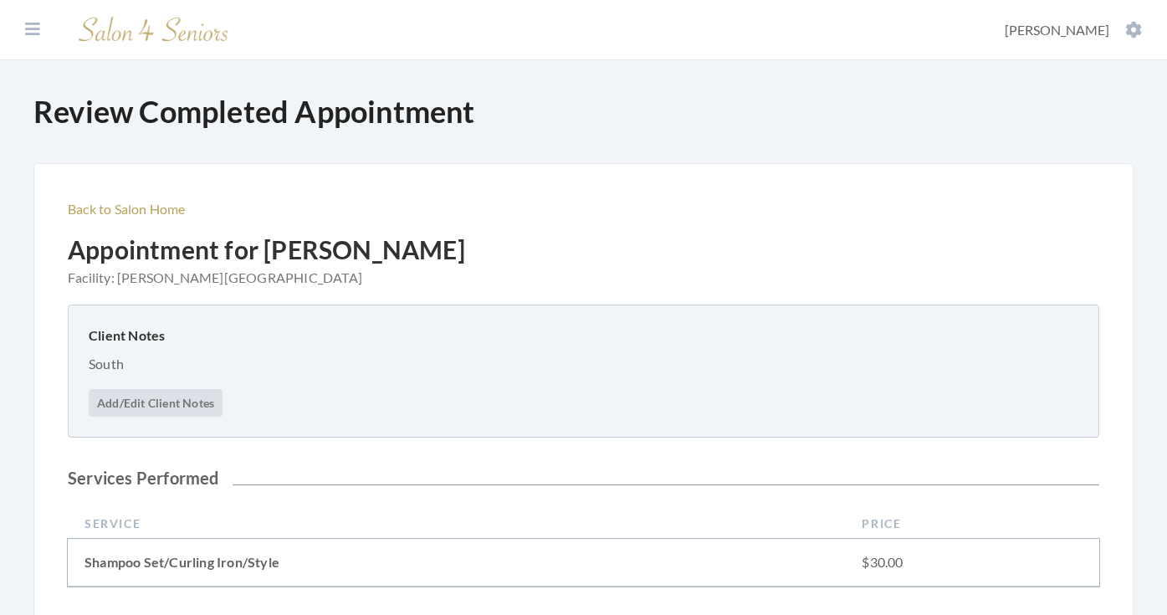
scroll to position [529, 0]
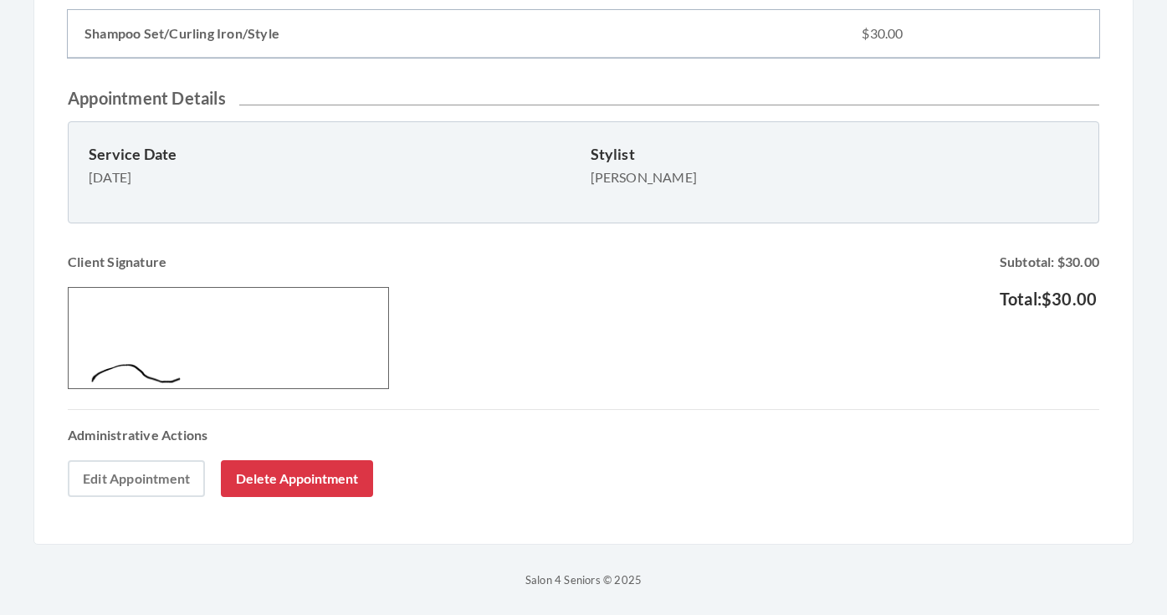
click at [157, 478] on link "Edit Appointment" at bounding box center [136, 478] width 137 height 37
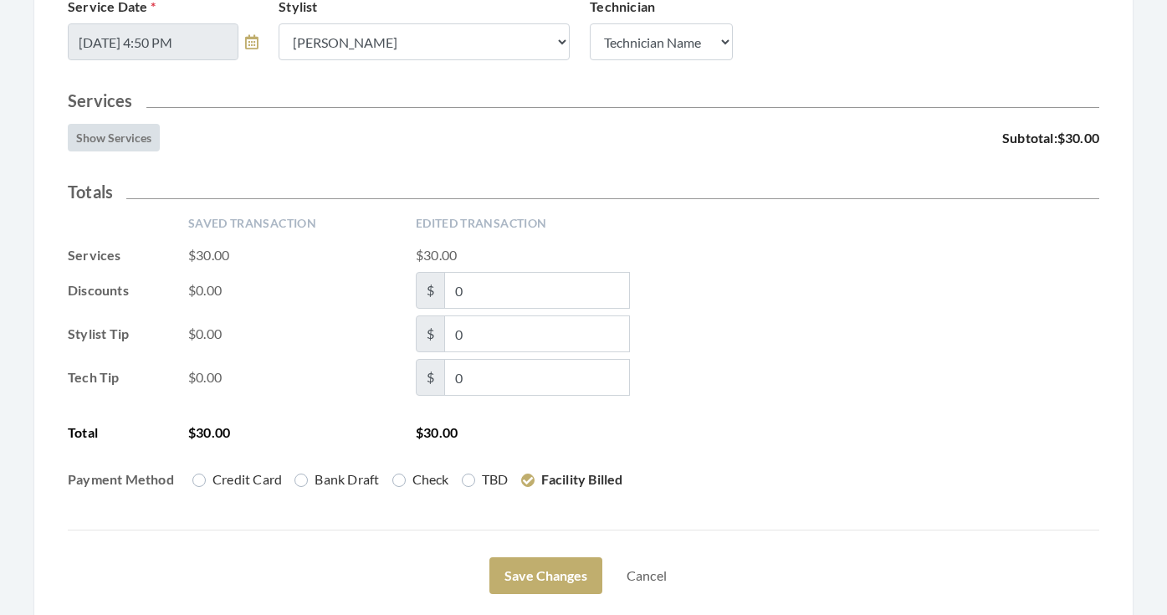
scroll to position [345, 0]
drag, startPoint x: 467, startPoint y: 338, endPoint x: 443, endPoint y: 335, distance: 24.5
click at [443, 336] on span "$ 0" at bounding box center [523, 333] width 214 height 37
type input "3"
click at [821, 392] on div "Tech Tip $0.00 $ 0" at bounding box center [584, 377] width 1032 height 37
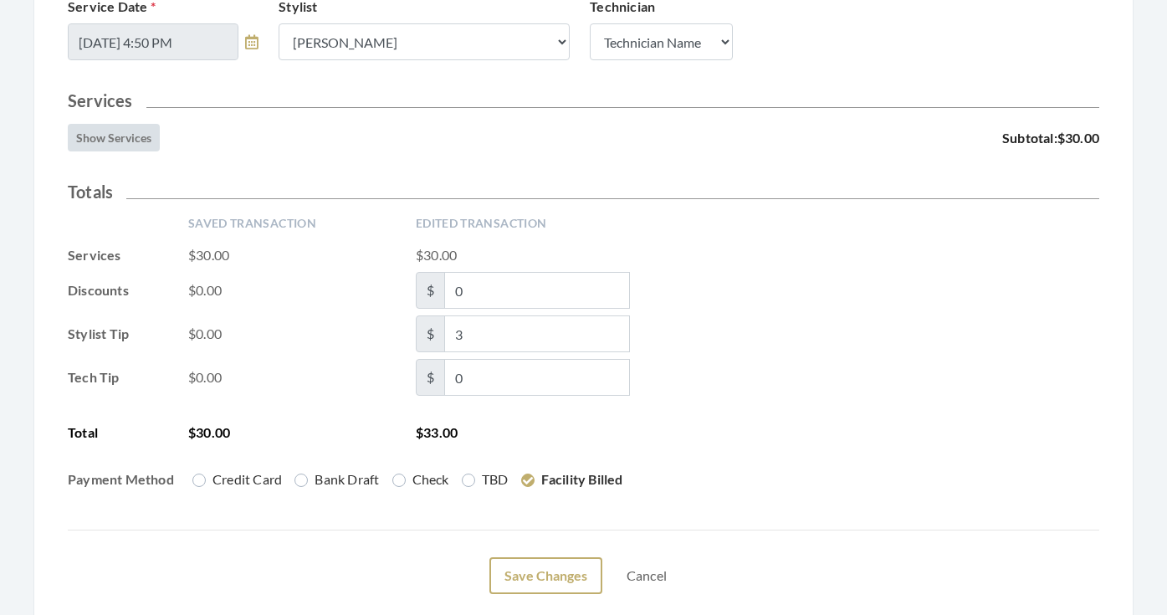
click at [556, 565] on button "Save Changes" at bounding box center [545, 575] width 113 height 37
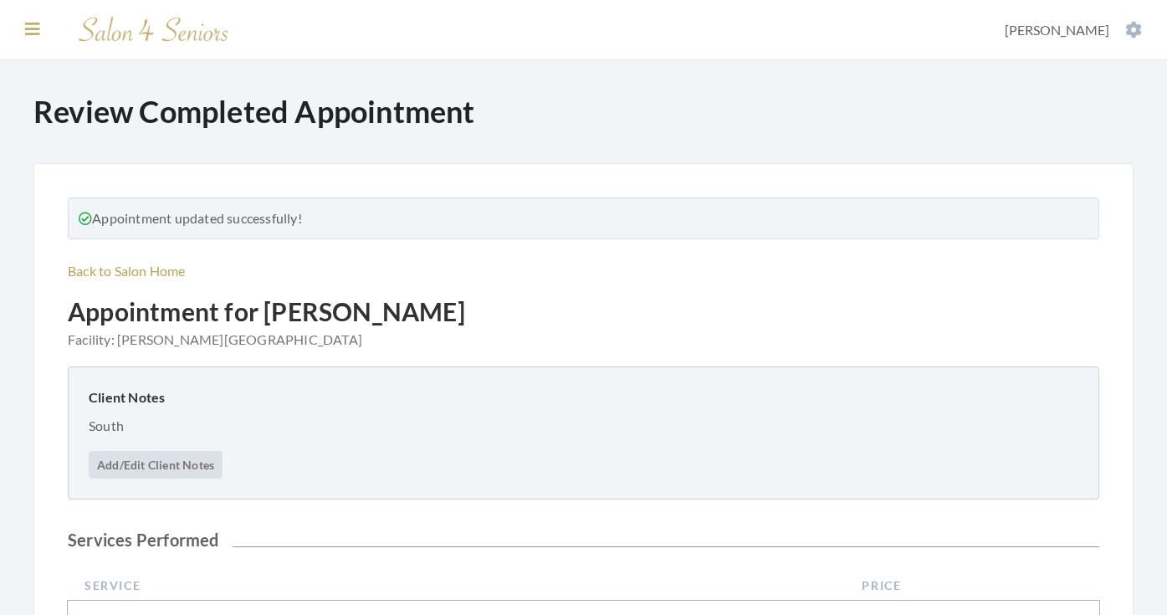
click at [36, 31] on icon at bounding box center [32, 29] width 15 height 17
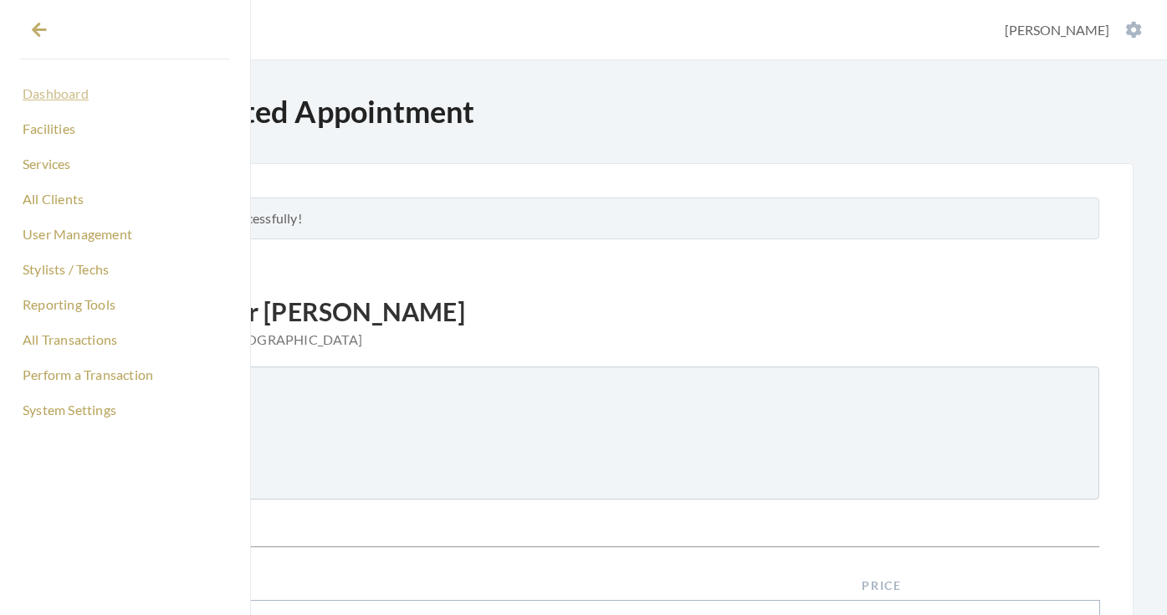
click at [76, 90] on link "Dashboard" at bounding box center [125, 93] width 210 height 28
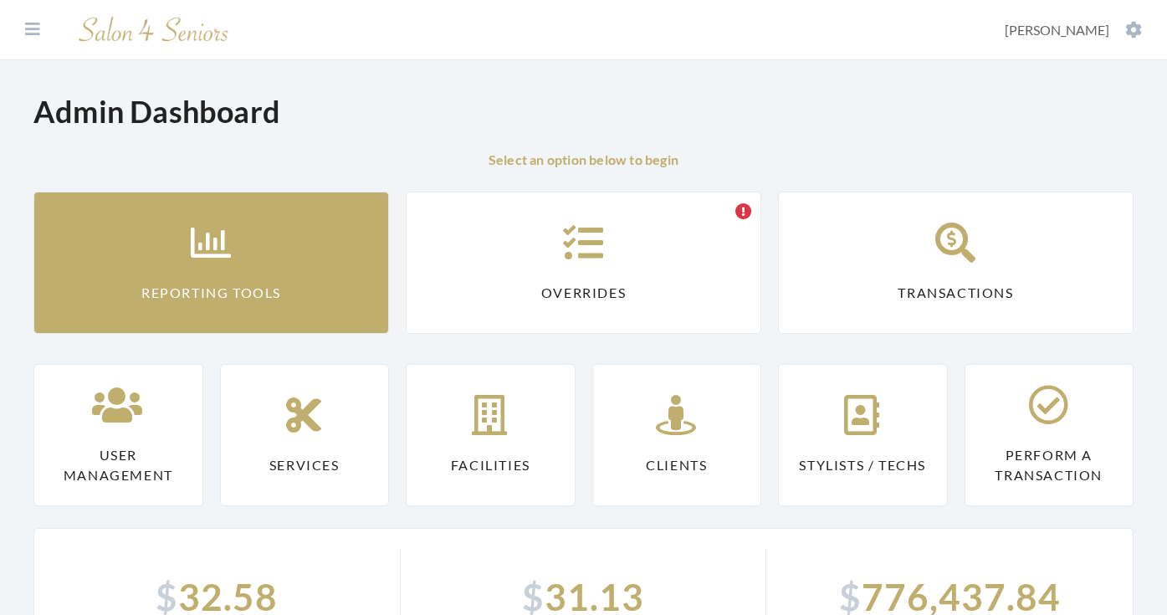
click at [187, 220] on link "Reporting Tools" at bounding box center [211, 263] width 356 height 142
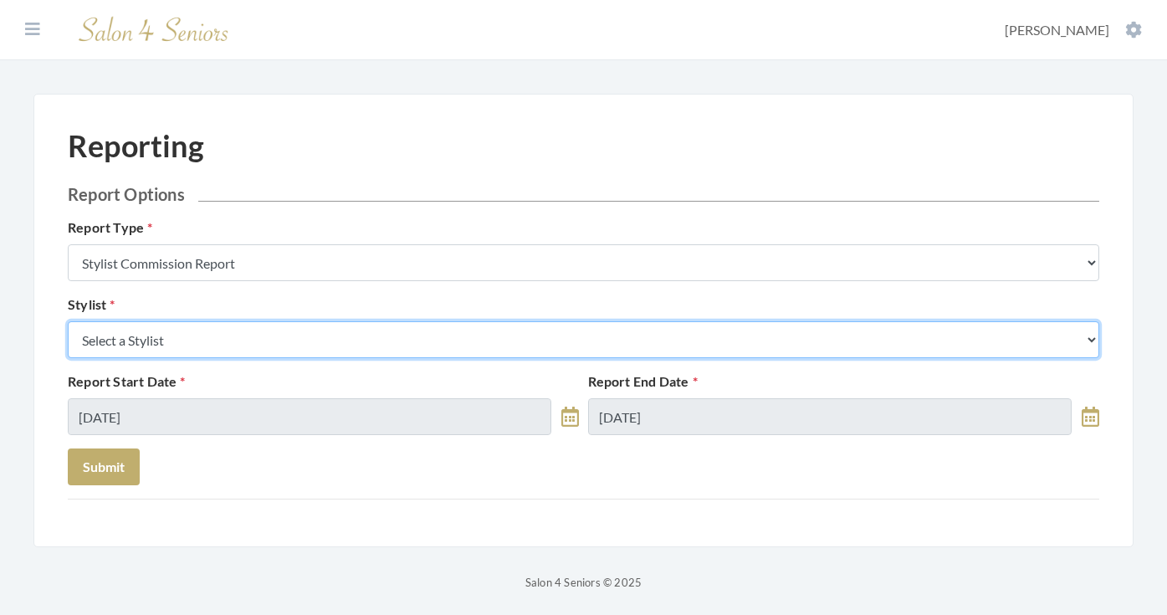
click at [290, 339] on select "Select a Stylist [PERSON_NAME] [PERSON_NAME] [PERSON_NAME] [PERSON_NAME] [PERSO…" at bounding box center [584, 339] width 1032 height 37
select select "169"
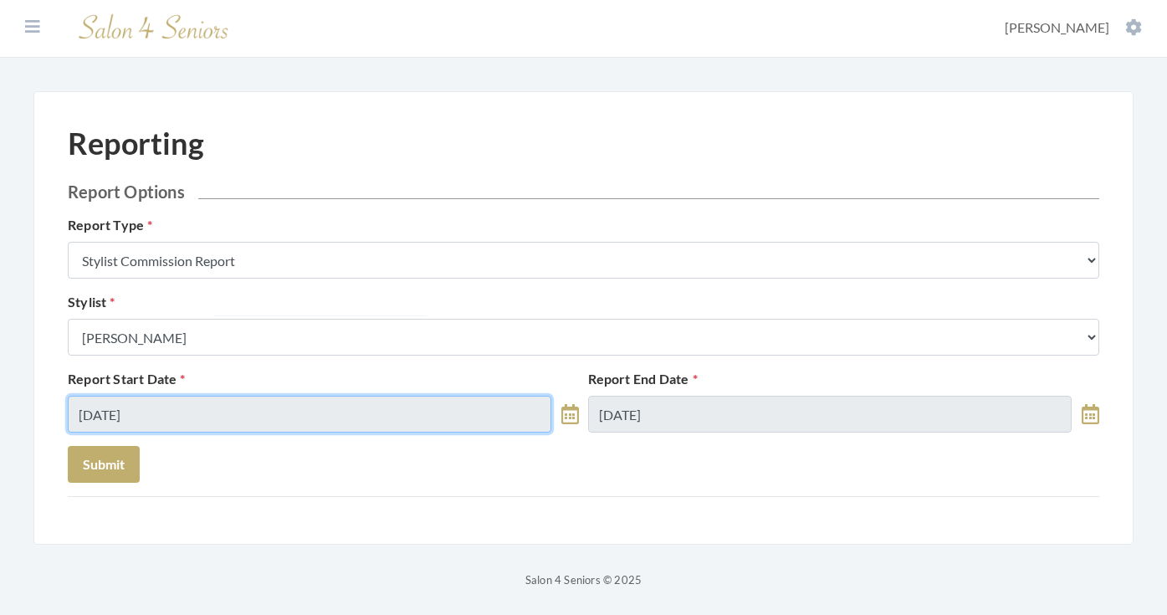
click at [185, 402] on input "09/18/2025" at bounding box center [310, 414] width 484 height 37
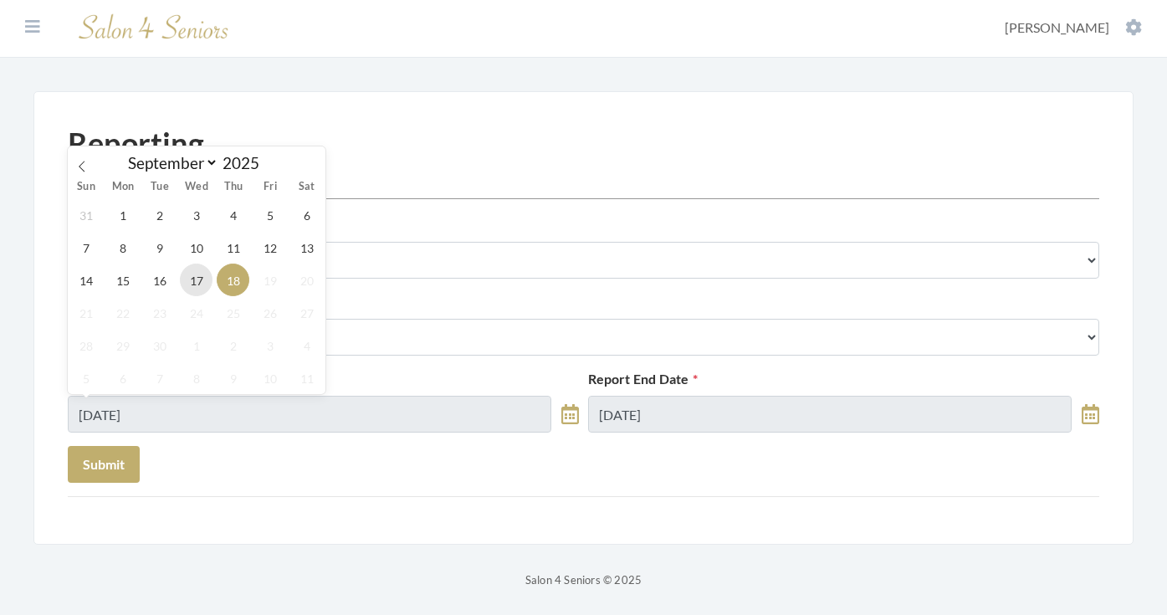
click at [201, 288] on span "17" at bounding box center [196, 280] width 33 height 33
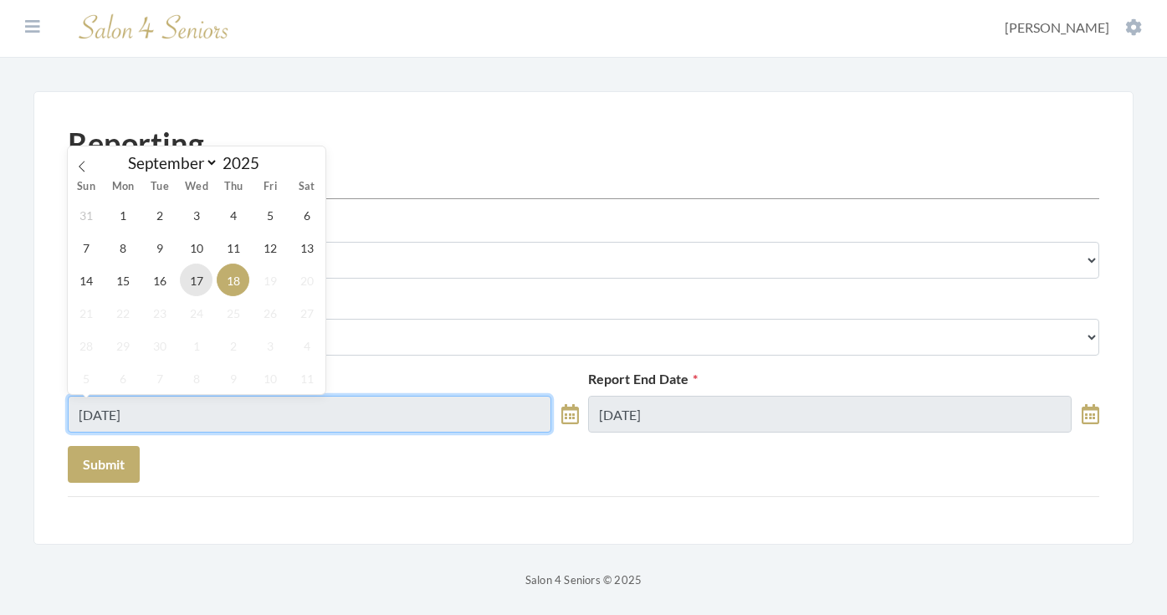
type input "[DATE]"
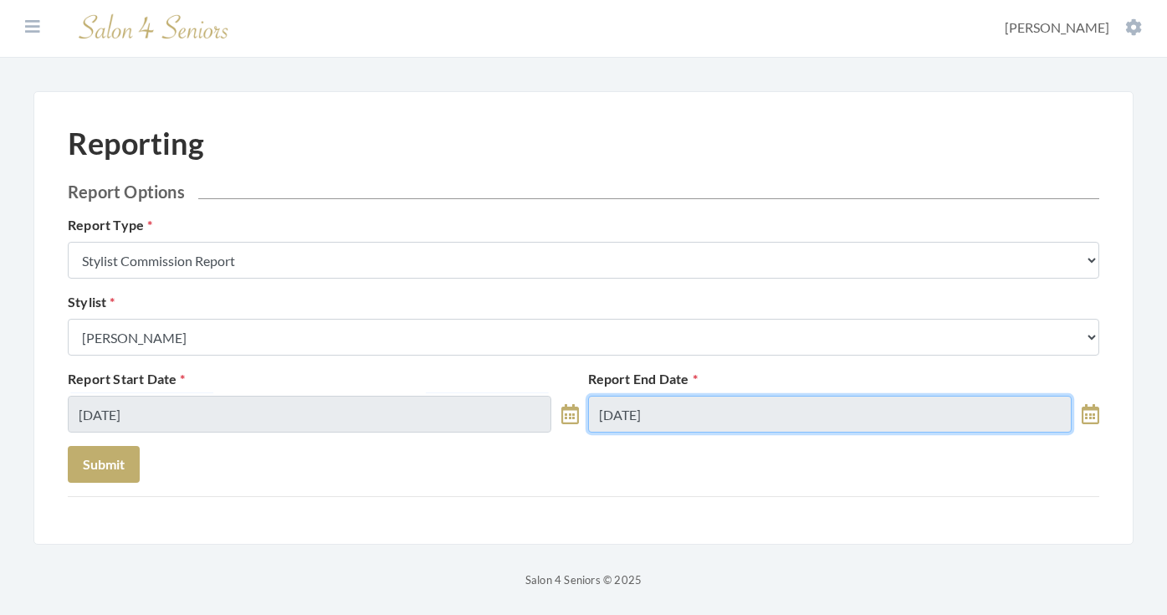
click at [621, 407] on input "09/18/2025" at bounding box center [830, 414] width 484 height 37
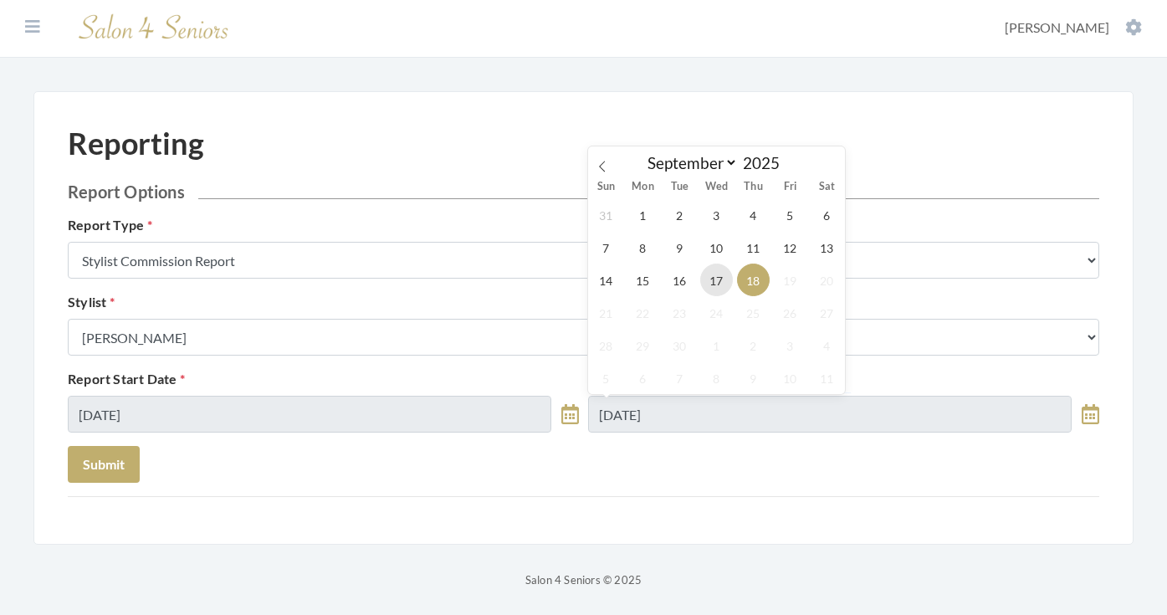
click at [717, 281] on span "17" at bounding box center [716, 280] width 33 height 33
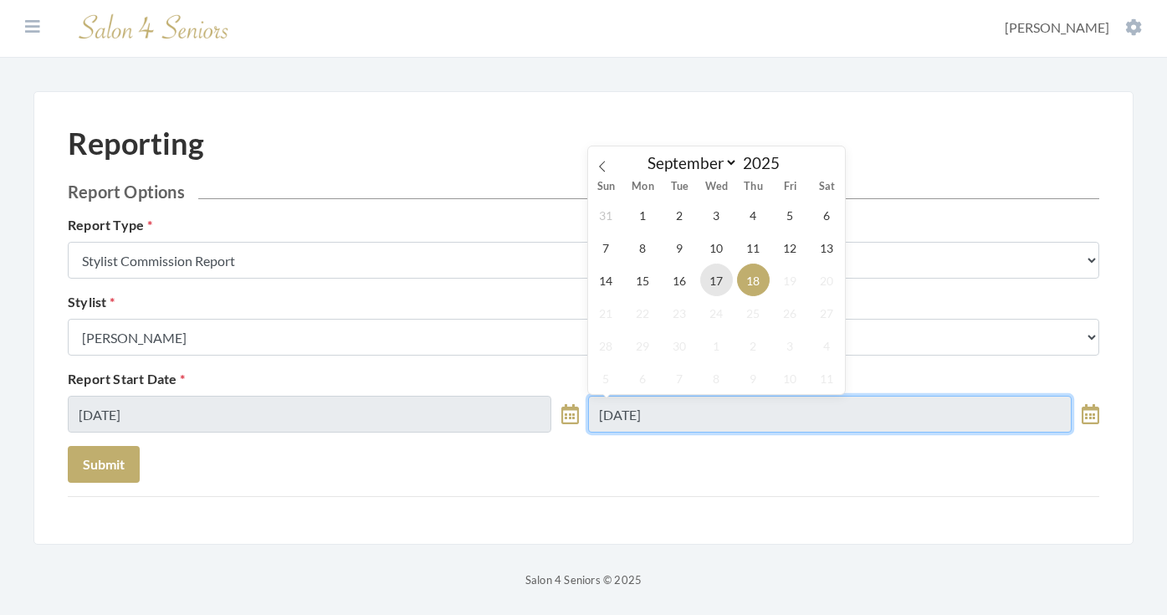
type input "[DATE]"
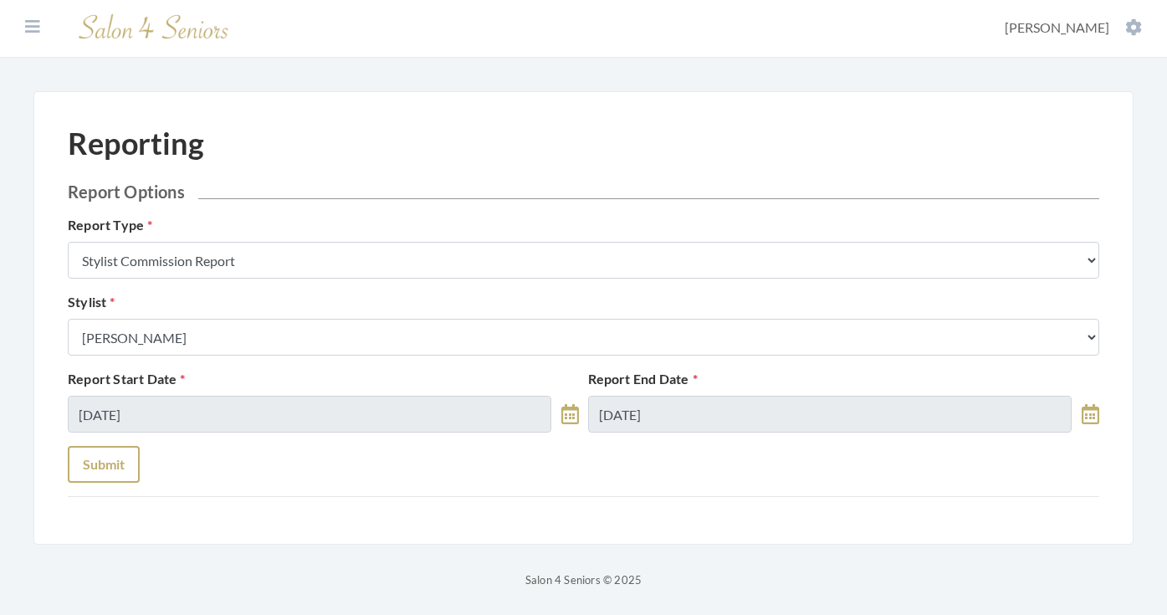
click at [128, 450] on button "Submit" at bounding box center [104, 464] width 72 height 37
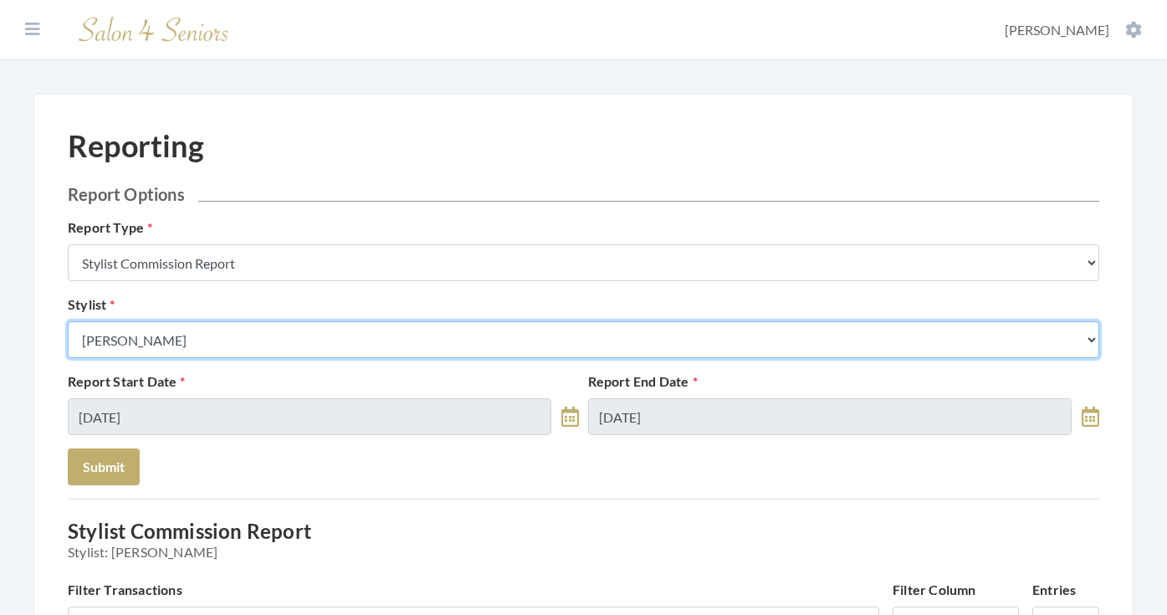
select select "165"
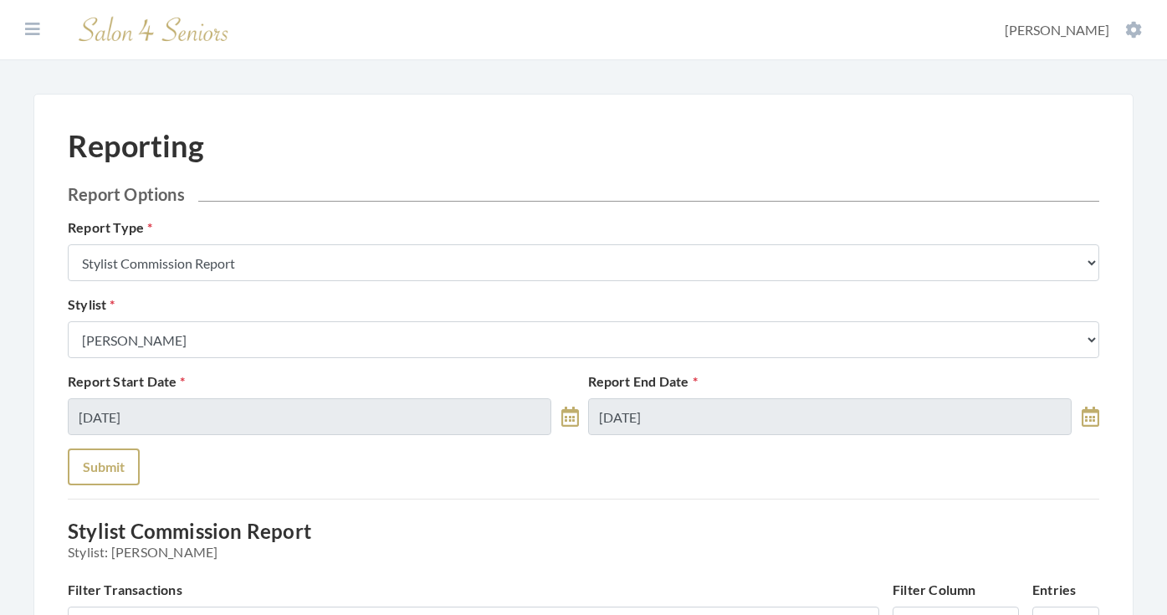
click at [133, 458] on button "Submit" at bounding box center [104, 466] width 72 height 37
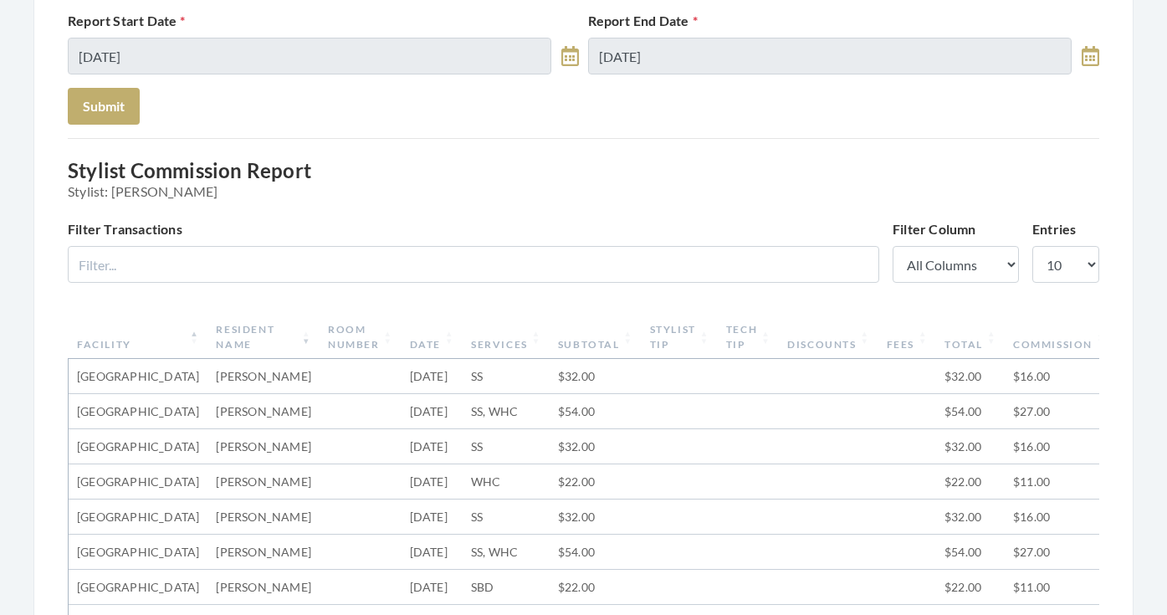
scroll to position [113, 0]
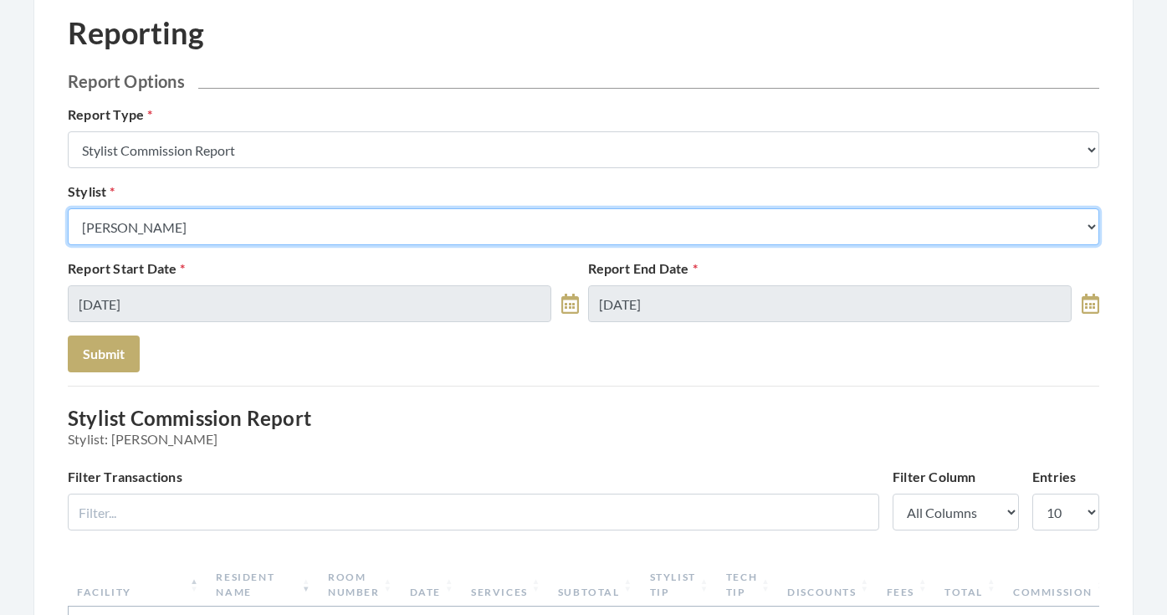
select select "146"
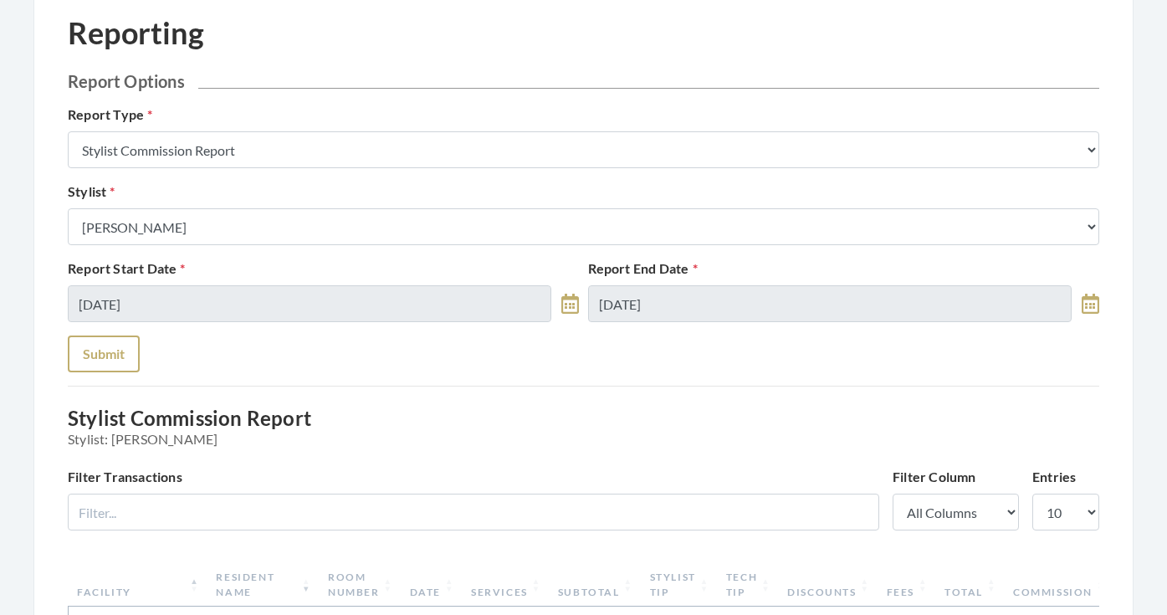
click at [117, 345] on button "Submit" at bounding box center [104, 353] width 72 height 37
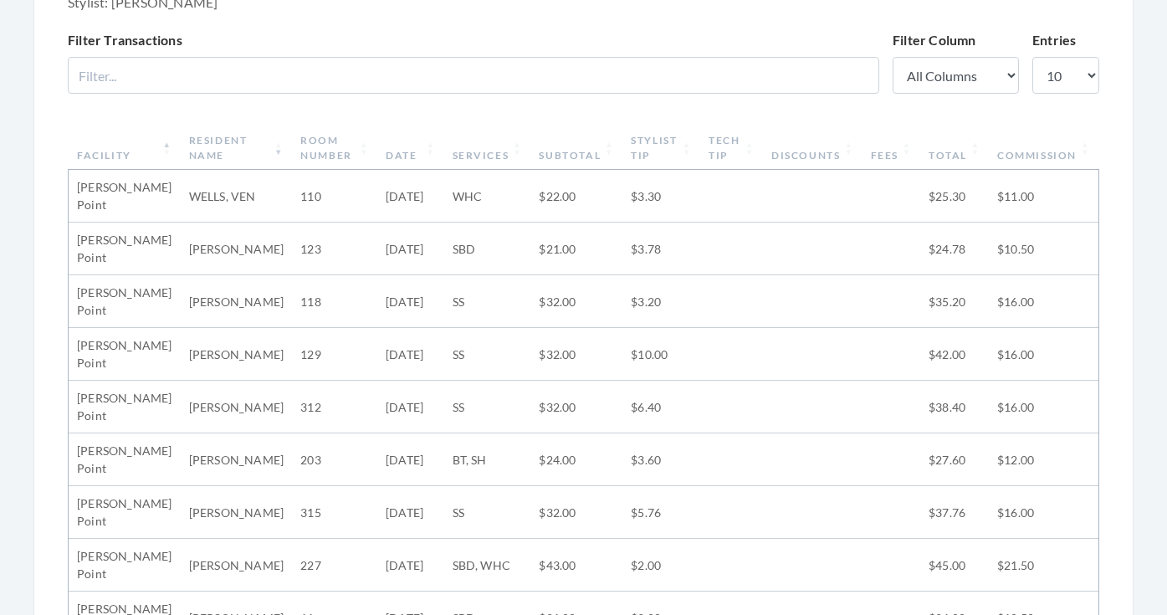
scroll to position [551, 0]
click at [622, 146] on th "Stylist Tip" at bounding box center [661, 147] width 78 height 44
click at [664, 138] on th "Stylist Tip" at bounding box center [661, 147] width 78 height 44
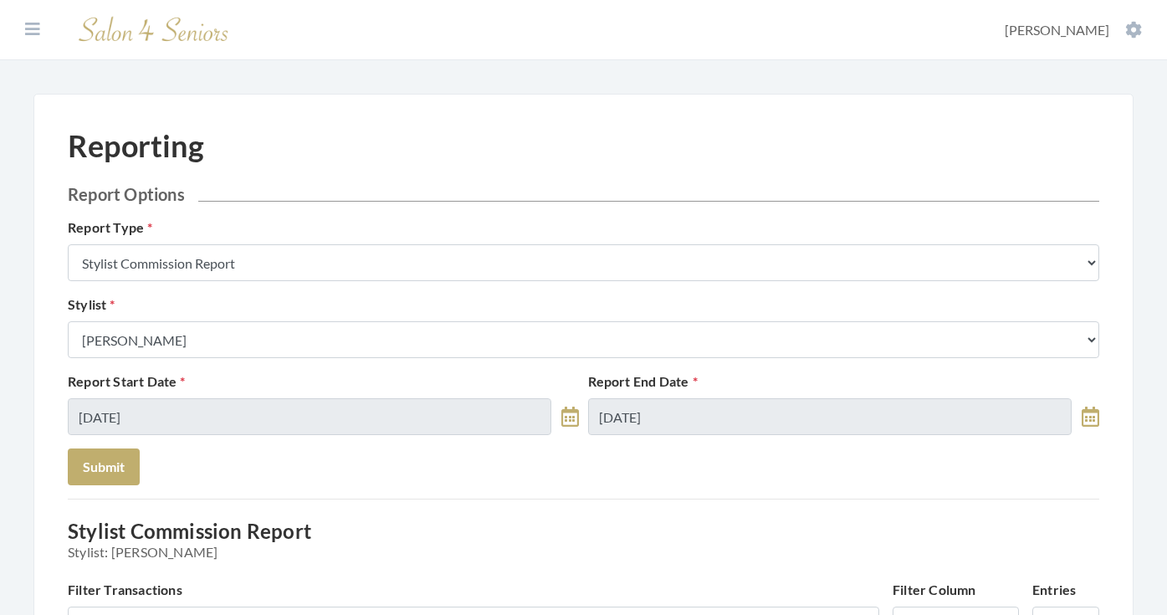
scroll to position [0, 0]
click at [33, 30] on icon at bounding box center [32, 29] width 15 height 17
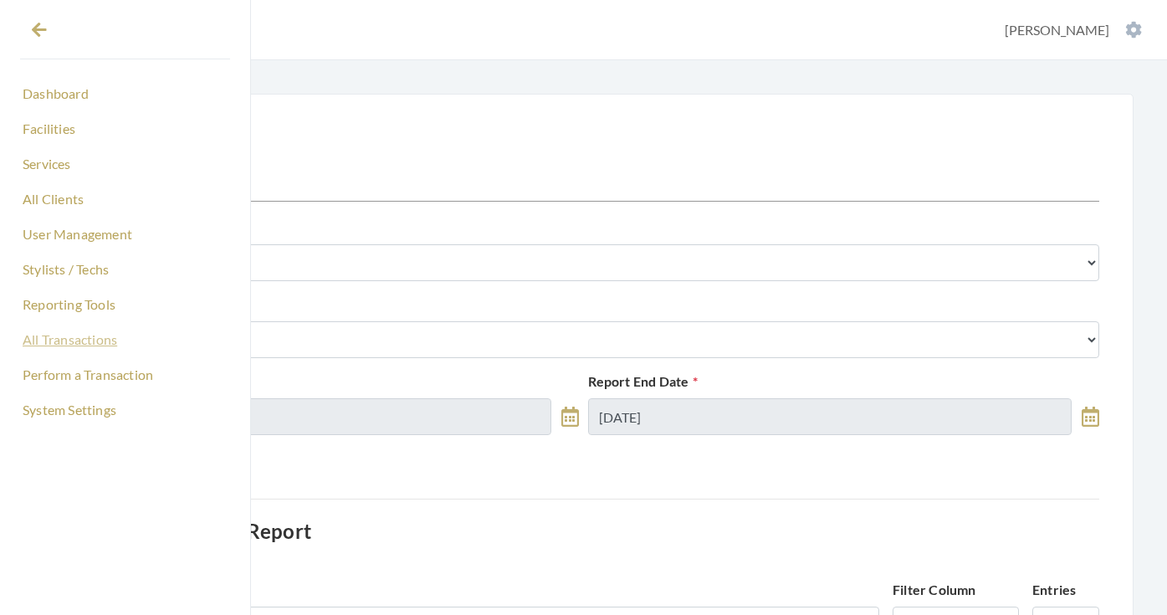
click at [79, 339] on link "All Transactions" at bounding box center [125, 339] width 210 height 28
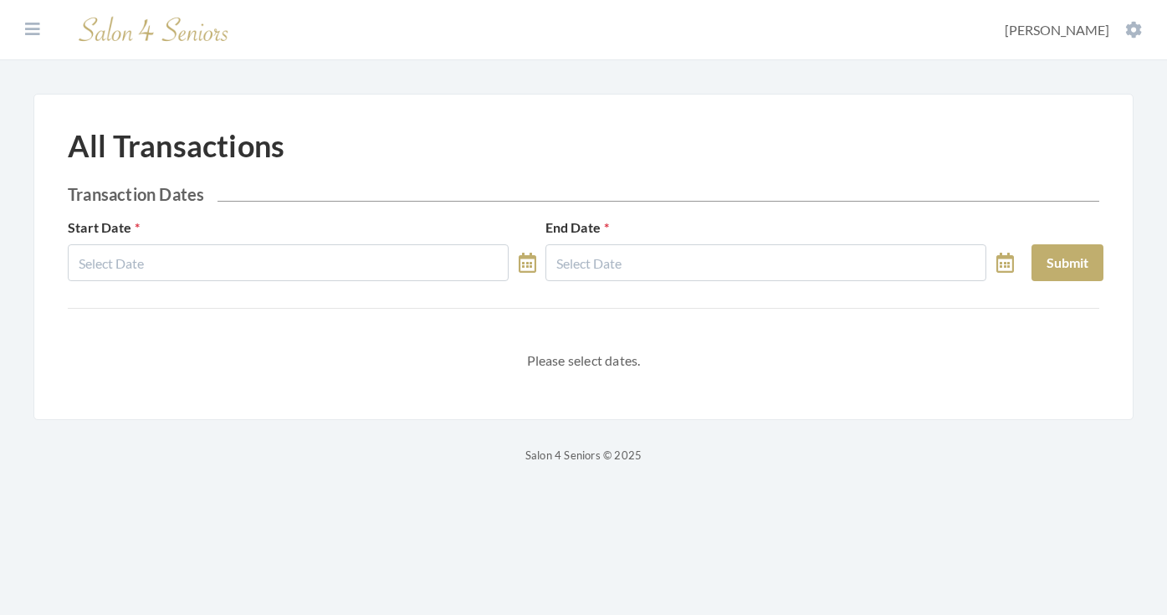
select select "8"
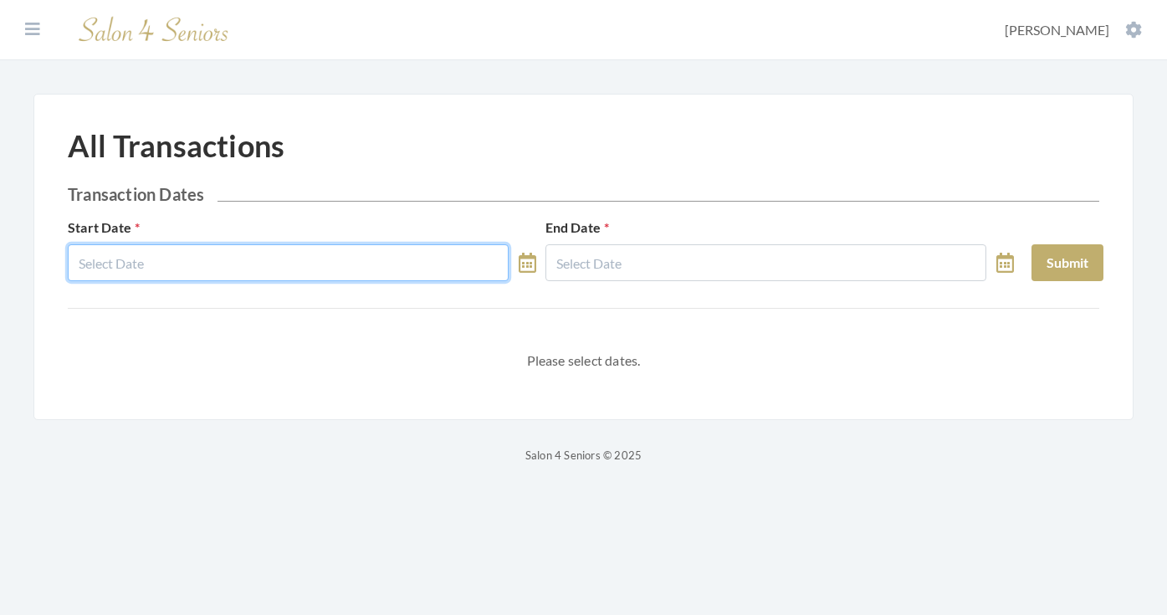
click at [303, 272] on body "Dashboard Facilities Services All Clients User Management Stylists / Techs Repo…" at bounding box center [583, 232] width 1167 height 465
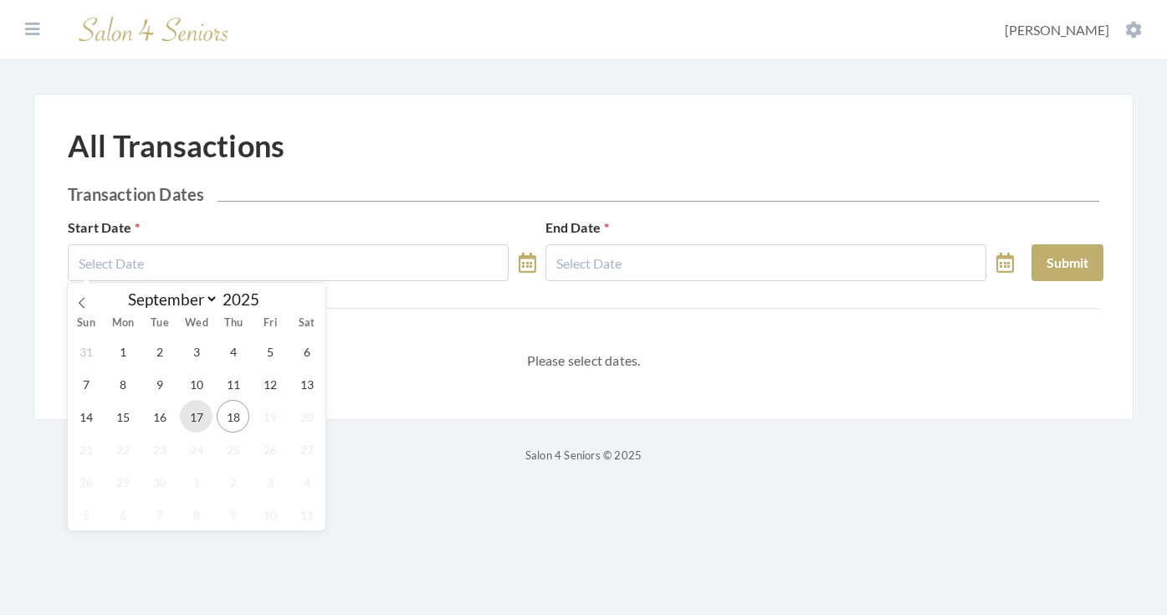
click at [207, 407] on span "17" at bounding box center [196, 416] width 33 height 33
type input "[DATE]"
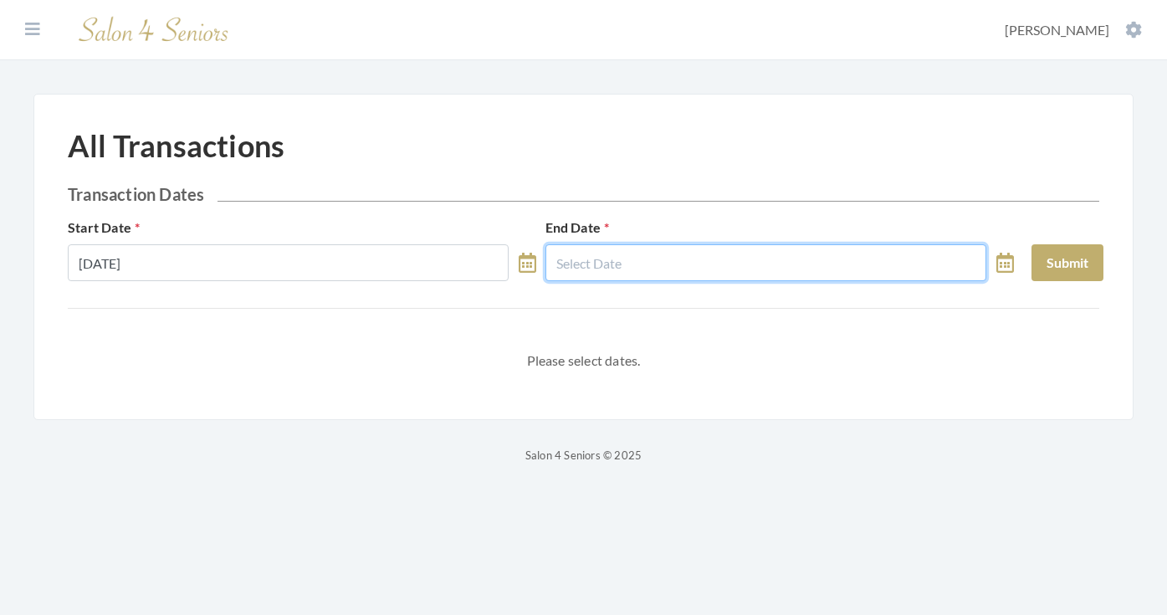
click at [691, 257] on input "text" at bounding box center [765, 262] width 441 height 37
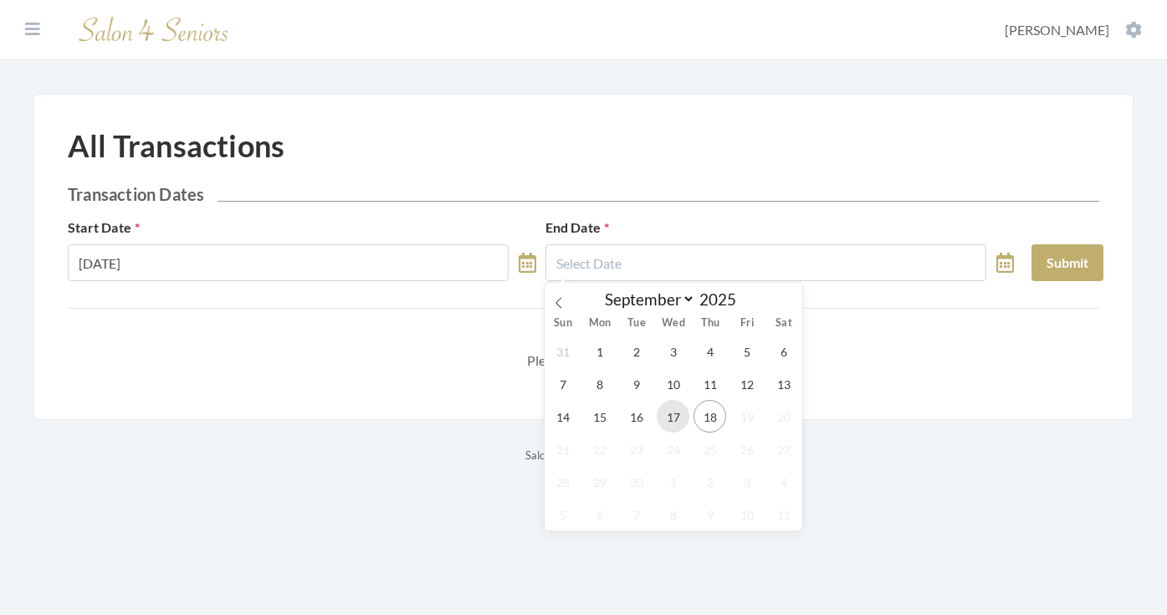
click at [666, 419] on span "17" at bounding box center [673, 416] width 33 height 33
type input "[DATE]"
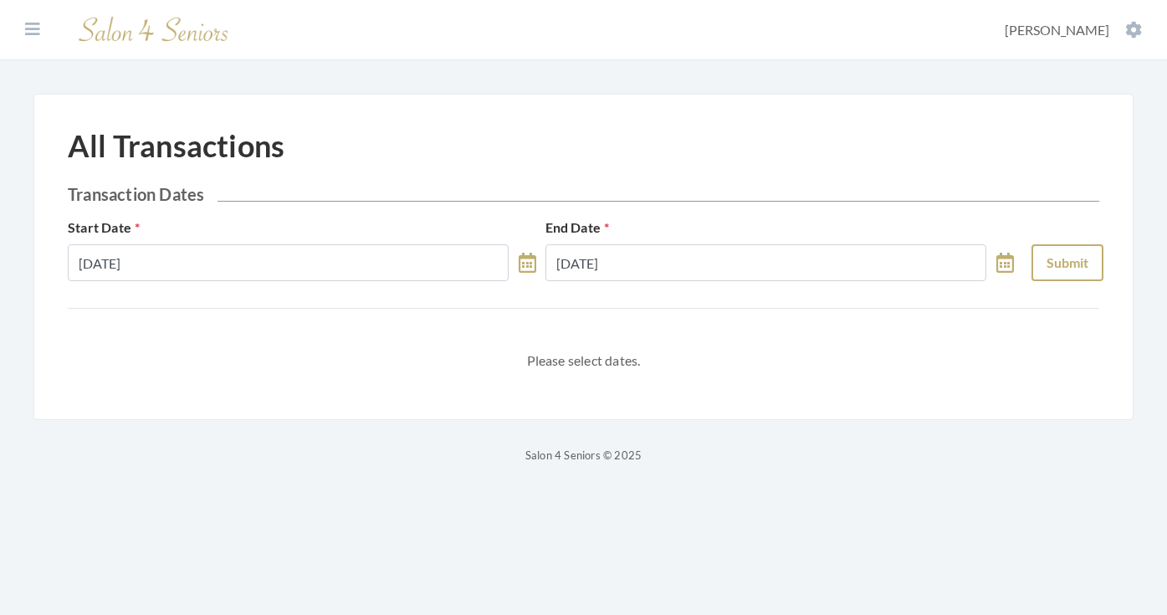
click at [1053, 272] on button "Submit" at bounding box center [1068, 262] width 72 height 37
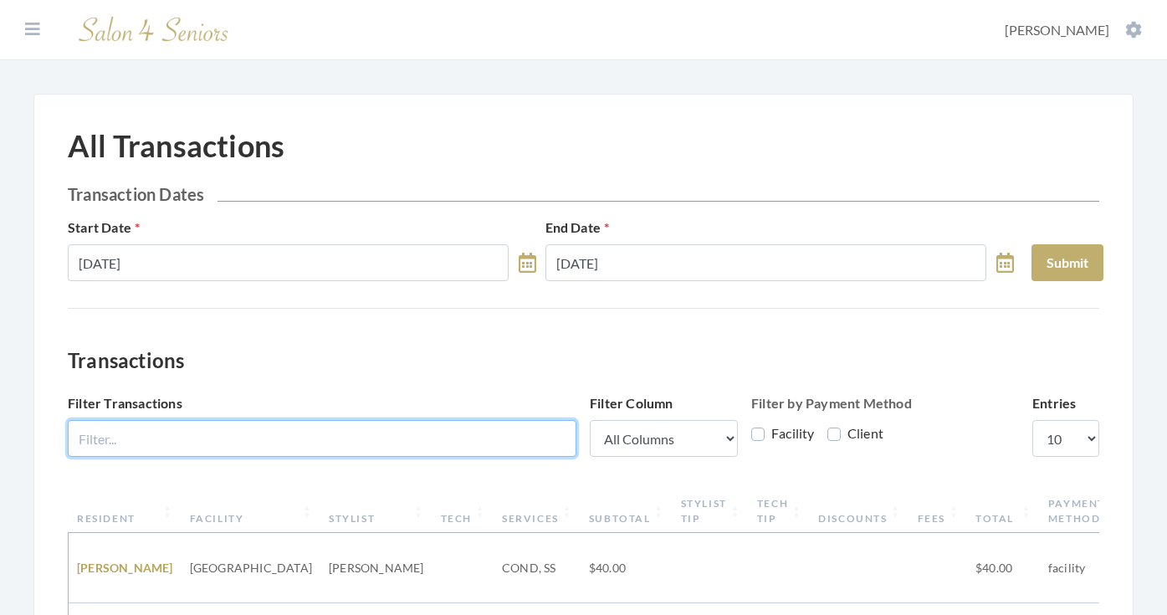
click at [489, 424] on input "Filter Transactions" at bounding box center [322, 438] width 509 height 37
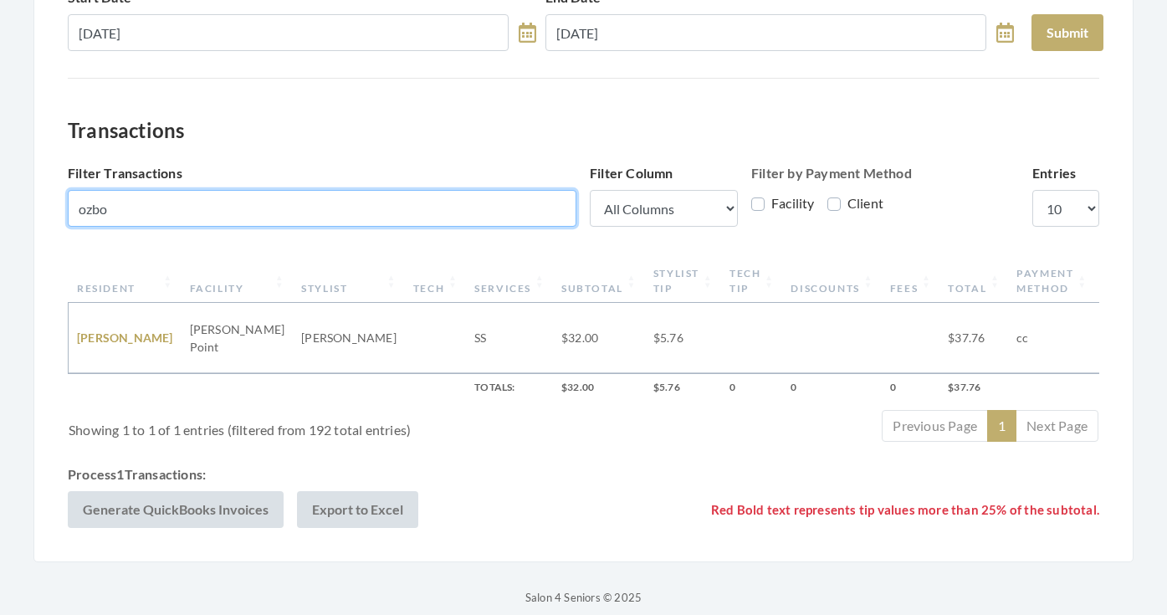
scroll to position [229, 0]
type input "ozbo"
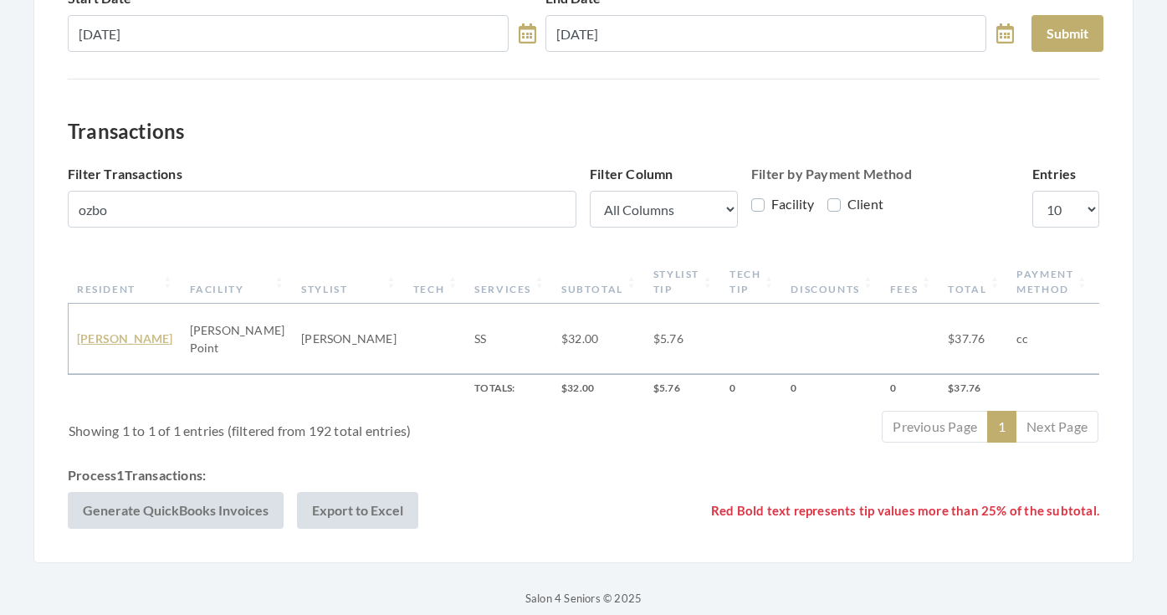
click at [84, 331] on link "CAROLYN OZBOLT" at bounding box center [125, 338] width 96 height 14
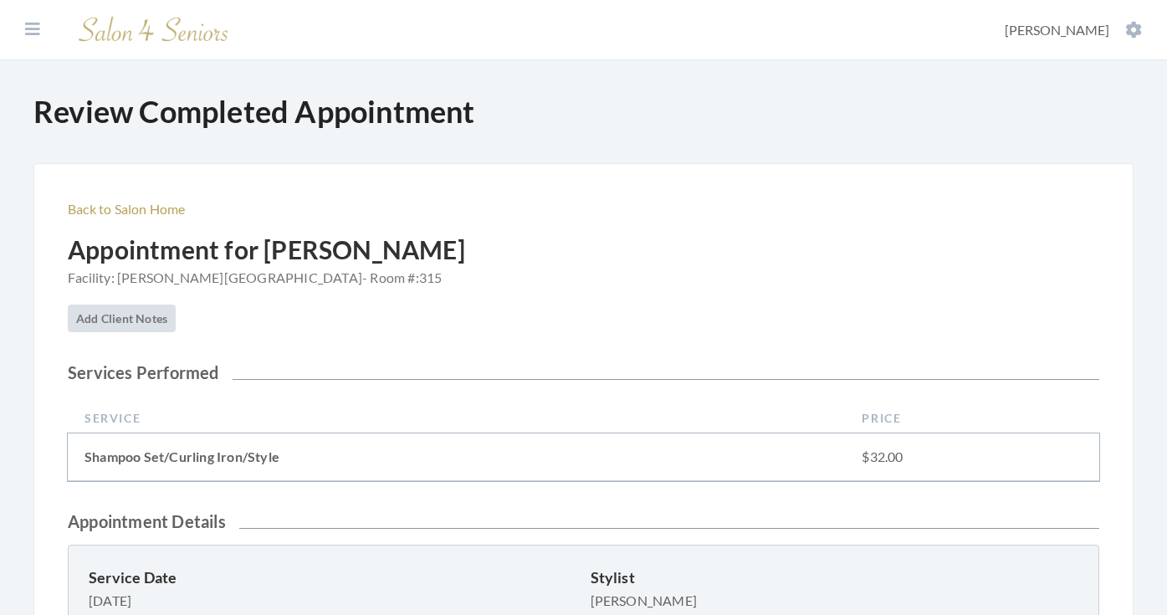
scroll to position [542, 0]
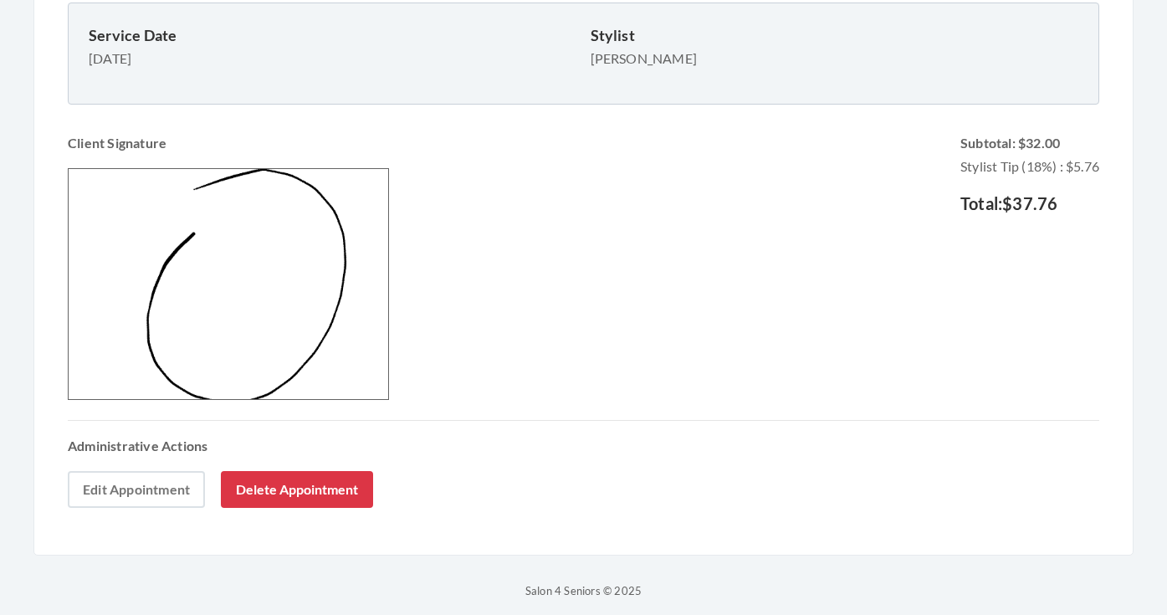
click at [158, 495] on link "Edit Appointment" at bounding box center [136, 489] width 137 height 37
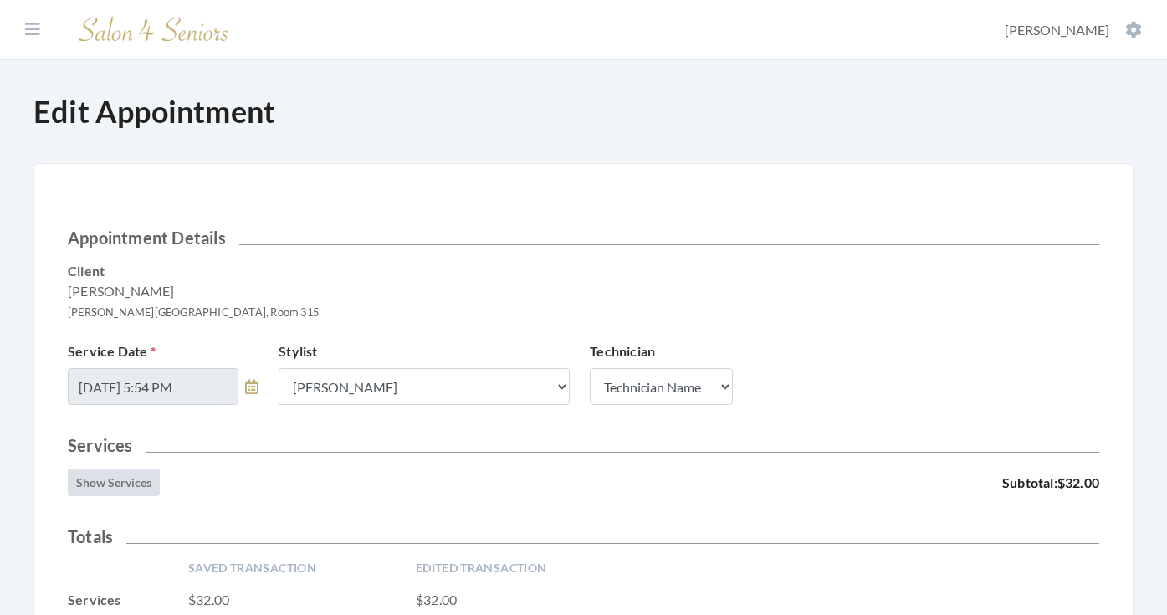
scroll to position [341, 0]
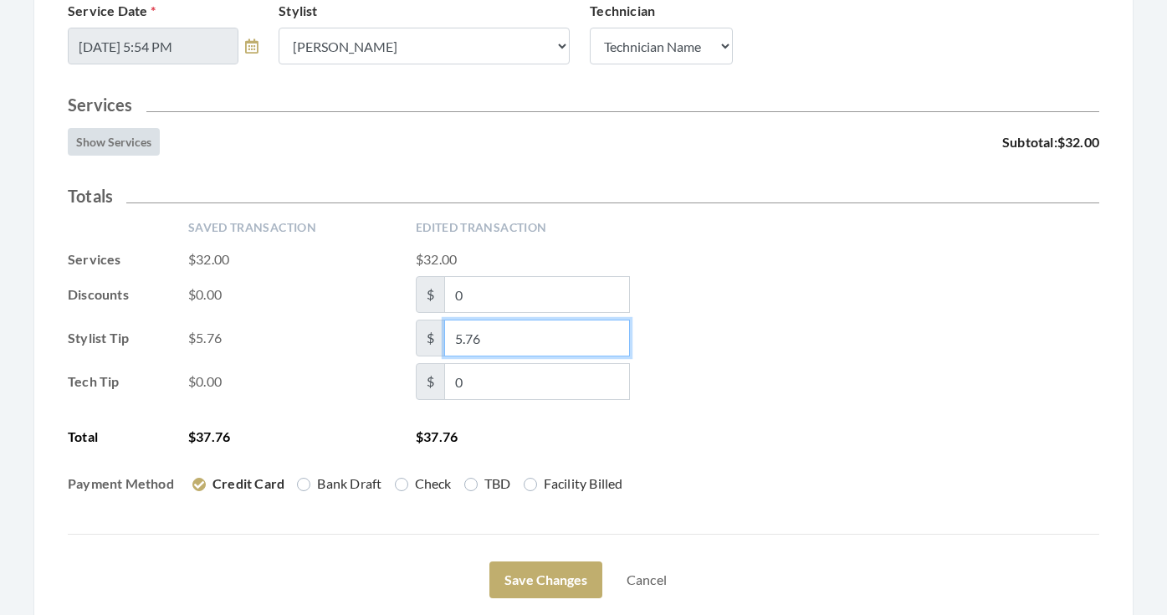
drag, startPoint x: 501, startPoint y: 340, endPoint x: 468, endPoint y: 338, distance: 33.5
click at [468, 338] on input "5.76" at bounding box center [537, 338] width 186 height 37
type input "5.16"
click at [948, 380] on div "Tech Tip $0.00 $ 0" at bounding box center [584, 381] width 1032 height 37
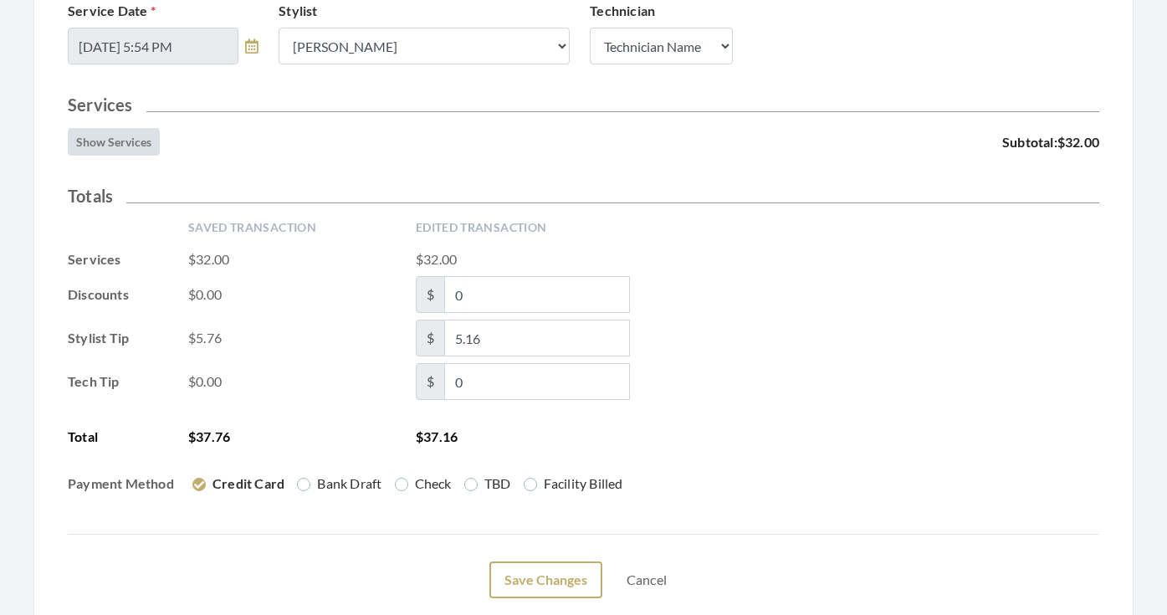
click at [528, 587] on button "Save Changes" at bounding box center [545, 579] width 113 height 37
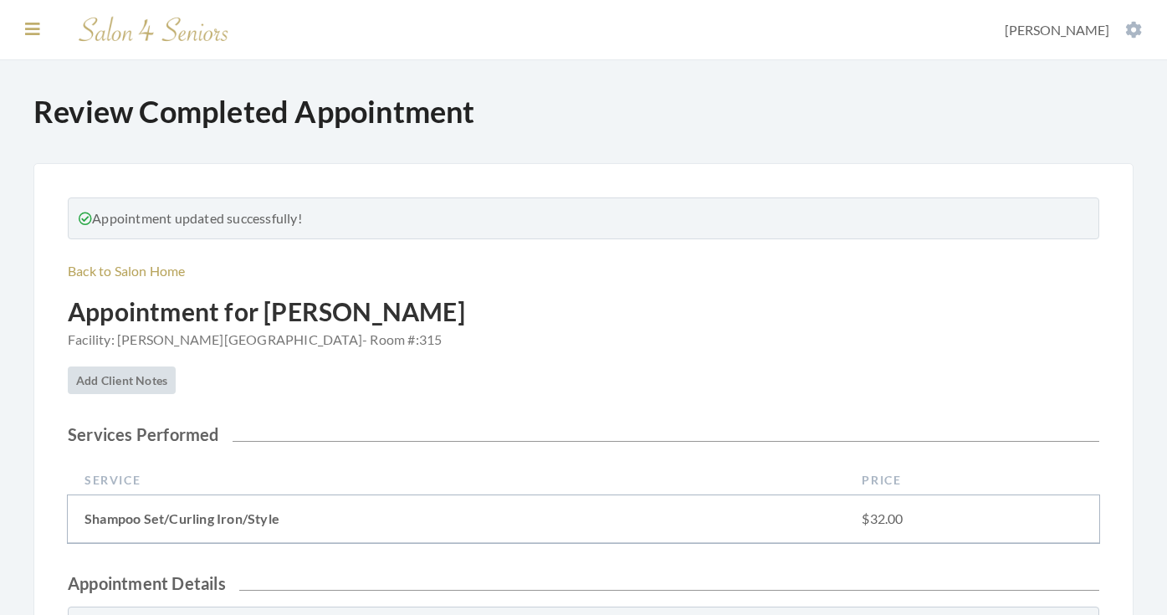
click at [34, 28] on icon at bounding box center [32, 29] width 15 height 17
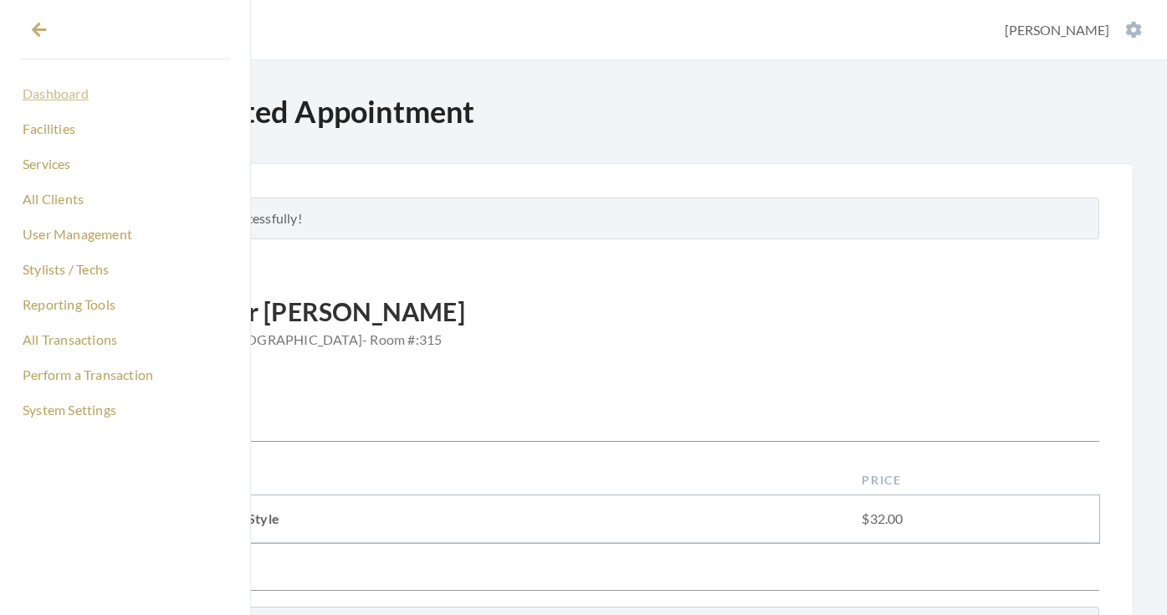
click at [68, 101] on link "Dashboard" at bounding box center [125, 93] width 210 height 28
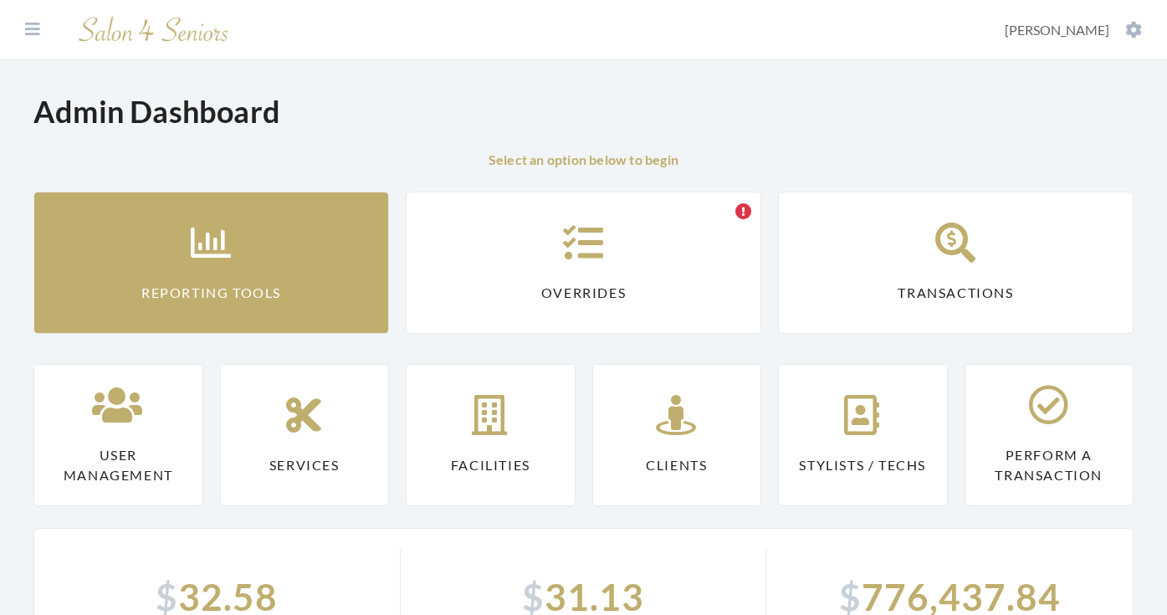
click at [230, 211] on link "Reporting Tools" at bounding box center [211, 263] width 356 height 142
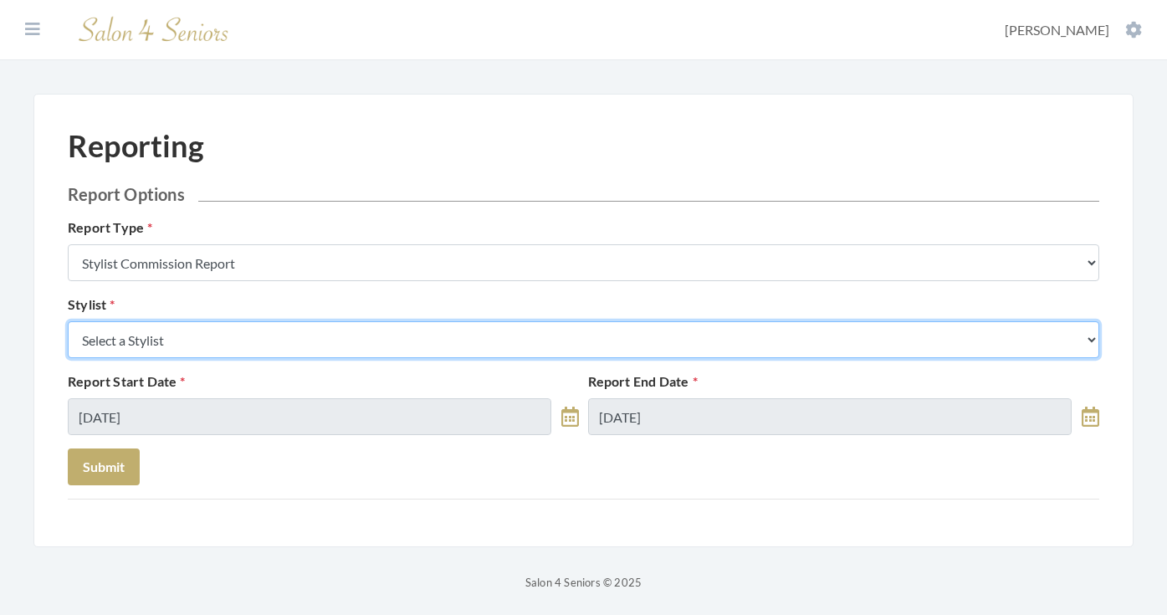
click at [284, 329] on select "Select a Stylist [PERSON_NAME] [PERSON_NAME] [PERSON_NAME] [PERSON_NAME] [PERSO…" at bounding box center [584, 339] width 1032 height 37
select select "146"
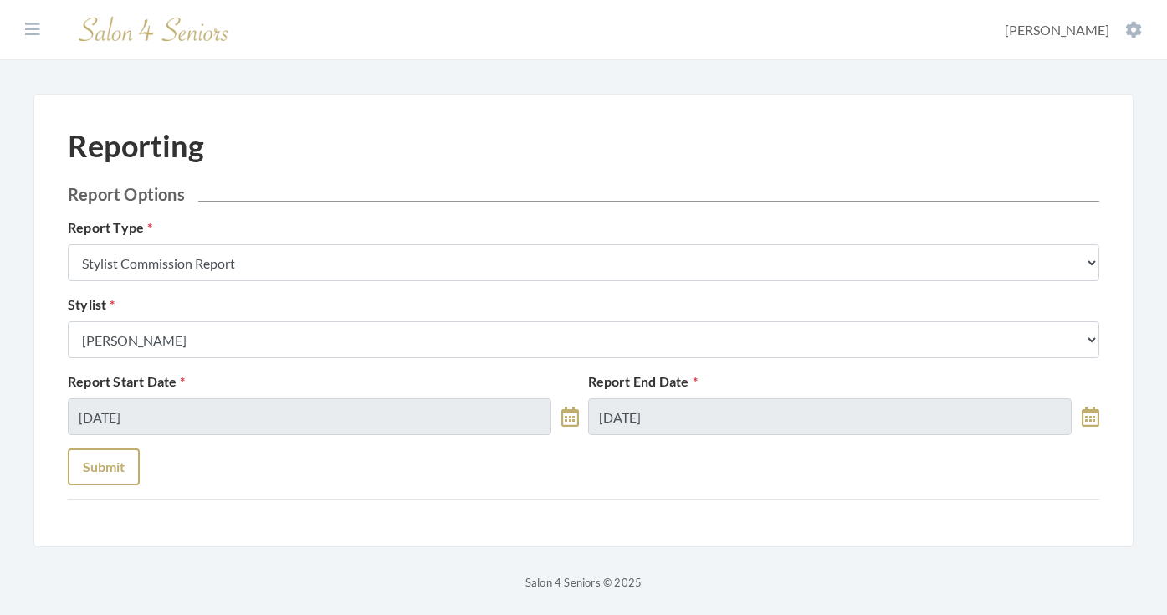
click at [133, 468] on button "Submit" at bounding box center [104, 466] width 72 height 37
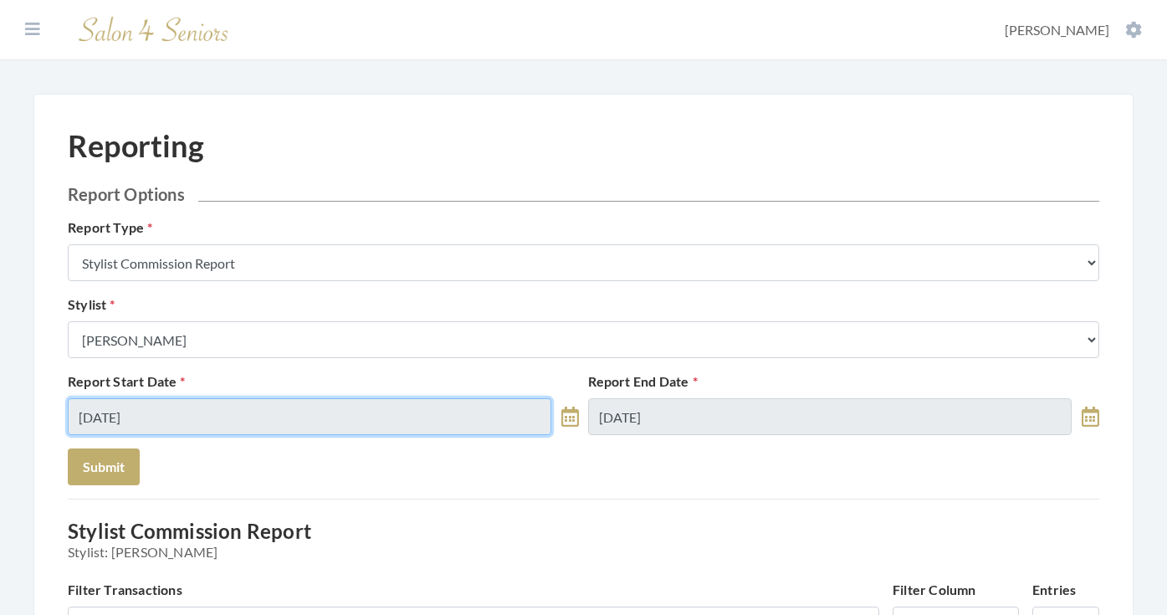
click at [284, 412] on input "[DATE]" at bounding box center [310, 416] width 484 height 37
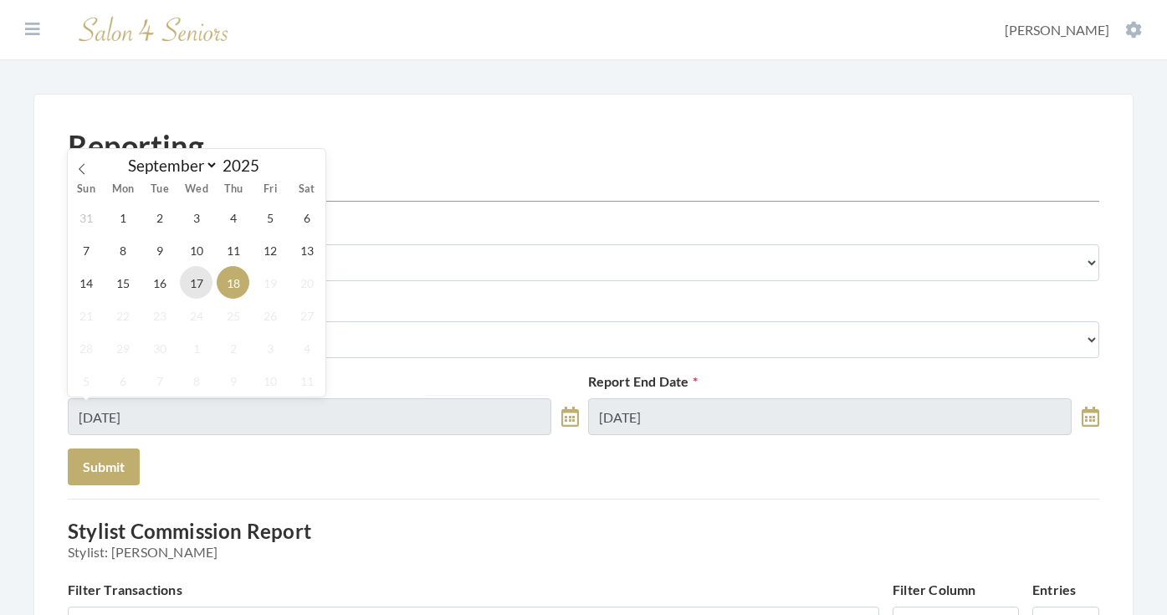
click at [204, 278] on span "17" at bounding box center [196, 282] width 33 height 33
type input "[DATE]"
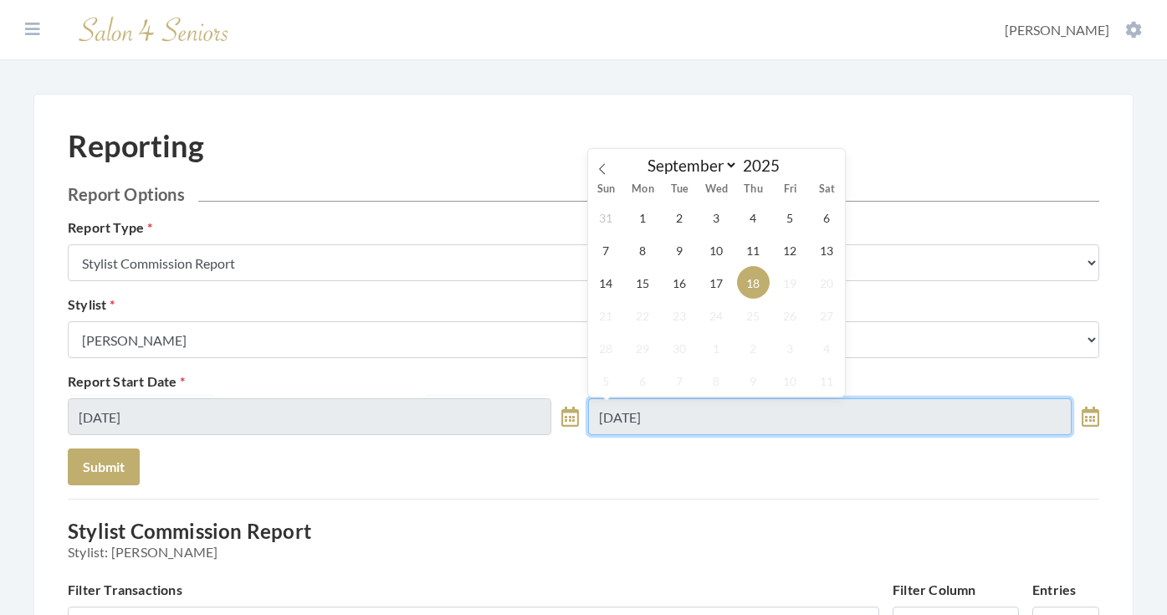
click at [677, 407] on input "[DATE]" at bounding box center [830, 416] width 484 height 37
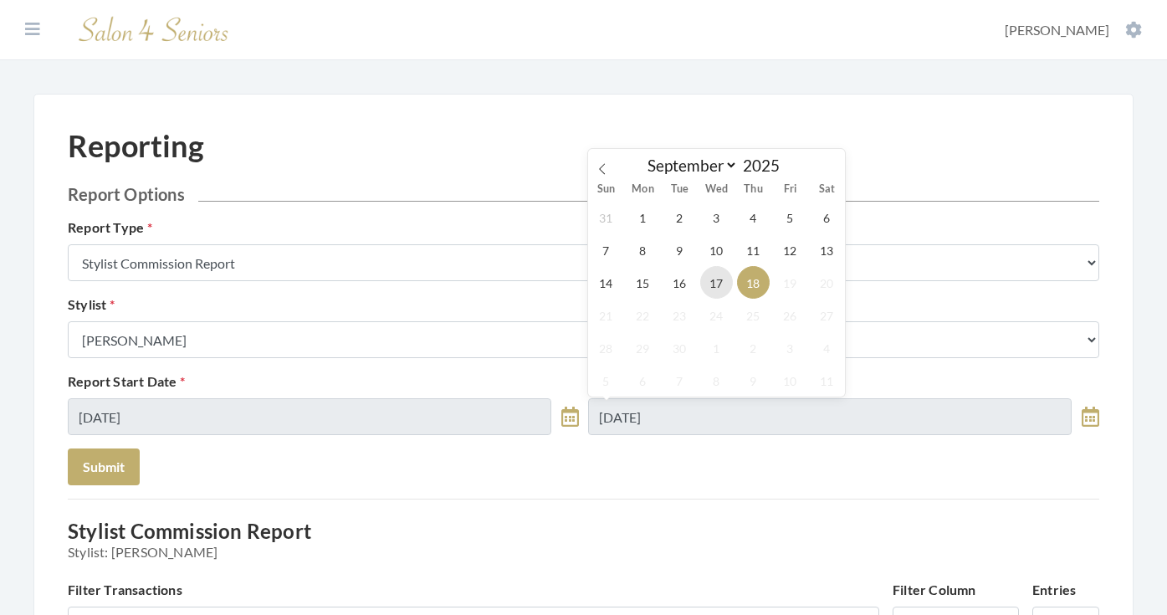
click at [713, 299] on span "17" at bounding box center [716, 282] width 33 height 33
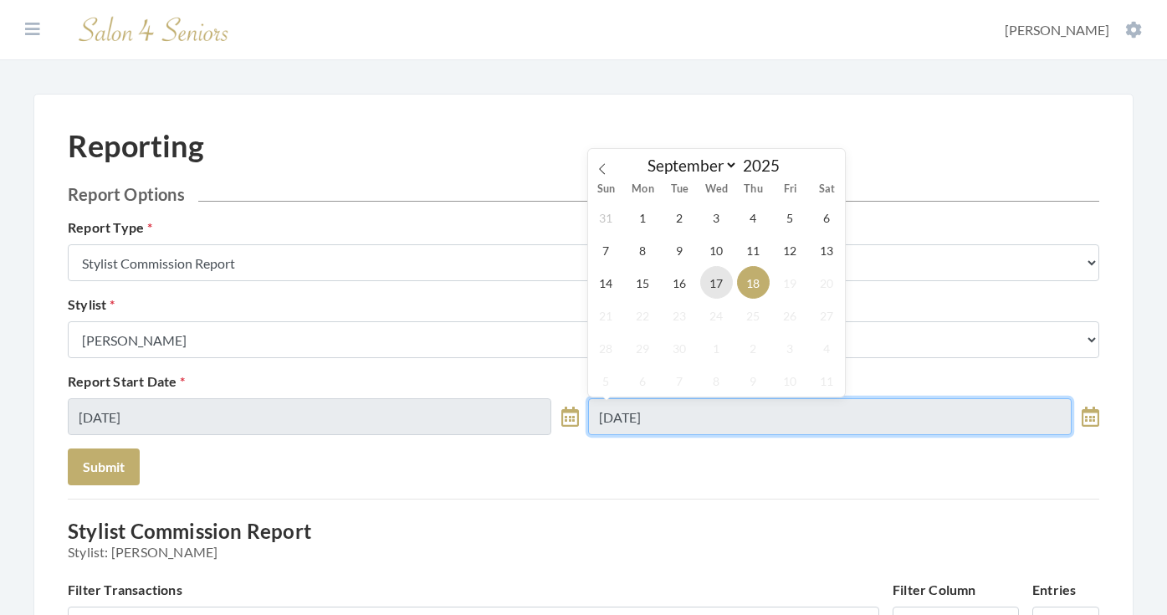
type input "[DATE]"
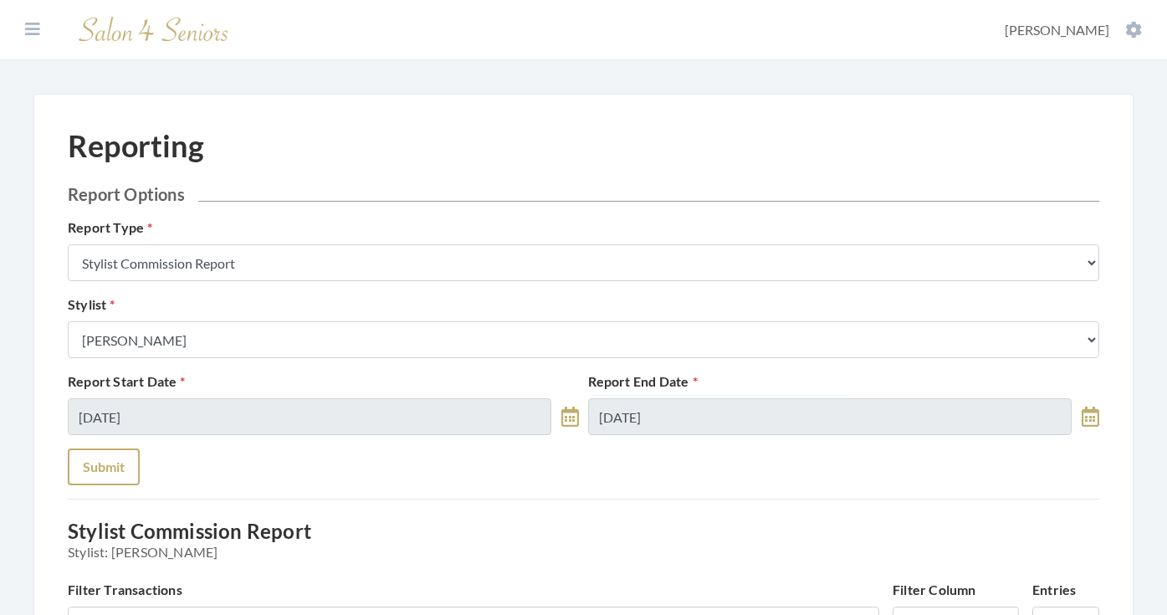
click at [130, 464] on button "Submit" at bounding box center [104, 466] width 72 height 37
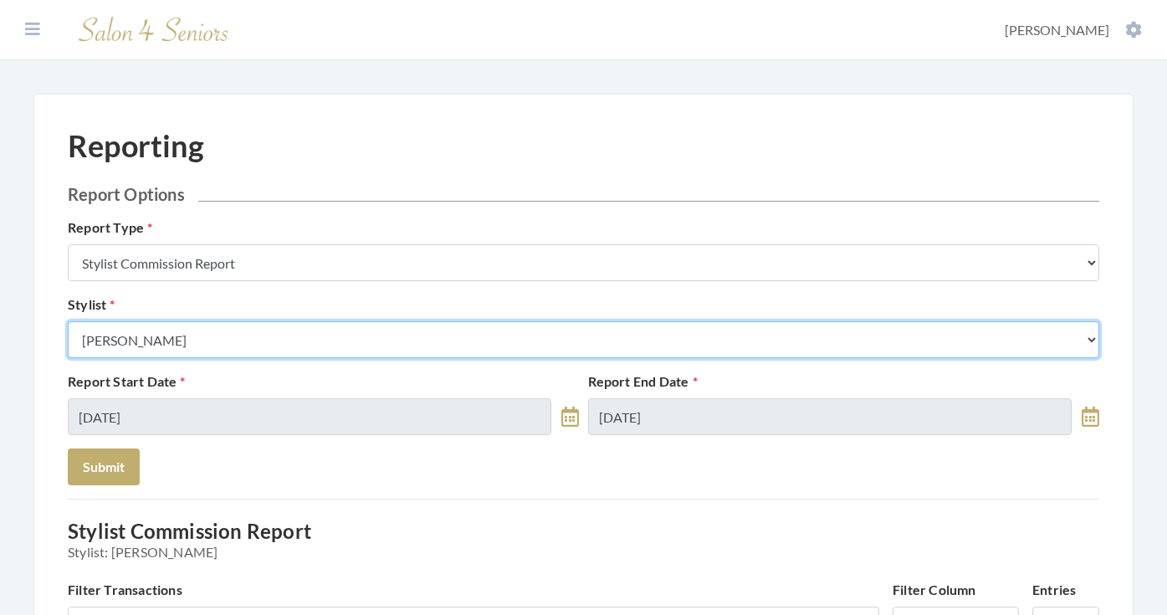
select select "24"
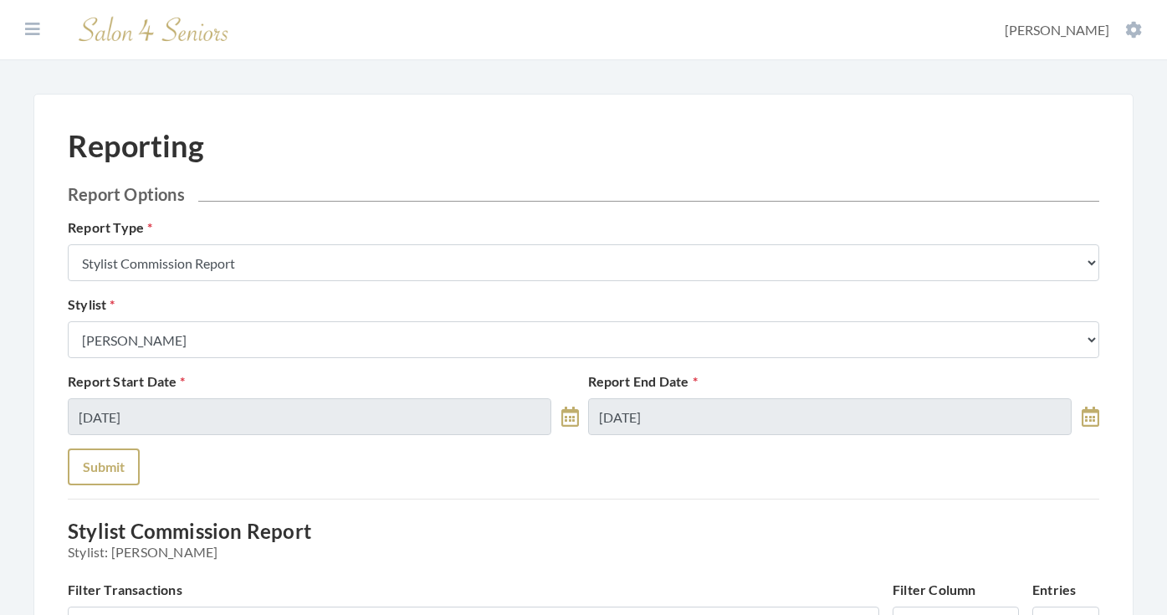
click at [106, 459] on button "Submit" at bounding box center [104, 466] width 72 height 37
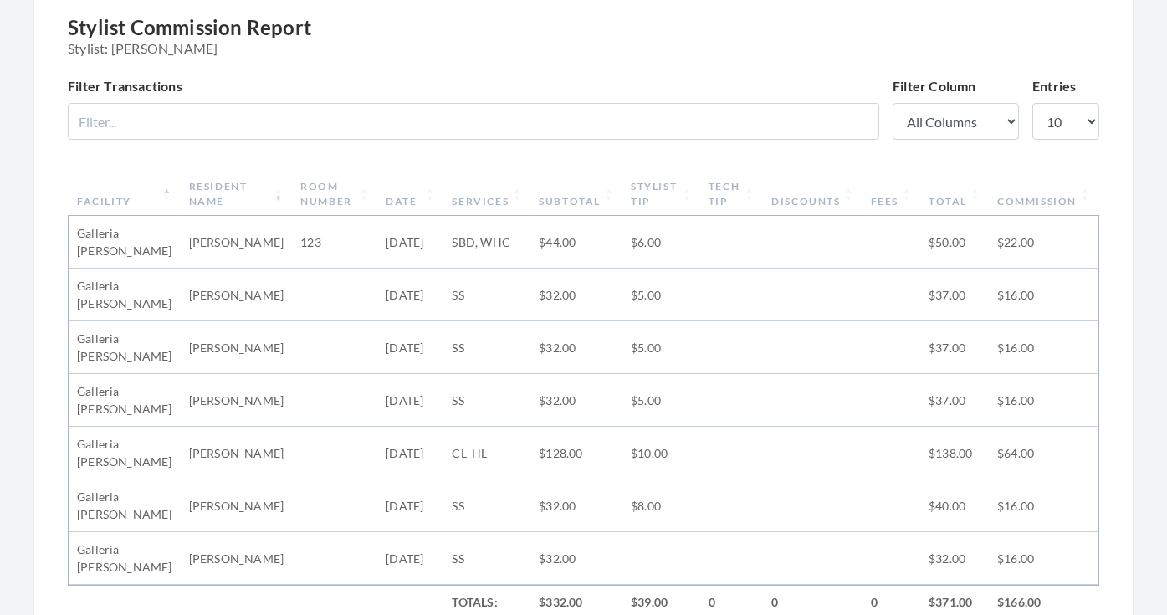
scroll to position [513, 0]
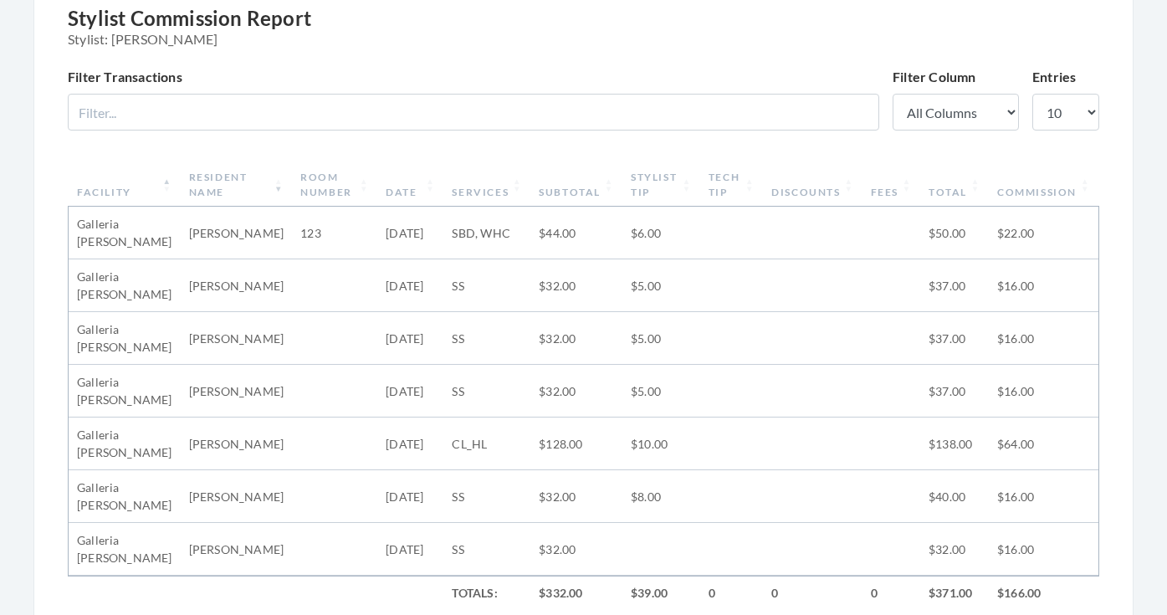
click at [599, 196] on th "Subtotal" at bounding box center [576, 185] width 92 height 44
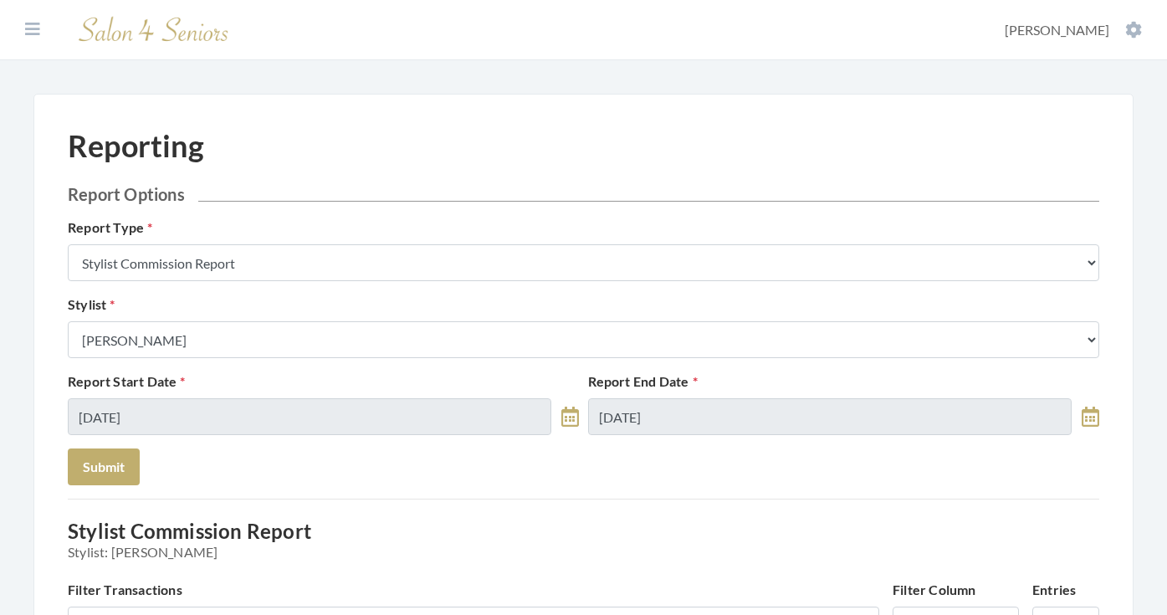
scroll to position [0, 0]
click at [575, 320] on div "Stylist Select a Stylist [PERSON_NAME] [PERSON_NAME] [PERSON_NAME] [PERSON_NAME…" at bounding box center [584, 327] width 1040 height 64
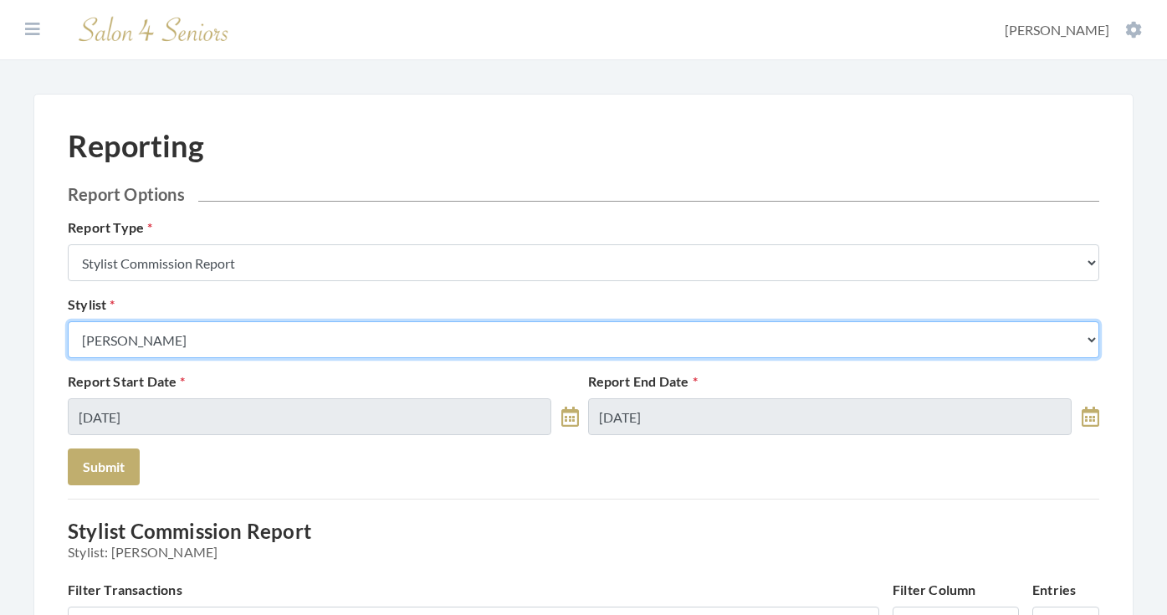
select select "64"
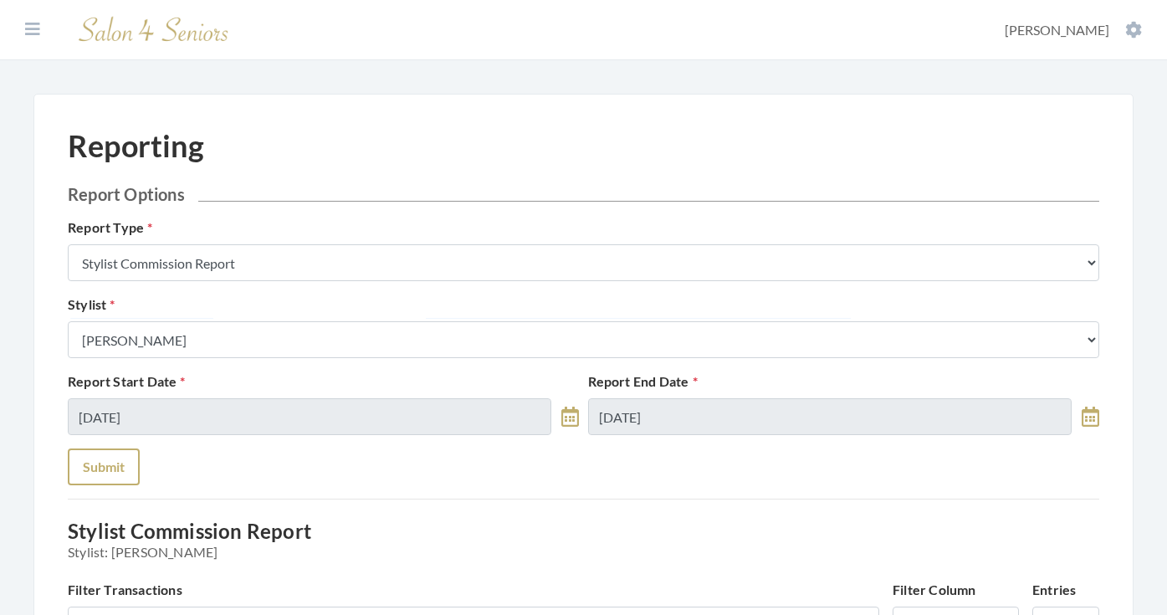
click at [126, 469] on button "Submit" at bounding box center [104, 466] width 72 height 37
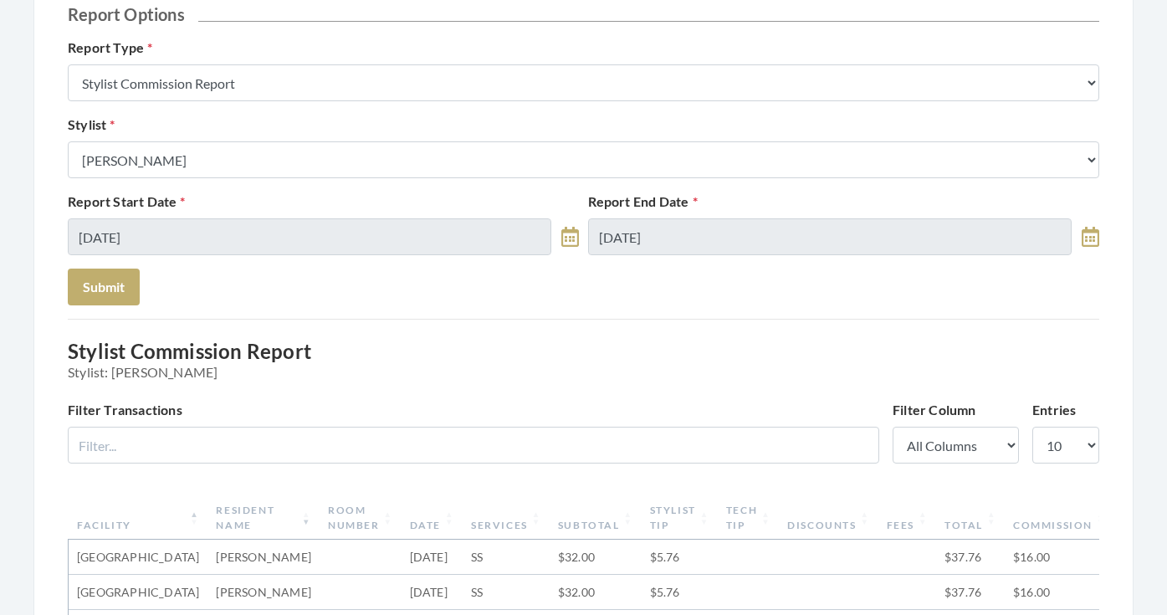
scroll to position [49, 0]
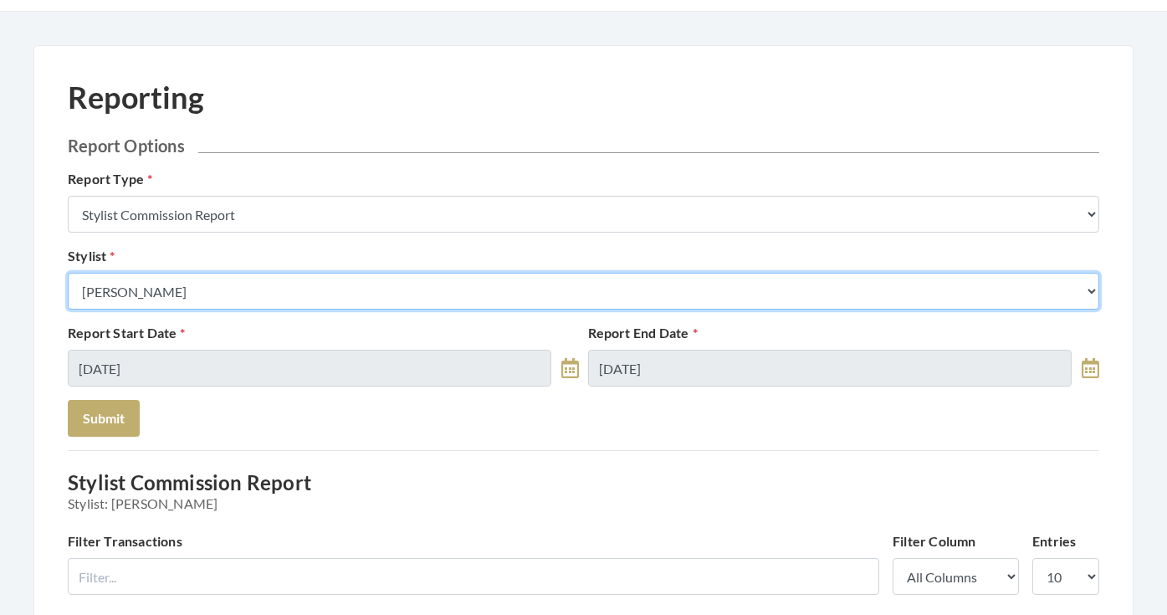
select select "153"
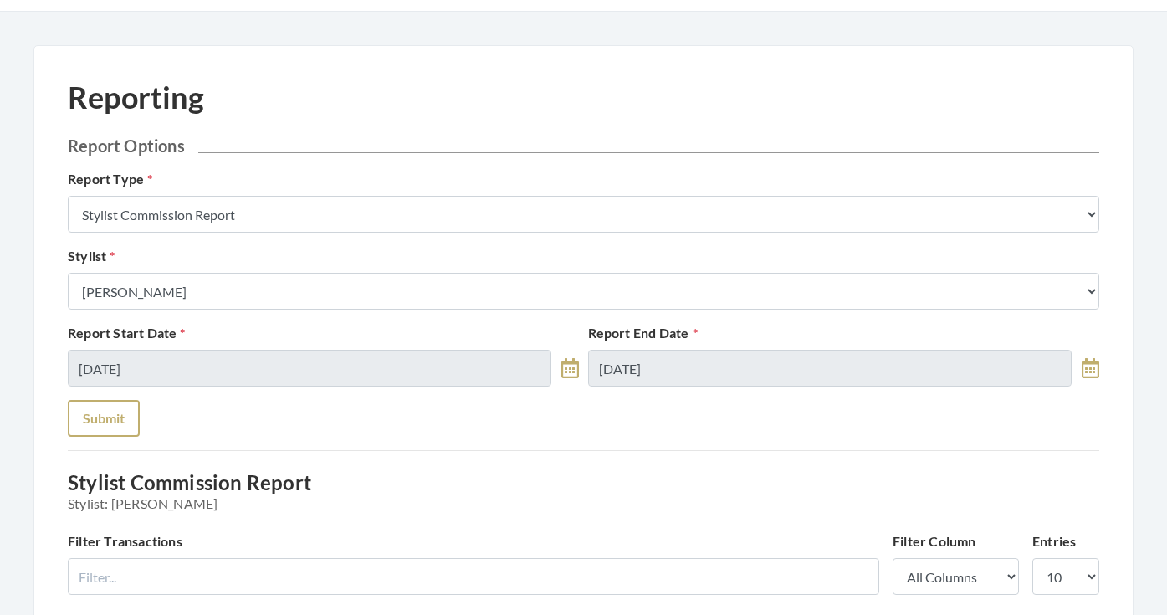
click at [125, 407] on button "Submit" at bounding box center [104, 418] width 72 height 37
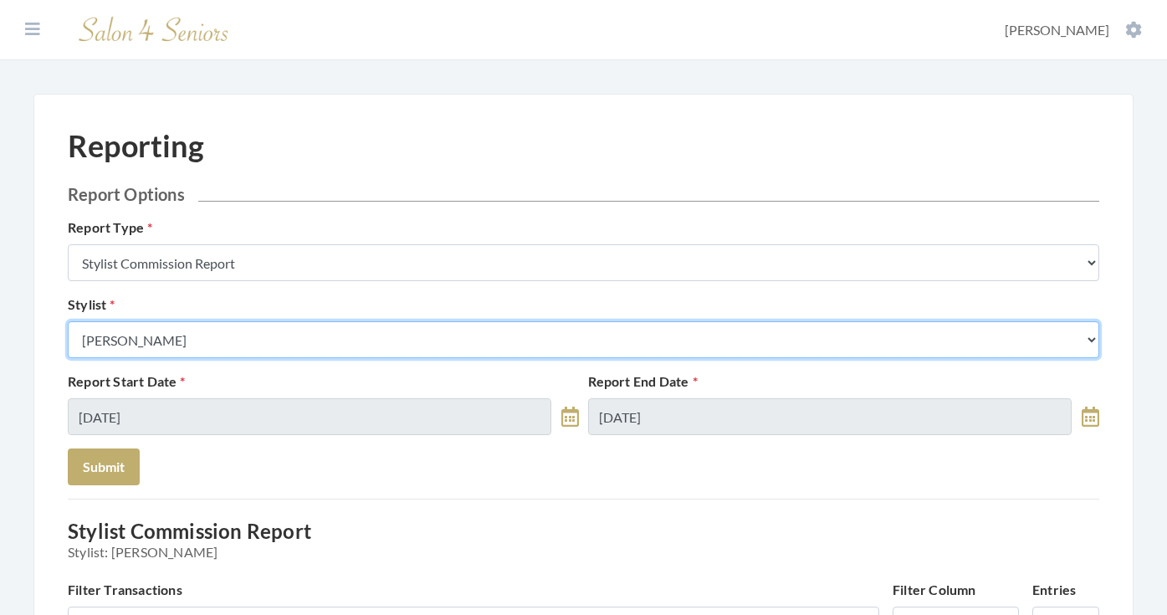
select select "182"
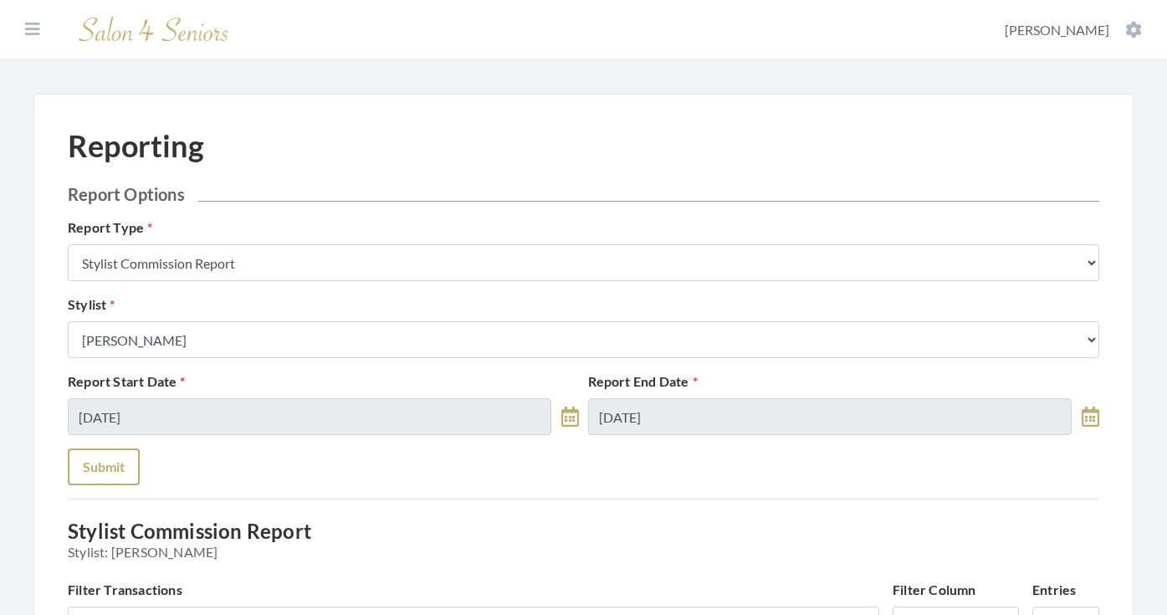
click at [112, 469] on button "Submit" at bounding box center [104, 466] width 72 height 37
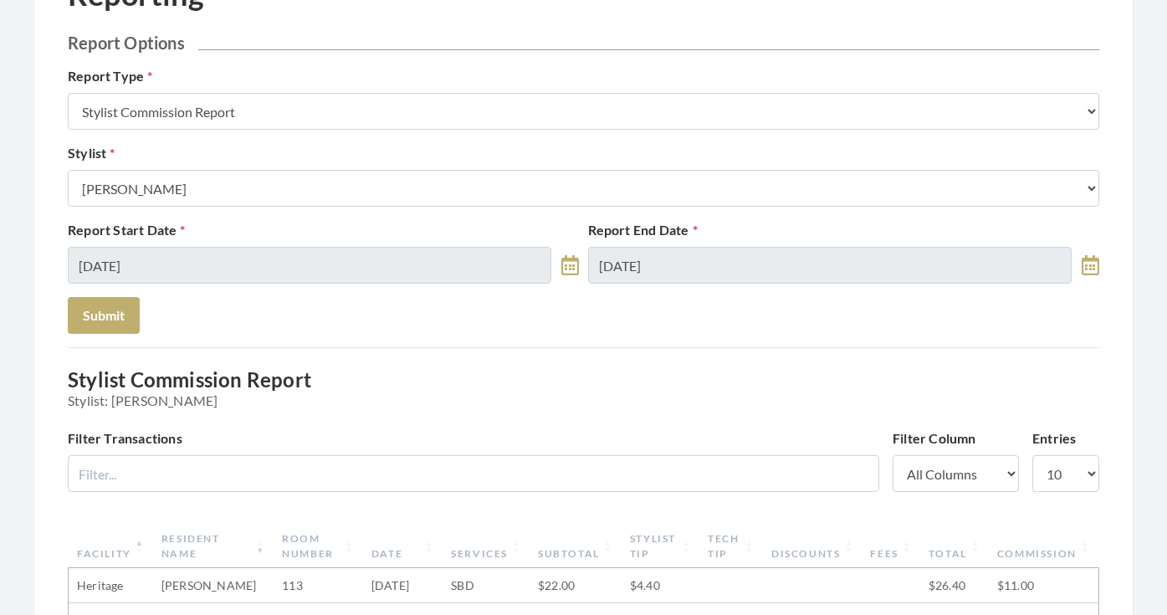
scroll to position [113, 0]
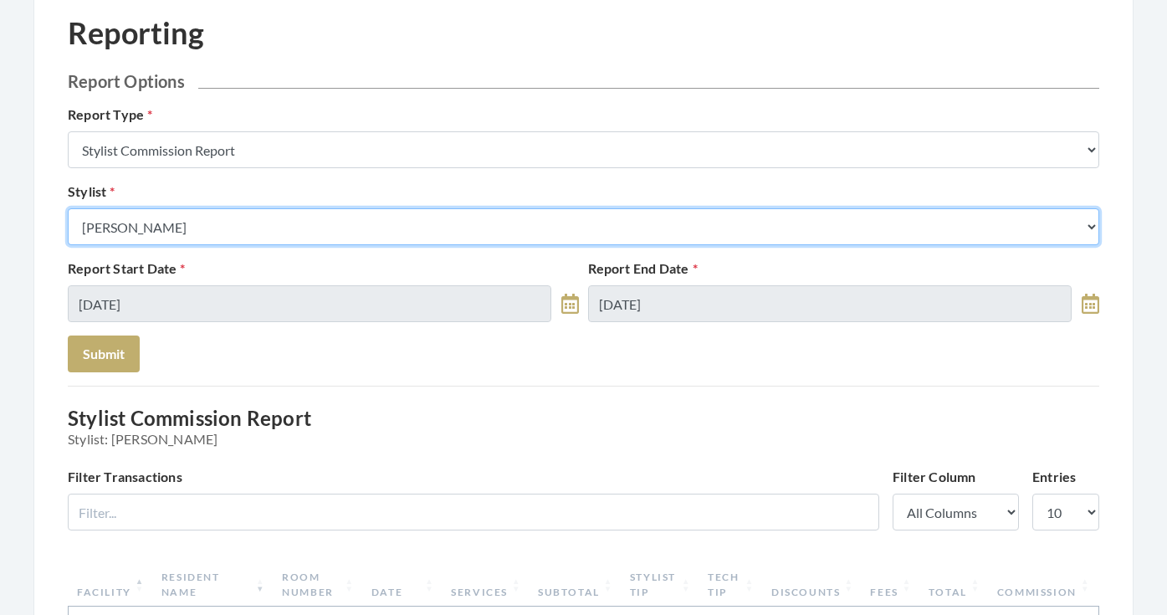
select select "43"
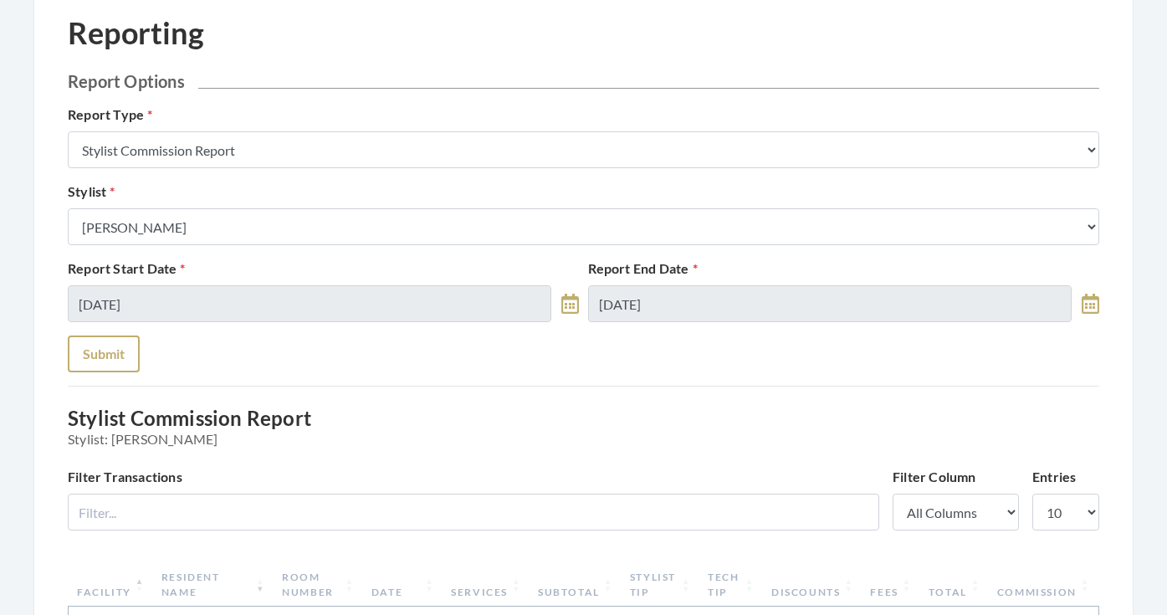
click at [114, 370] on button "Submit" at bounding box center [104, 353] width 72 height 37
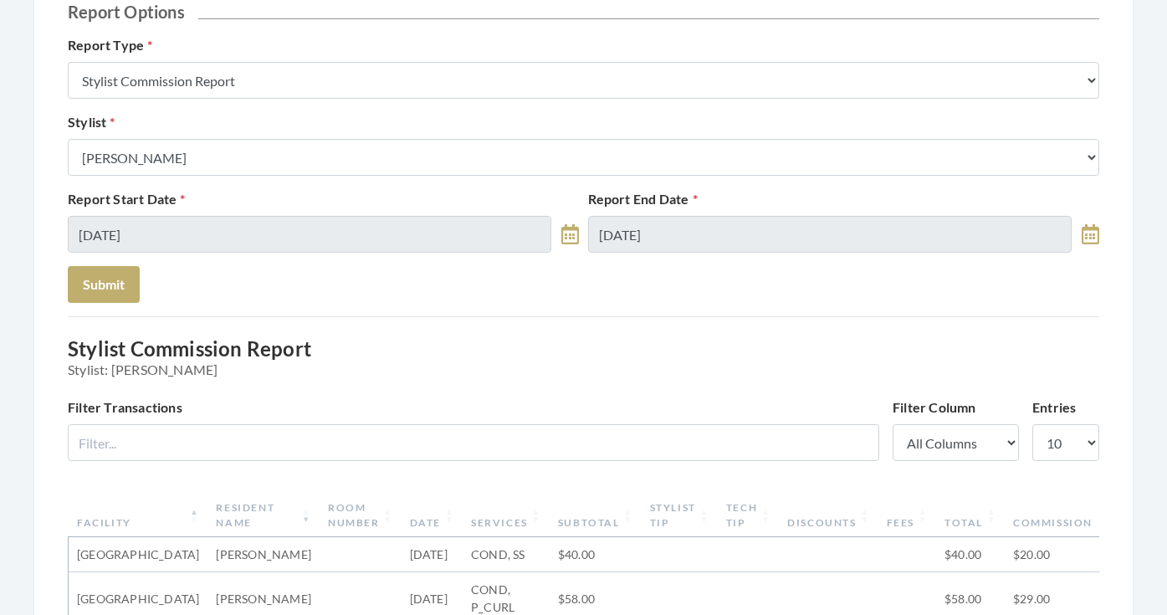
scroll to position [175, 0]
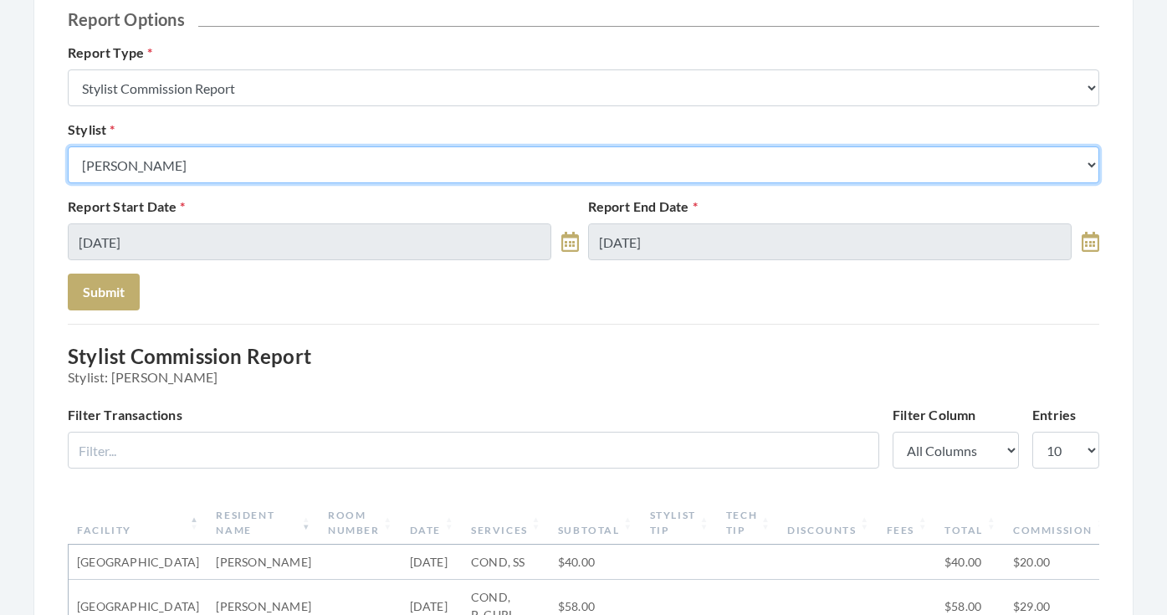
select select "23"
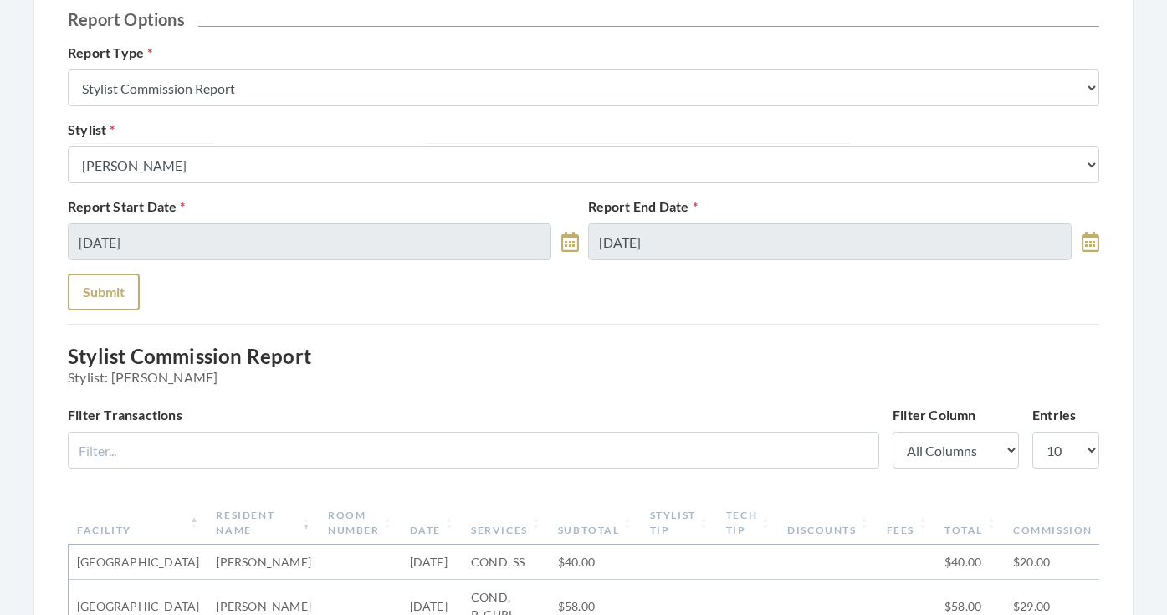
click at [120, 274] on button "Submit" at bounding box center [104, 292] width 72 height 37
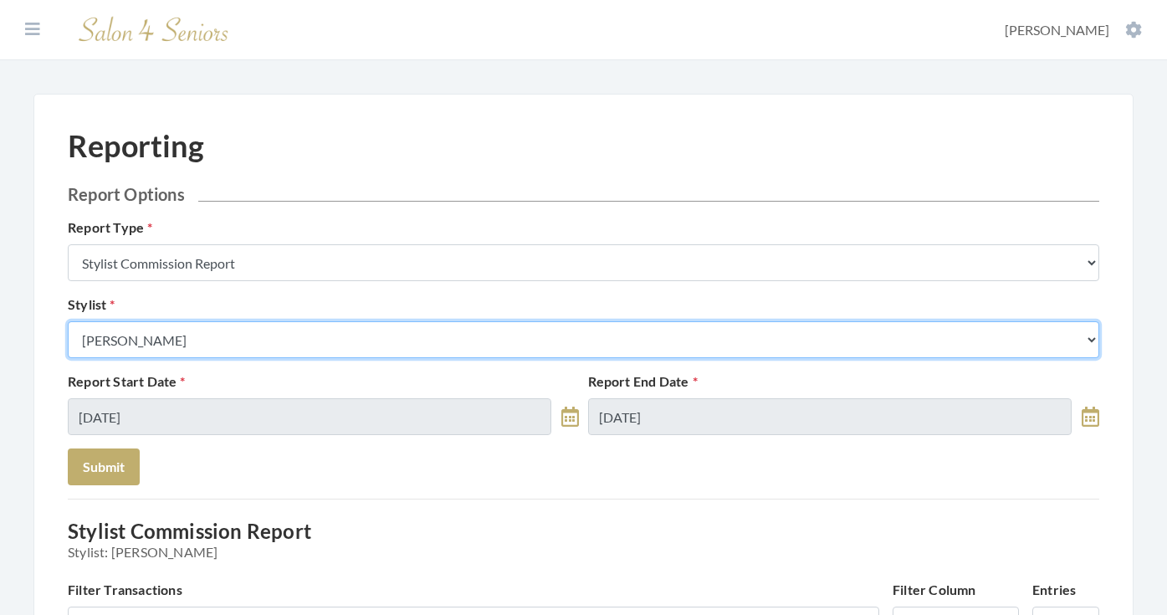
select select "166"
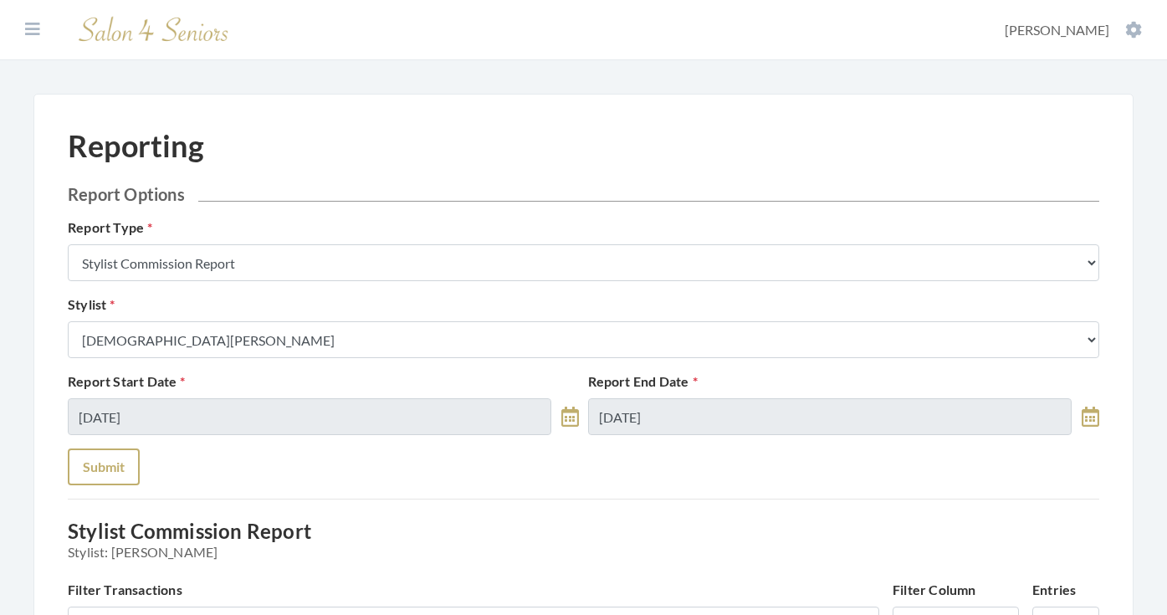
click at [100, 467] on button "Submit" at bounding box center [104, 466] width 72 height 37
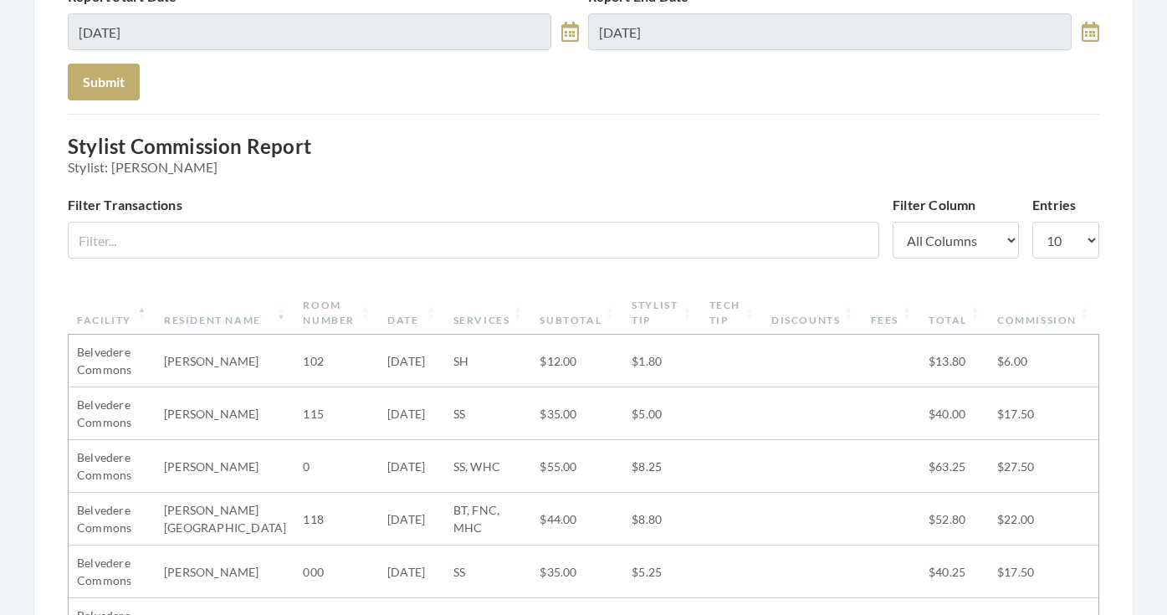
scroll to position [384, 0]
